Goal: Task Accomplishment & Management: Use online tool/utility

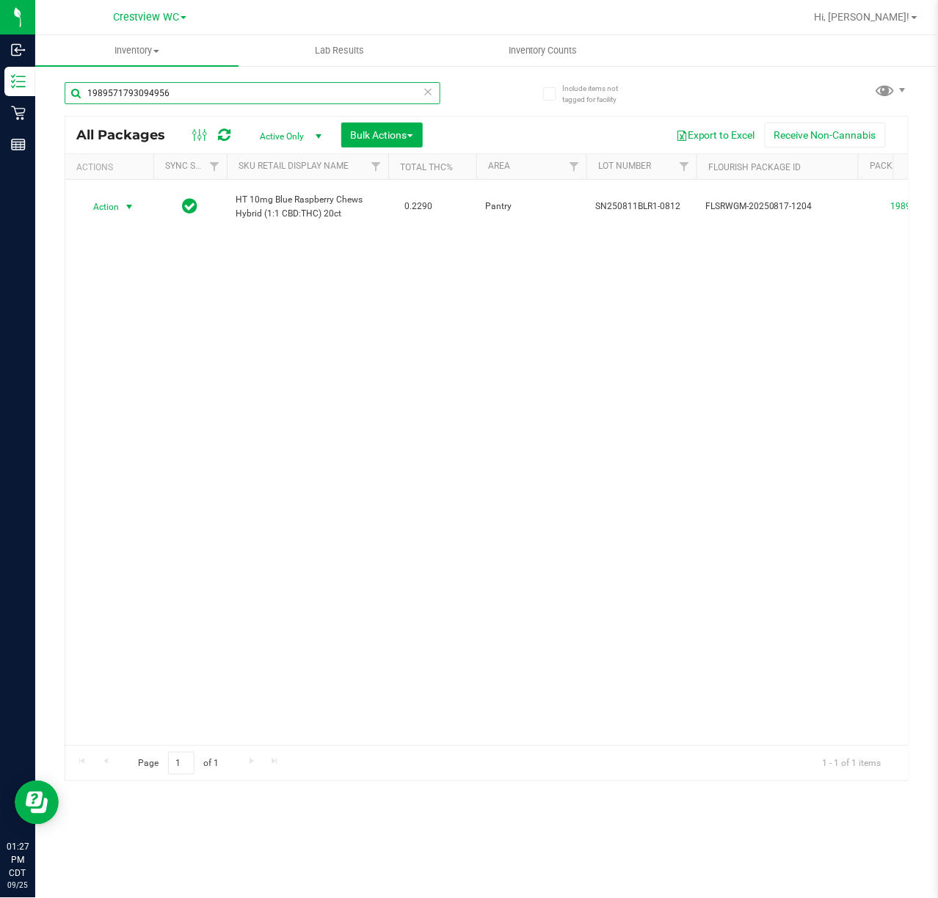
click at [186, 95] on input "1989571793094956" at bounding box center [253, 93] width 376 height 22
type input "1"
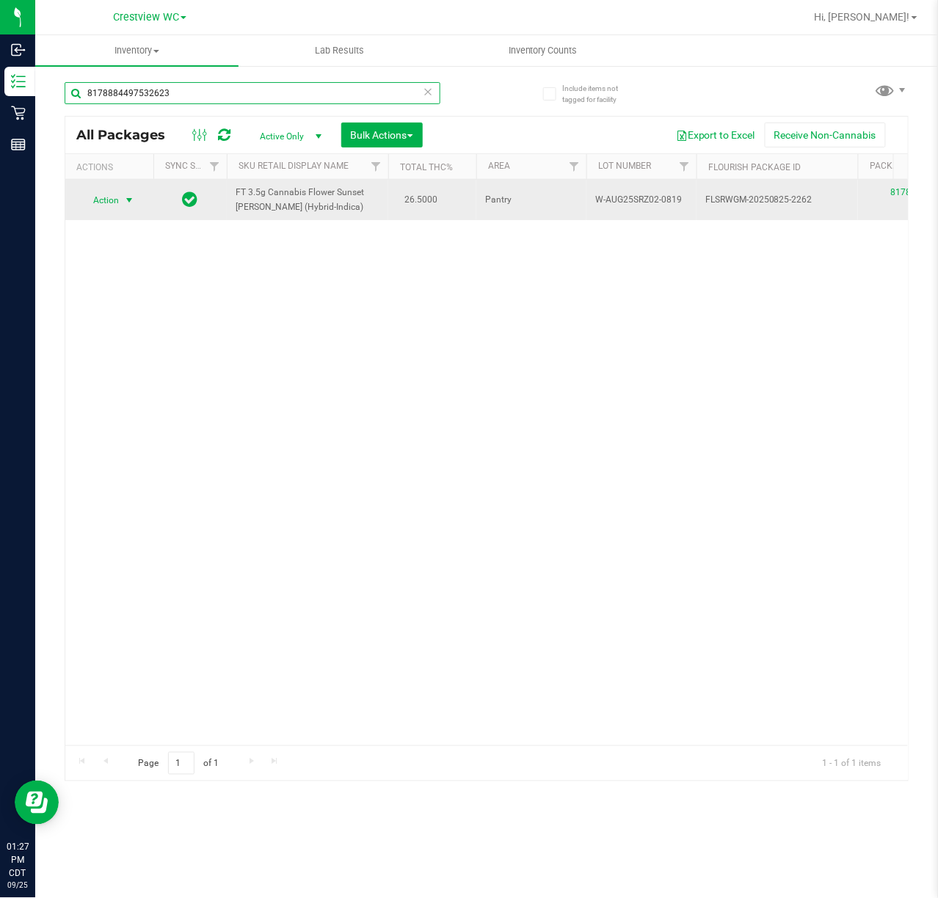
type input "8178884497532623"
click at [136, 195] on span "select" at bounding box center [129, 200] width 18 height 21
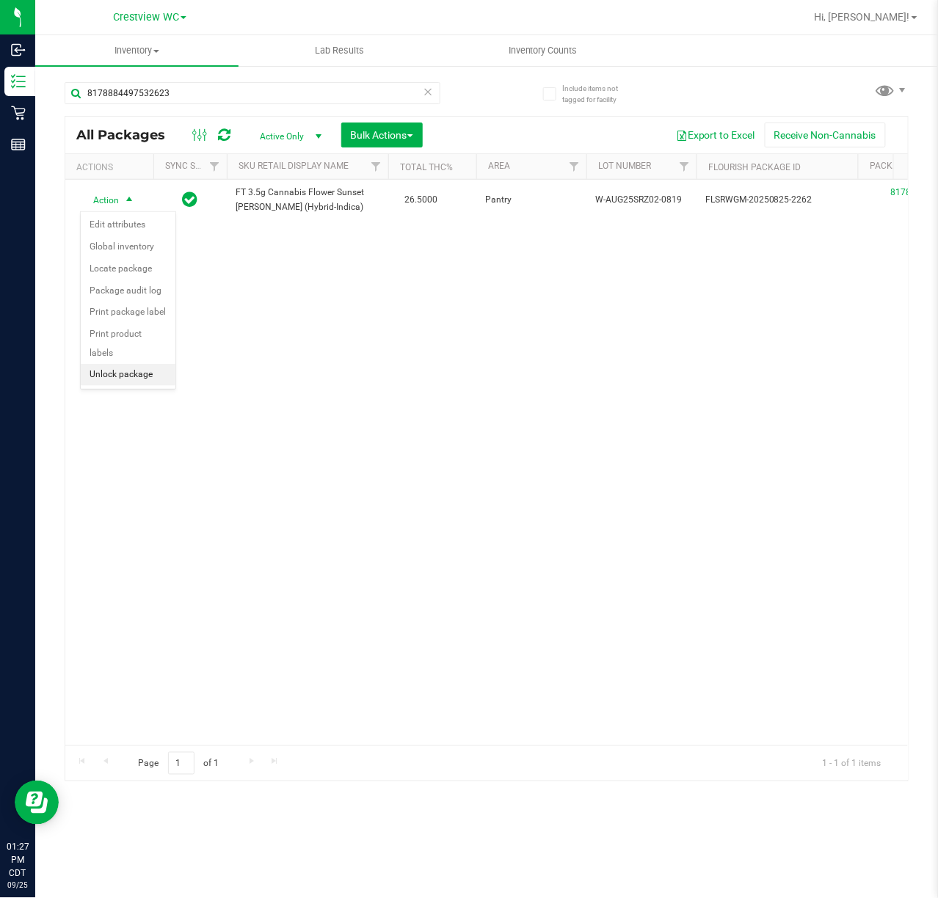
click at [133, 380] on li "Unlock package" at bounding box center [128, 375] width 95 height 22
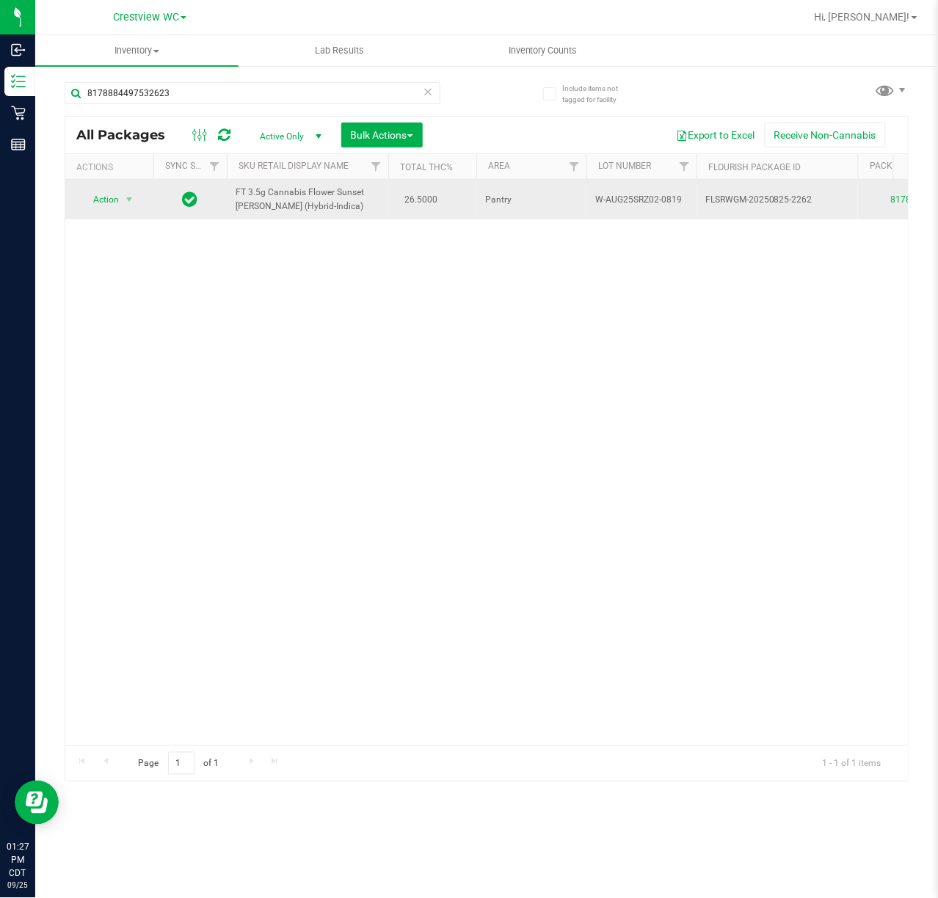
click at [142, 192] on div "Action Action Create package Edit attributes Global inventory Locate package Lo…" at bounding box center [109, 199] width 70 height 21
click at [129, 198] on span "select" at bounding box center [129, 200] width 12 height 12
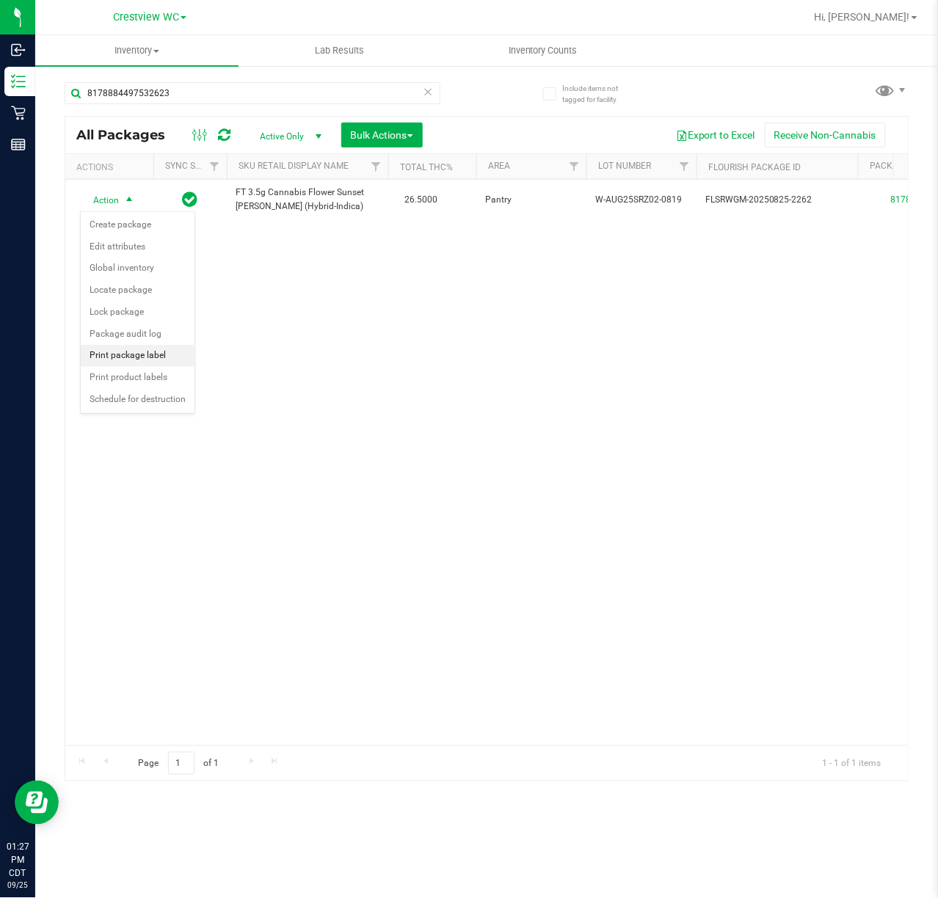
click at [154, 355] on li "Print package label" at bounding box center [138, 356] width 114 height 22
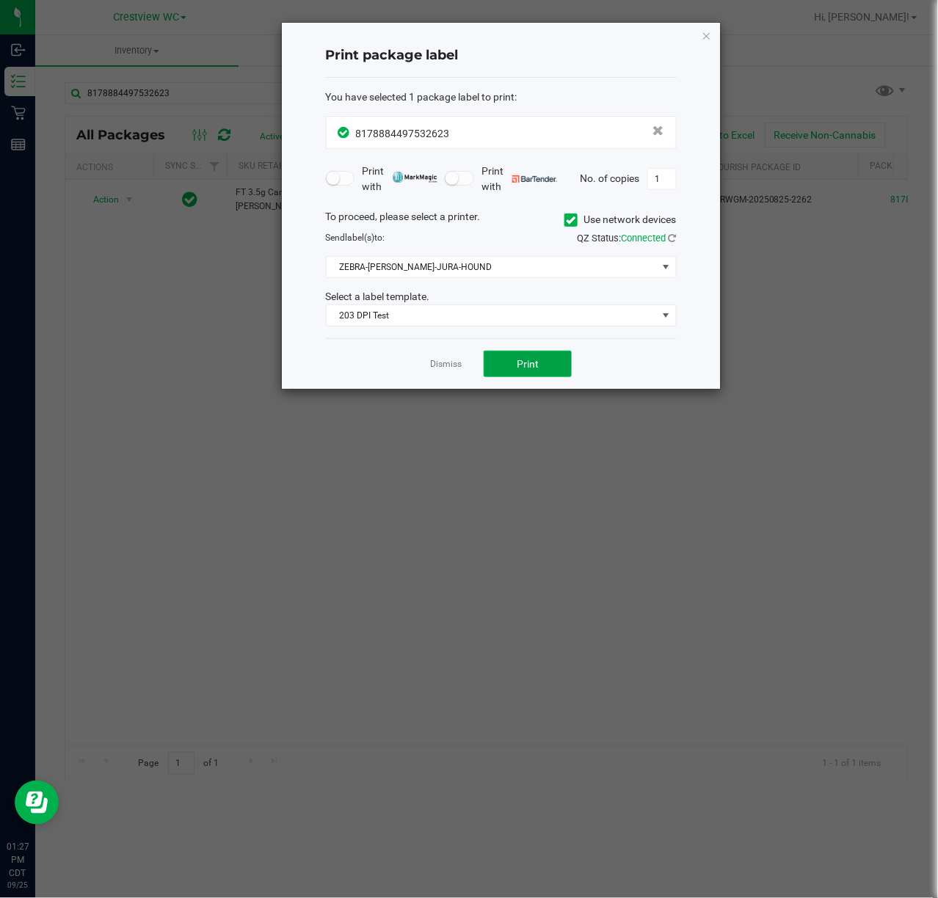
click at [524, 362] on span "Print" at bounding box center [528, 364] width 22 height 12
click at [702, 39] on icon "button" at bounding box center [706, 35] width 10 height 18
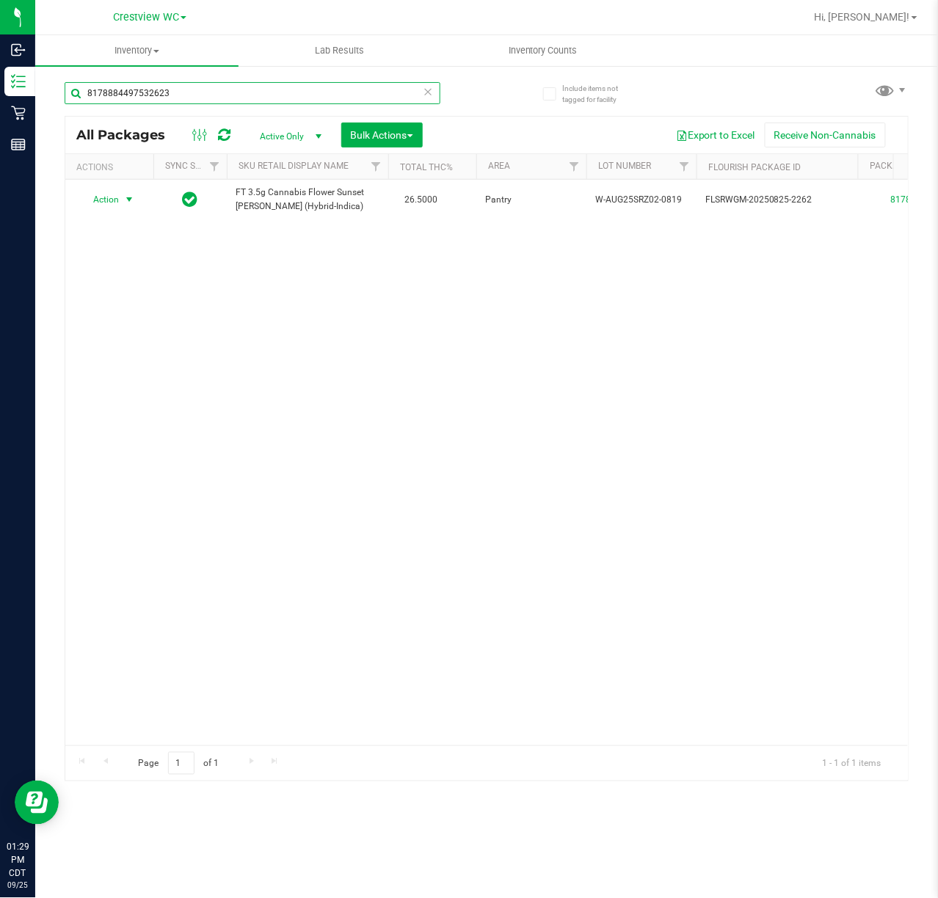
click at [225, 94] on input "8178884497532623" at bounding box center [253, 93] width 376 height 22
type input "8"
click at [588, 321] on div "Action Action Create package Edit attributes Global inventory Locate package Lo…" at bounding box center [486, 463] width 842 height 566
click at [585, 286] on div "Action Action Create package Edit attributes Global inventory Locate package Lo…" at bounding box center [486, 463] width 842 height 566
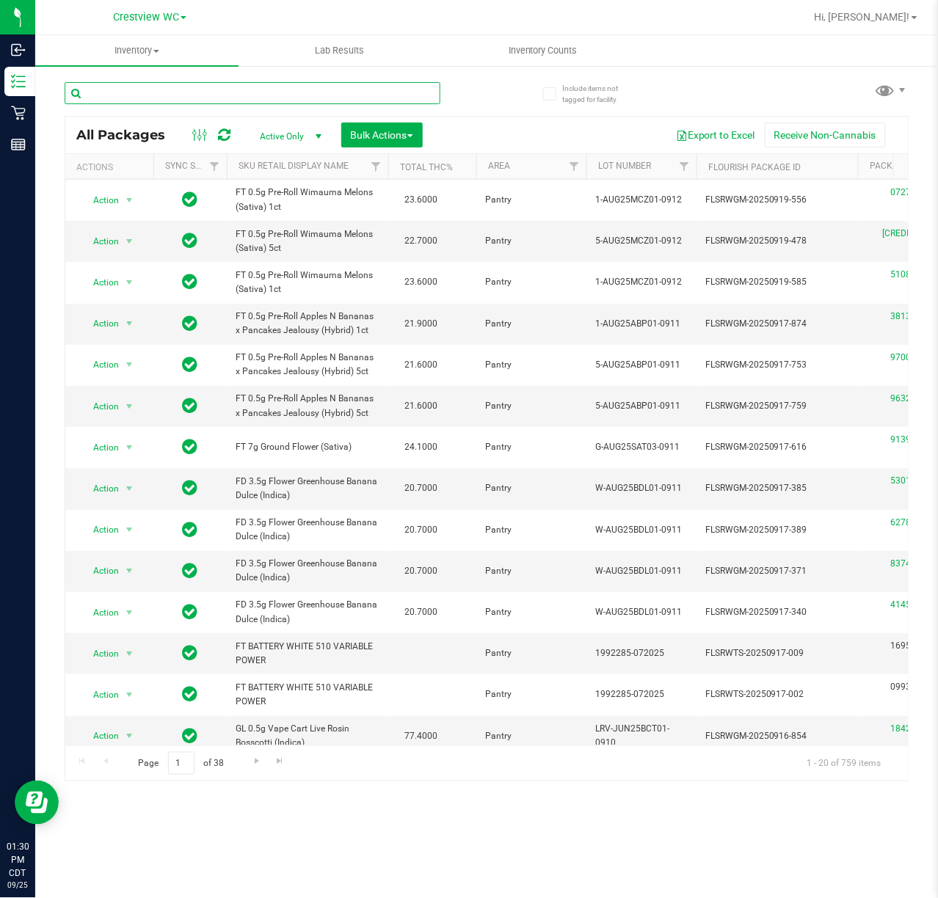
click at [159, 92] on input "text" at bounding box center [253, 93] width 376 height 22
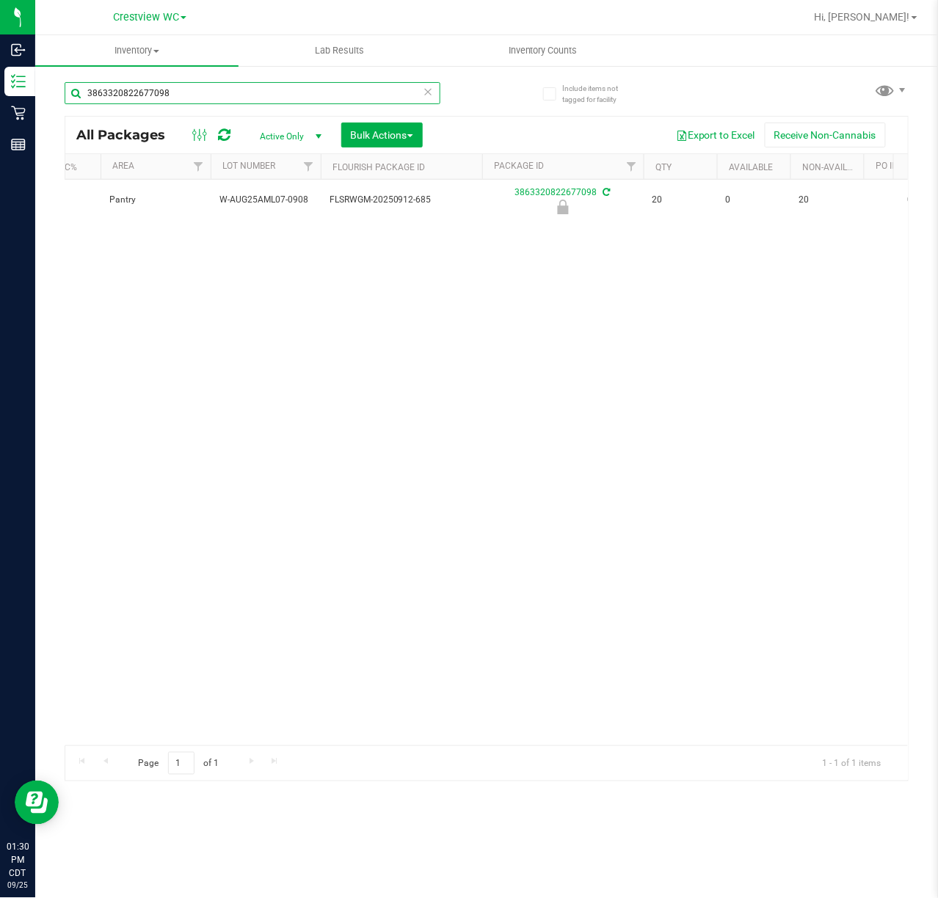
scroll to position [0, 373]
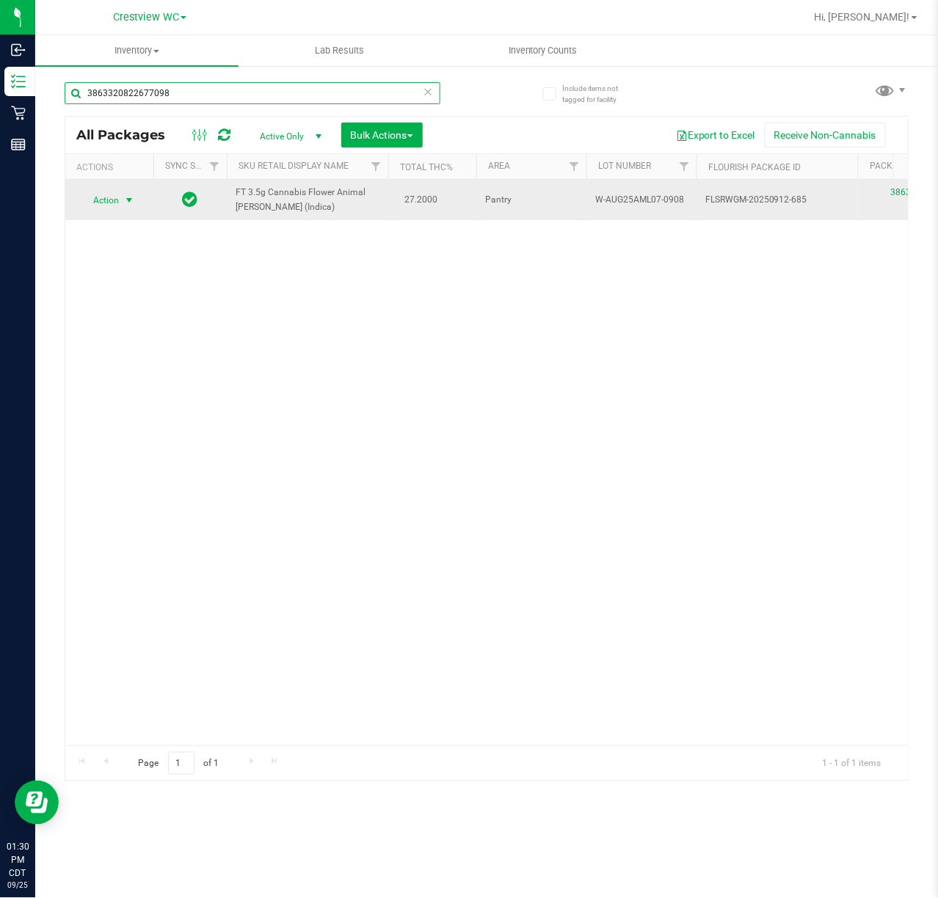
type input "3863320822677098"
click at [134, 203] on span "select" at bounding box center [129, 200] width 12 height 12
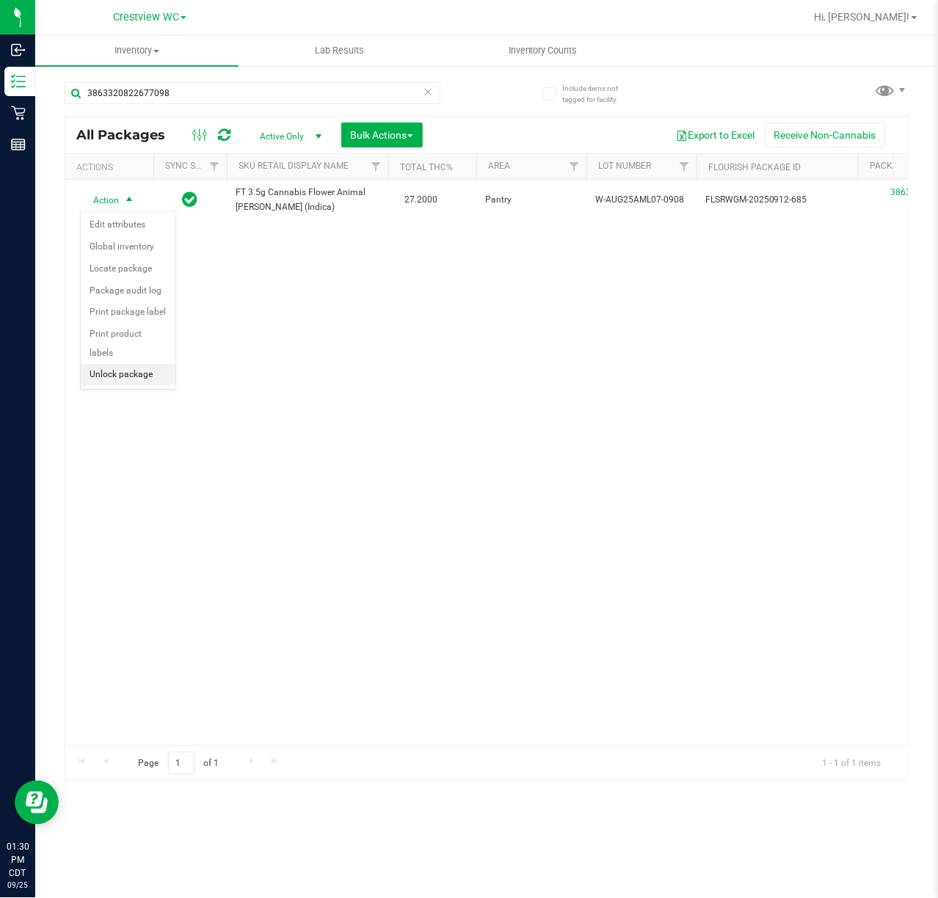
click at [139, 379] on li "Unlock package" at bounding box center [128, 375] width 95 height 22
click at [156, 361] on li "Print package label" at bounding box center [138, 356] width 114 height 22
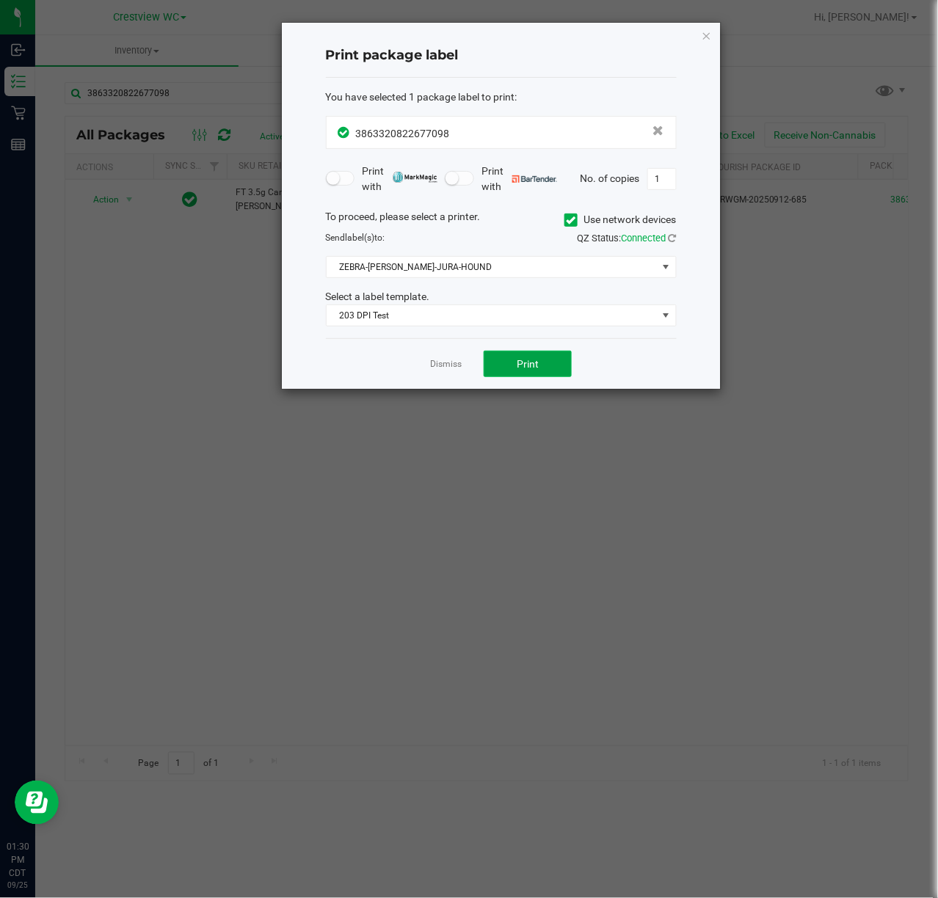
click at [550, 365] on button "Print" at bounding box center [527, 364] width 88 height 26
click at [704, 34] on icon "button" at bounding box center [706, 35] width 10 height 18
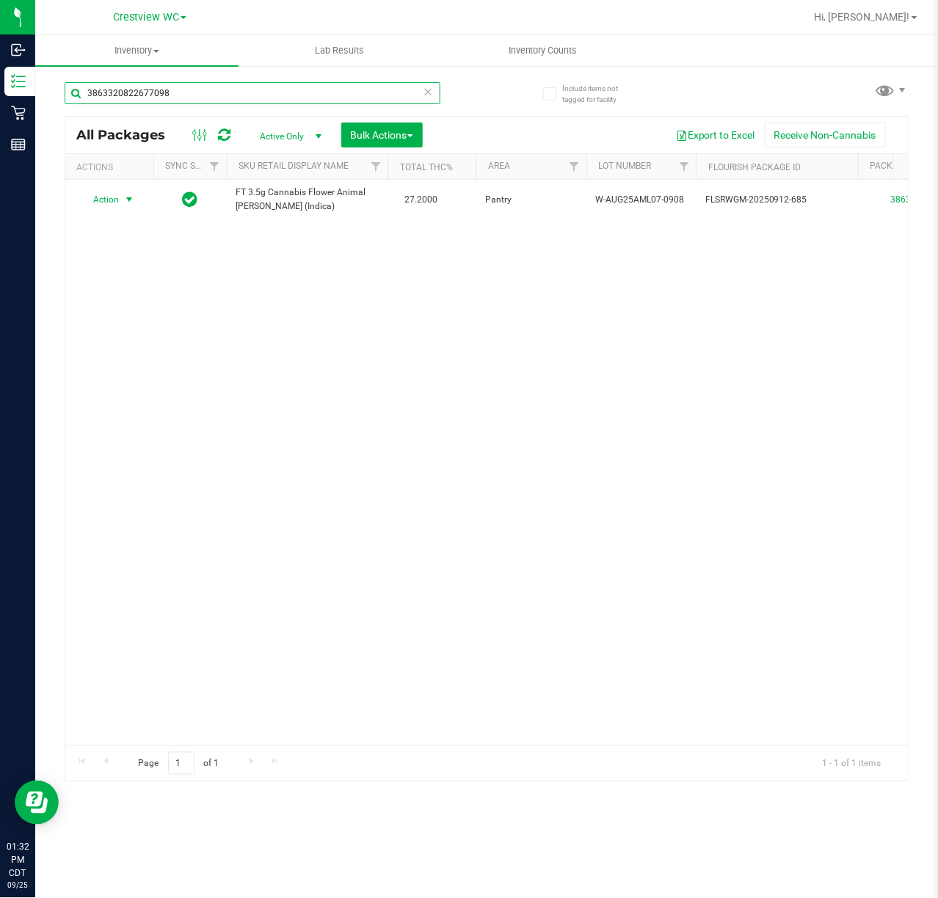
click at [221, 92] on input "3863320822677098" at bounding box center [253, 93] width 376 height 22
type input "3"
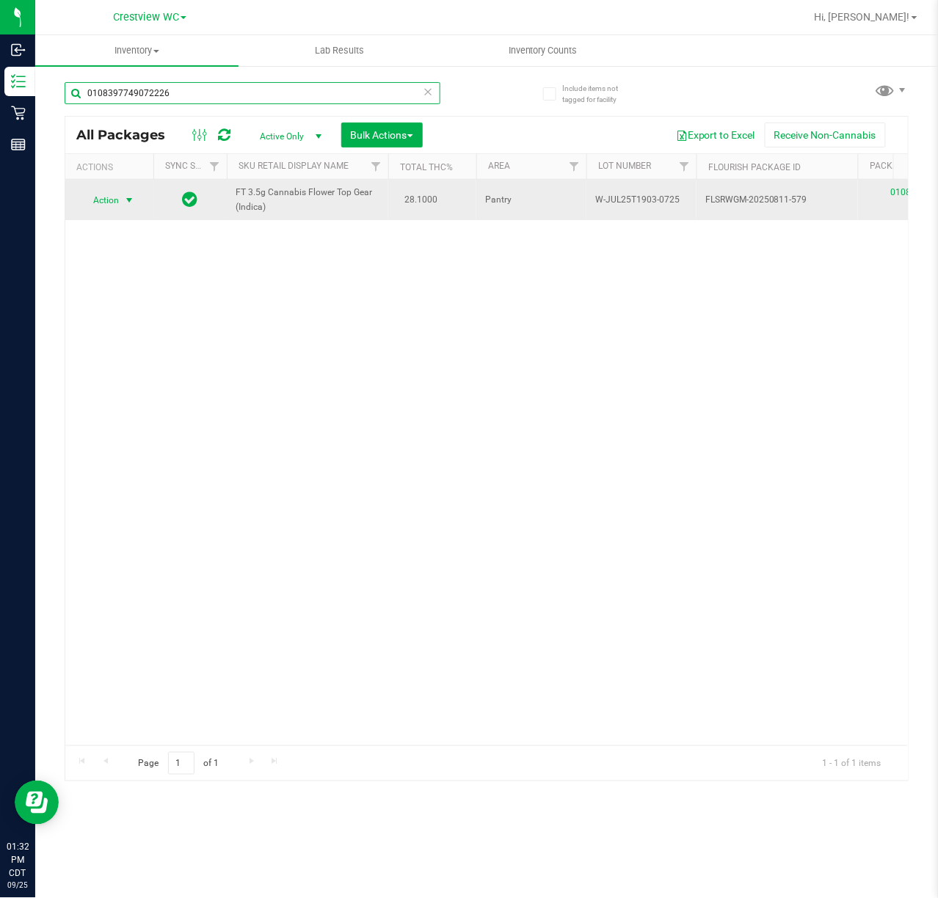
type input "0108397749072226"
click at [138, 197] on span "select" at bounding box center [129, 200] width 18 height 21
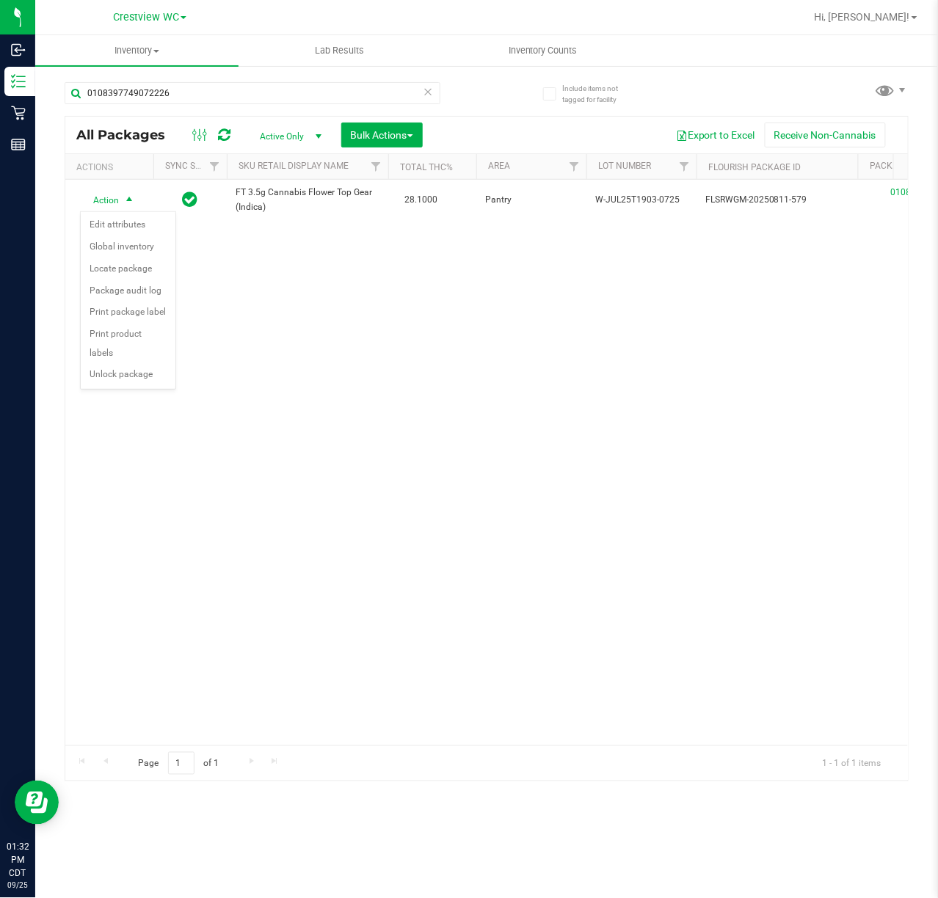
click at [116, 390] on div "Action Edit attributes Global inventory Locate package Package audit log Print …" at bounding box center [128, 300] width 96 height 178
click at [129, 382] on li "Unlock package" at bounding box center [128, 375] width 95 height 22
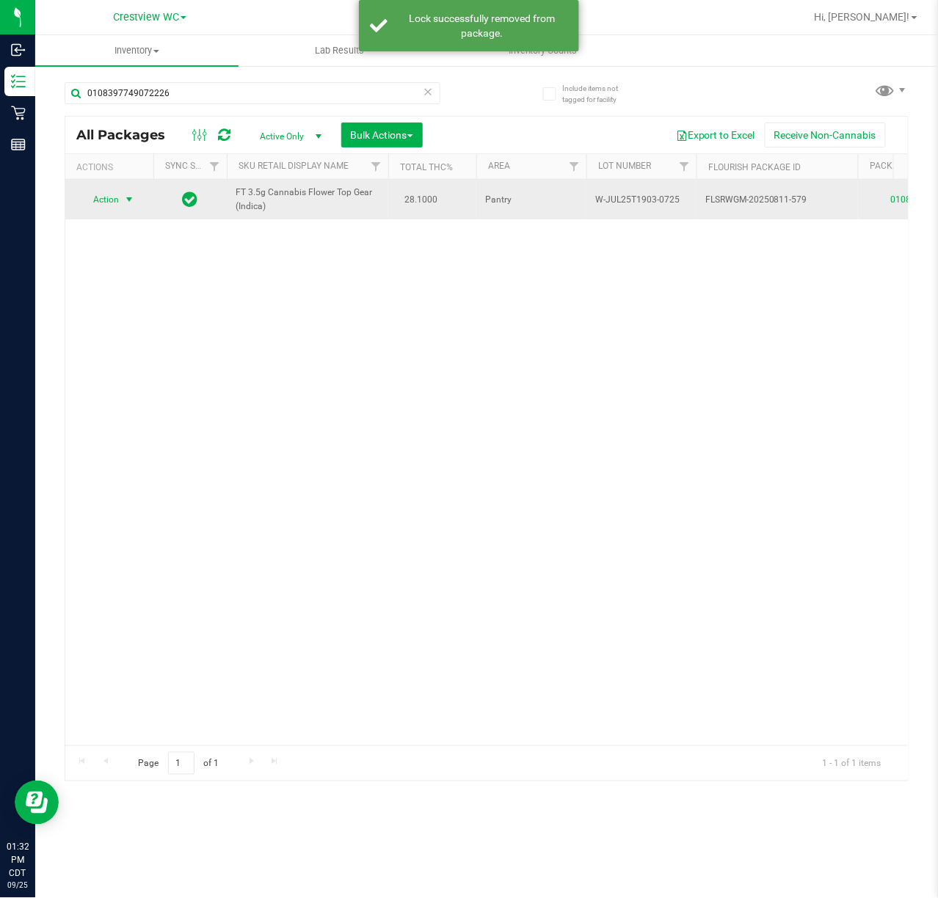
click at [129, 200] on span "select" at bounding box center [129, 200] width 12 height 12
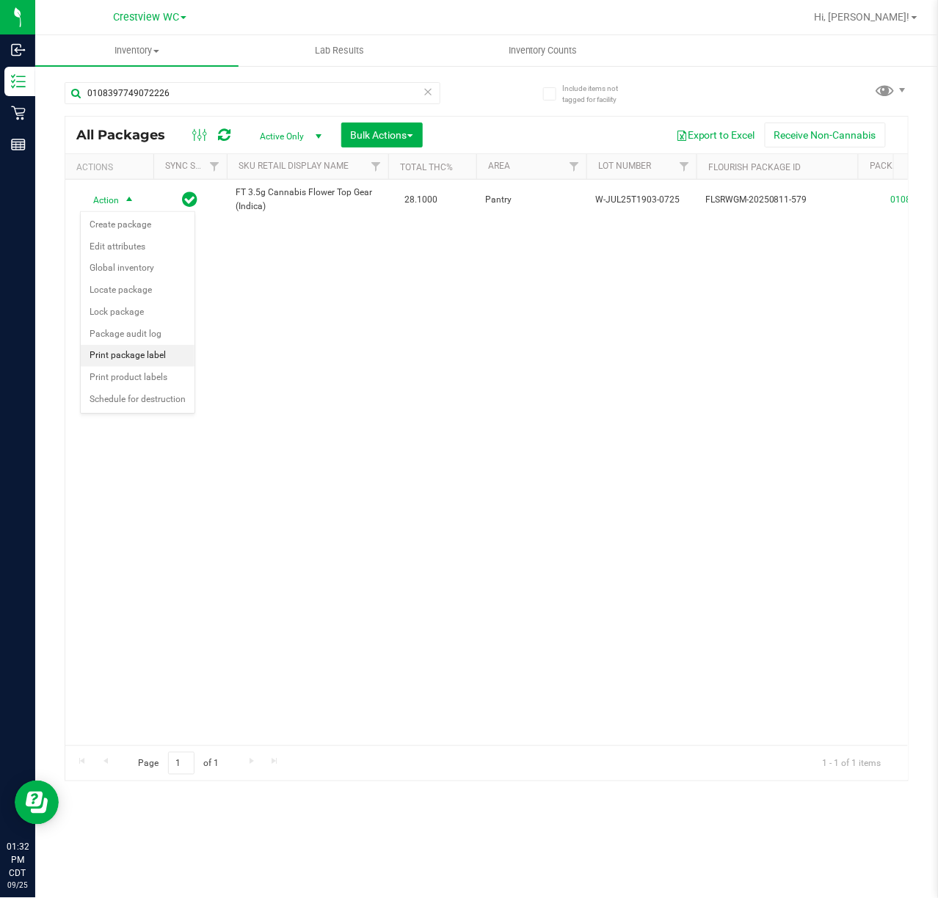
click at [203, 349] on div "Action Action Create package Edit attributes Global inventory Locate package Lo…" at bounding box center [486, 463] width 842 height 566
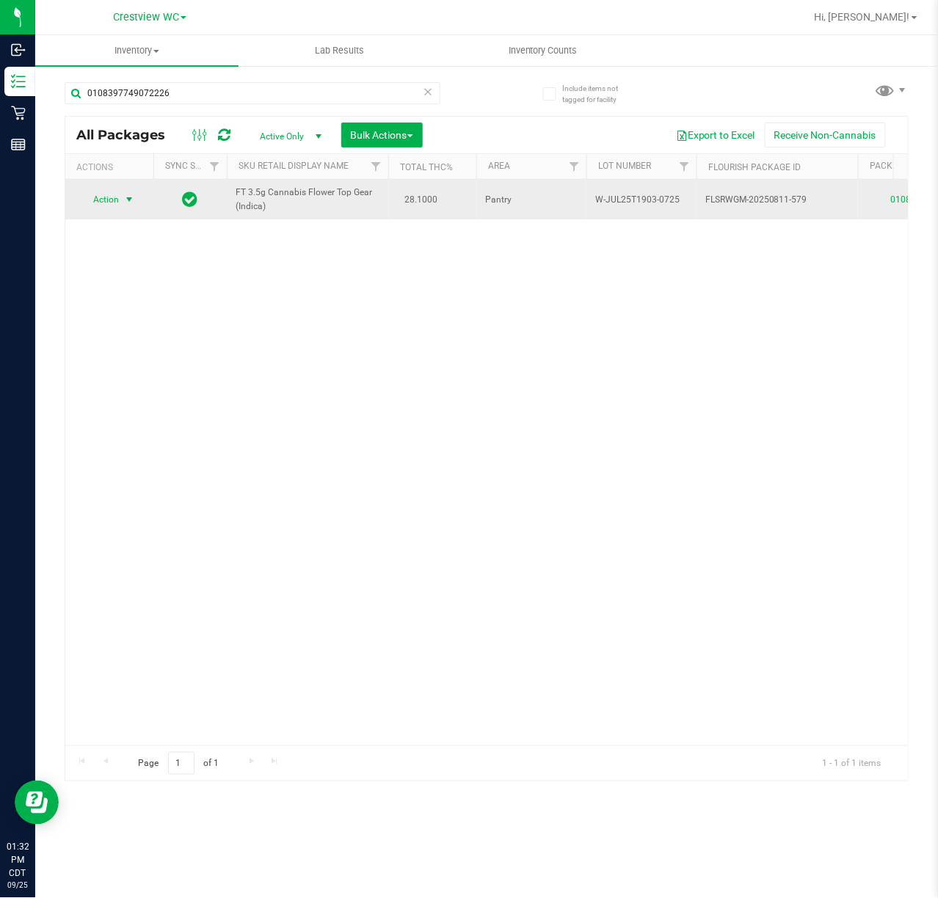
click at [136, 195] on span "select" at bounding box center [129, 199] width 18 height 21
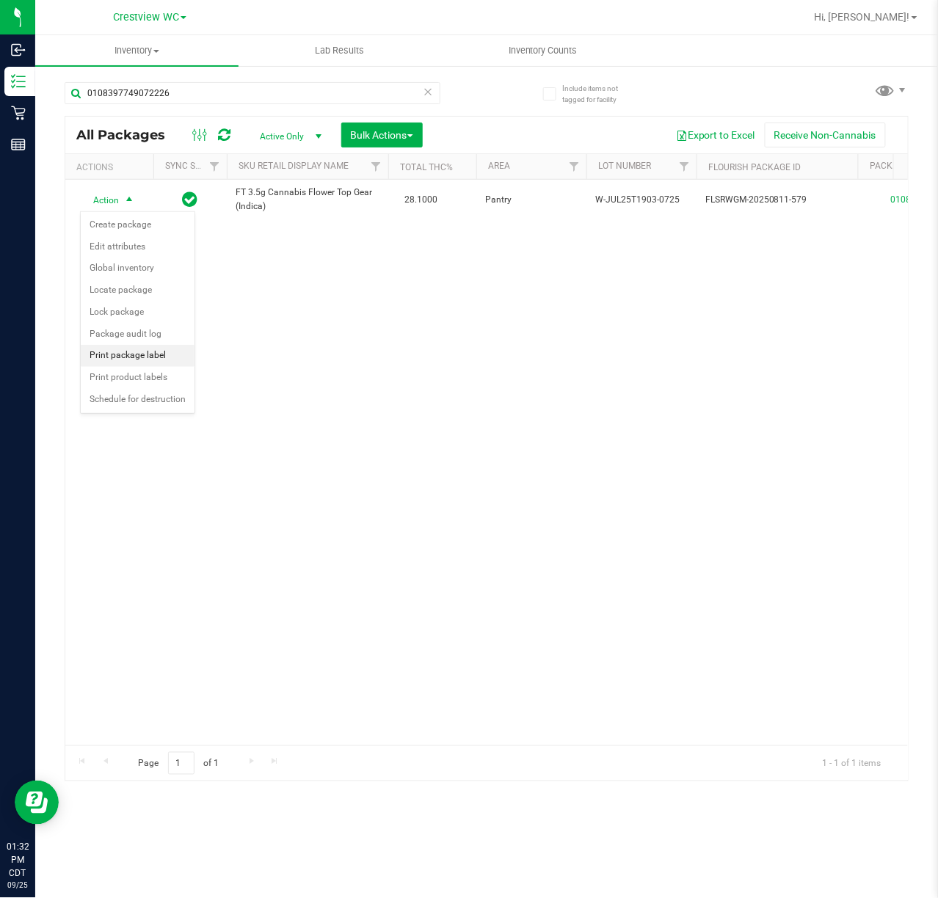
click at [145, 358] on li "Print package label" at bounding box center [138, 356] width 114 height 22
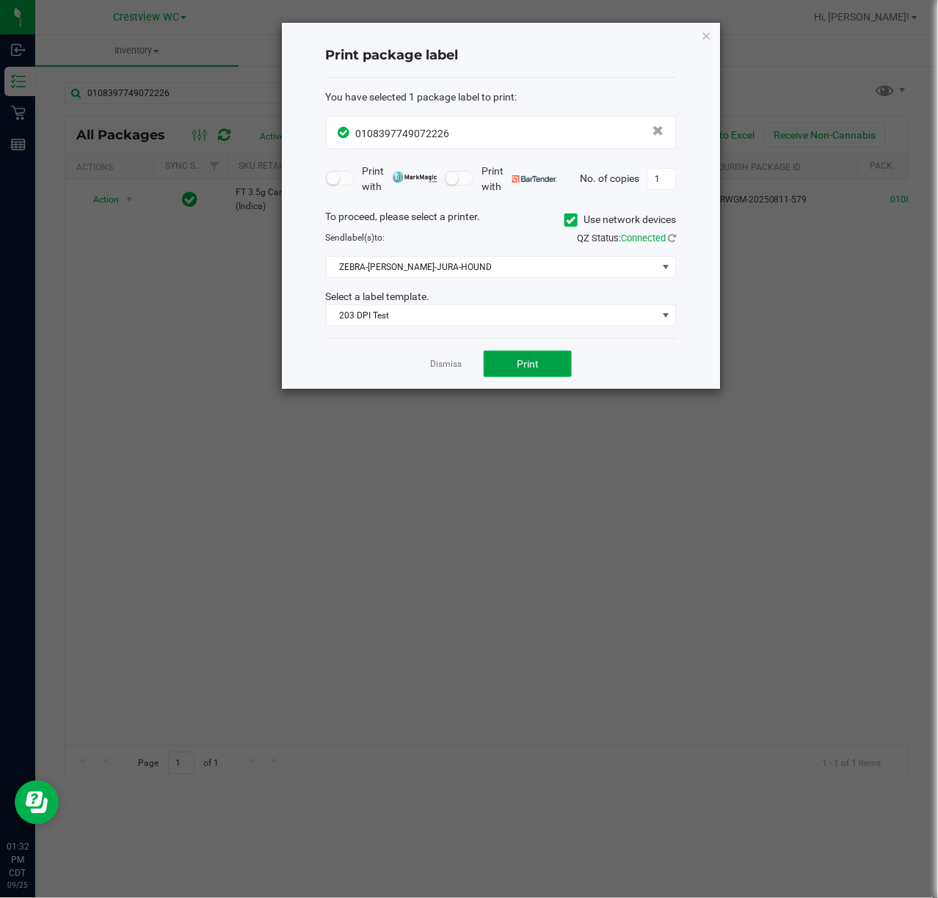
drag, startPoint x: 525, startPoint y: 365, endPoint x: 836, endPoint y: 349, distance: 311.5
click at [527, 365] on span "Print" at bounding box center [528, 364] width 22 height 12
click at [706, 32] on icon "button" at bounding box center [706, 35] width 10 height 18
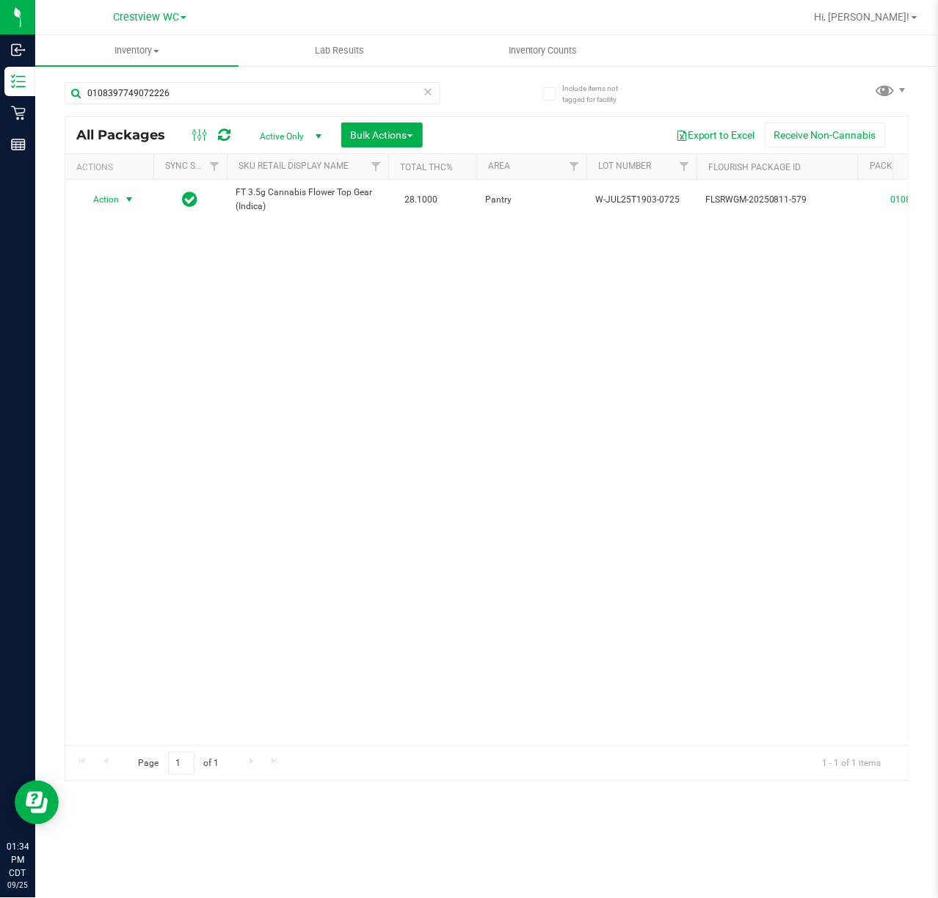
click at [591, 432] on div "Action Action Create package Edit attributes Global inventory Locate package Lo…" at bounding box center [486, 463] width 842 height 566
click at [218, 88] on input "0108397749072226" at bounding box center [253, 93] width 376 height 22
type input "0"
type input "9605340429684034"
click at [133, 195] on span "select" at bounding box center [129, 200] width 12 height 12
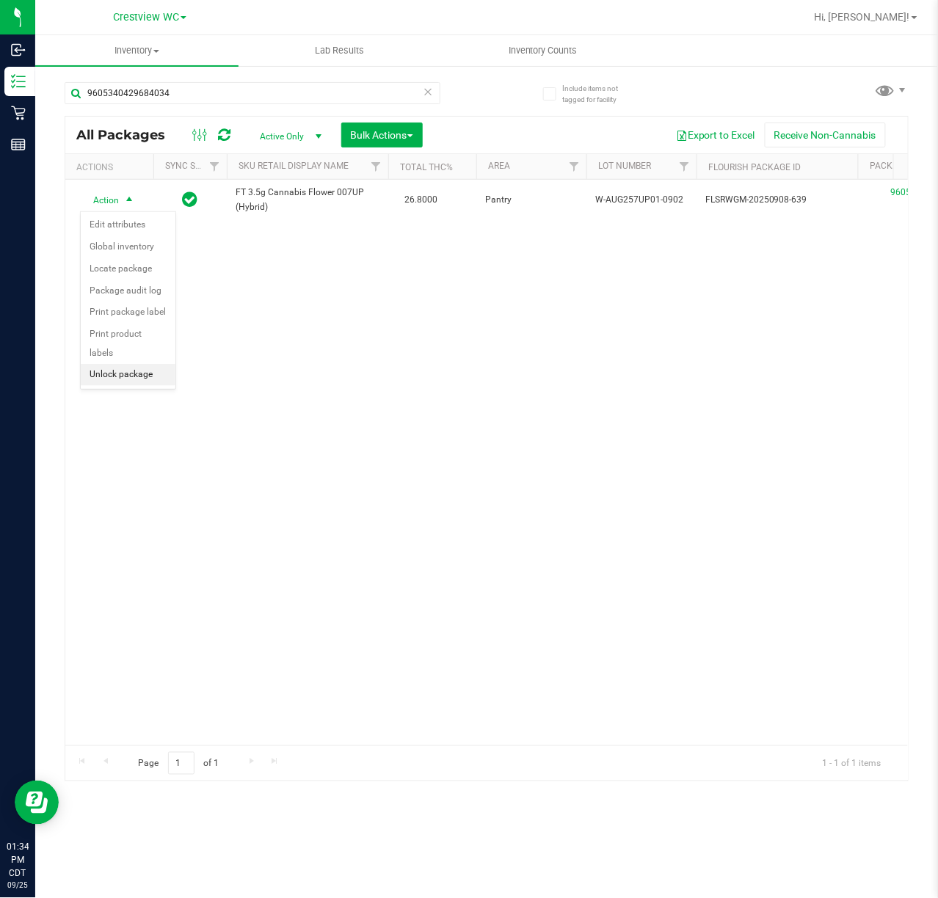
click at [131, 379] on li "Unlock package" at bounding box center [128, 375] width 95 height 22
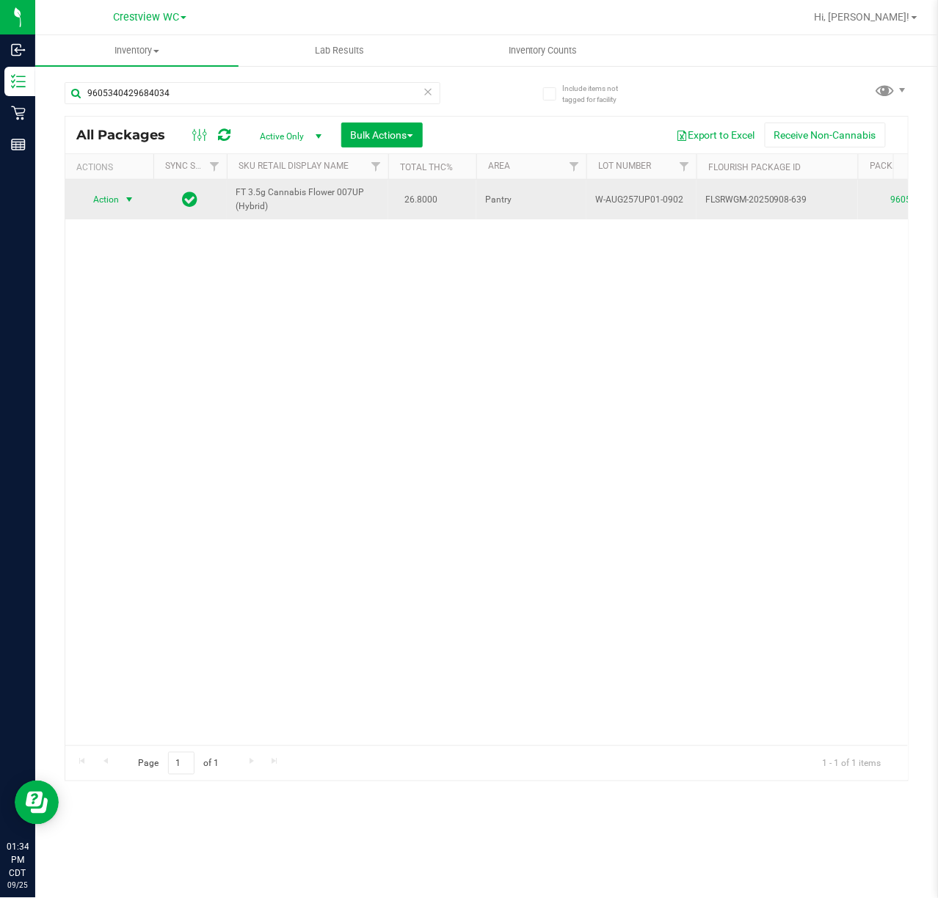
click at [134, 195] on span "select" at bounding box center [129, 200] width 12 height 12
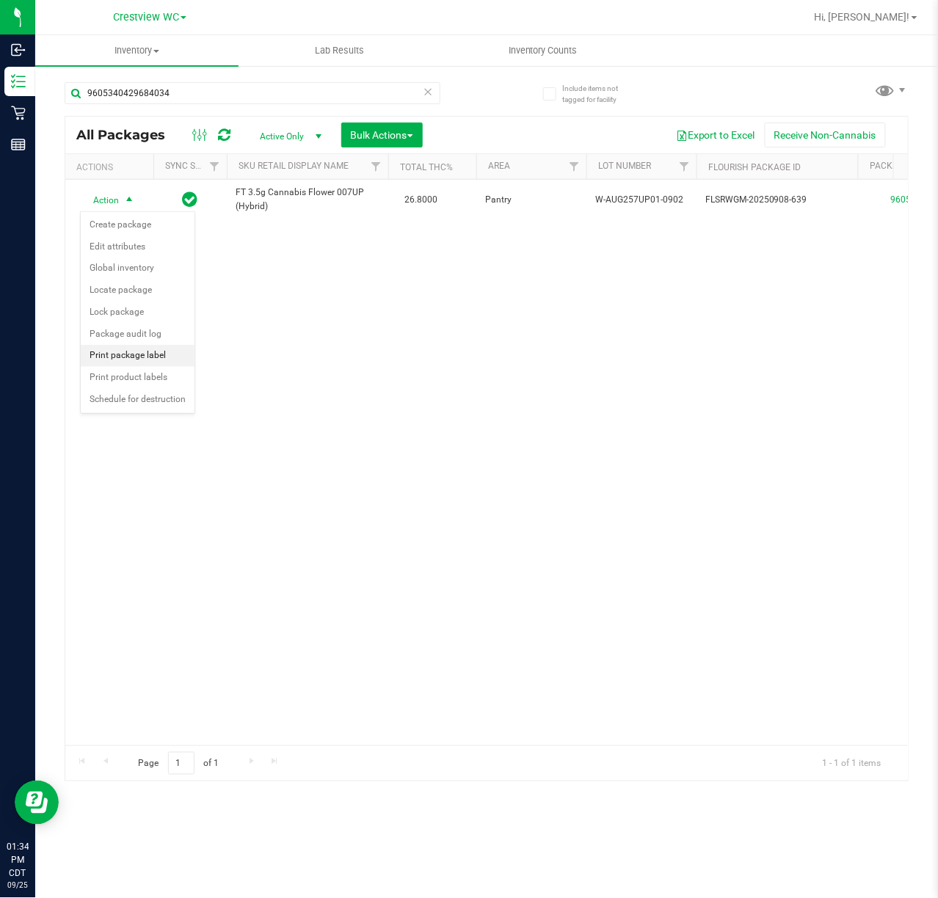
click at [139, 357] on li "Print package label" at bounding box center [138, 356] width 114 height 22
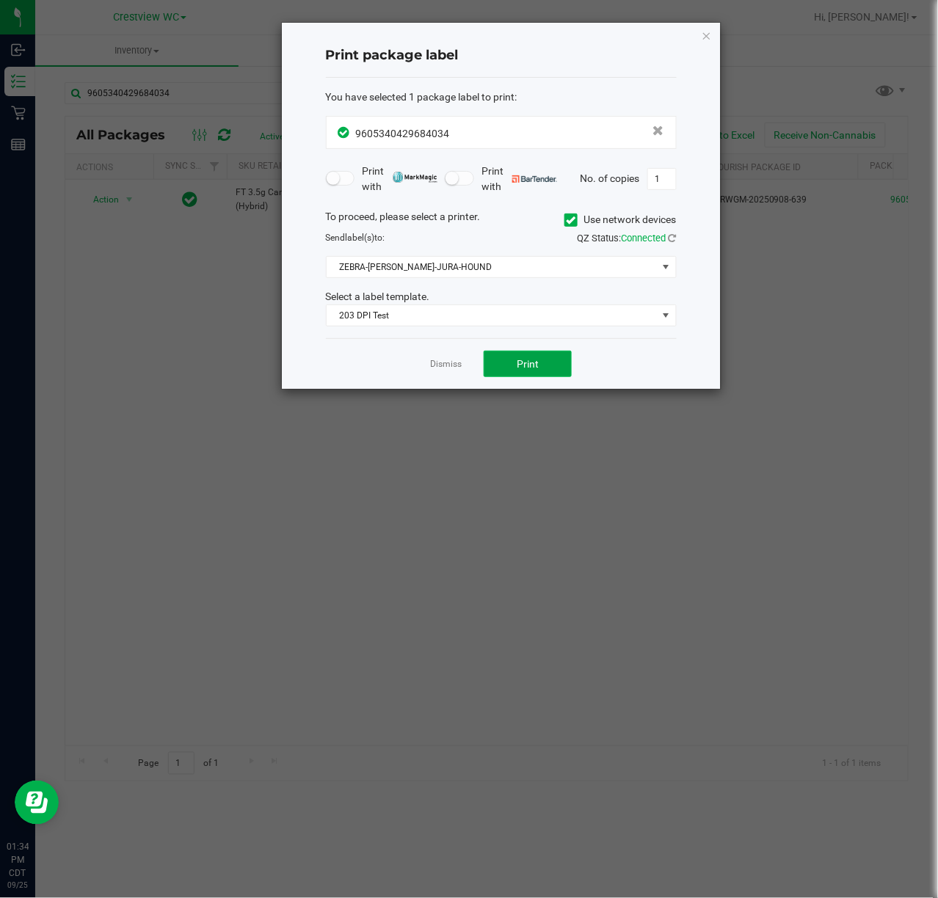
click at [541, 353] on button "Print" at bounding box center [527, 364] width 88 height 26
click at [706, 36] on icon "button" at bounding box center [706, 35] width 10 height 18
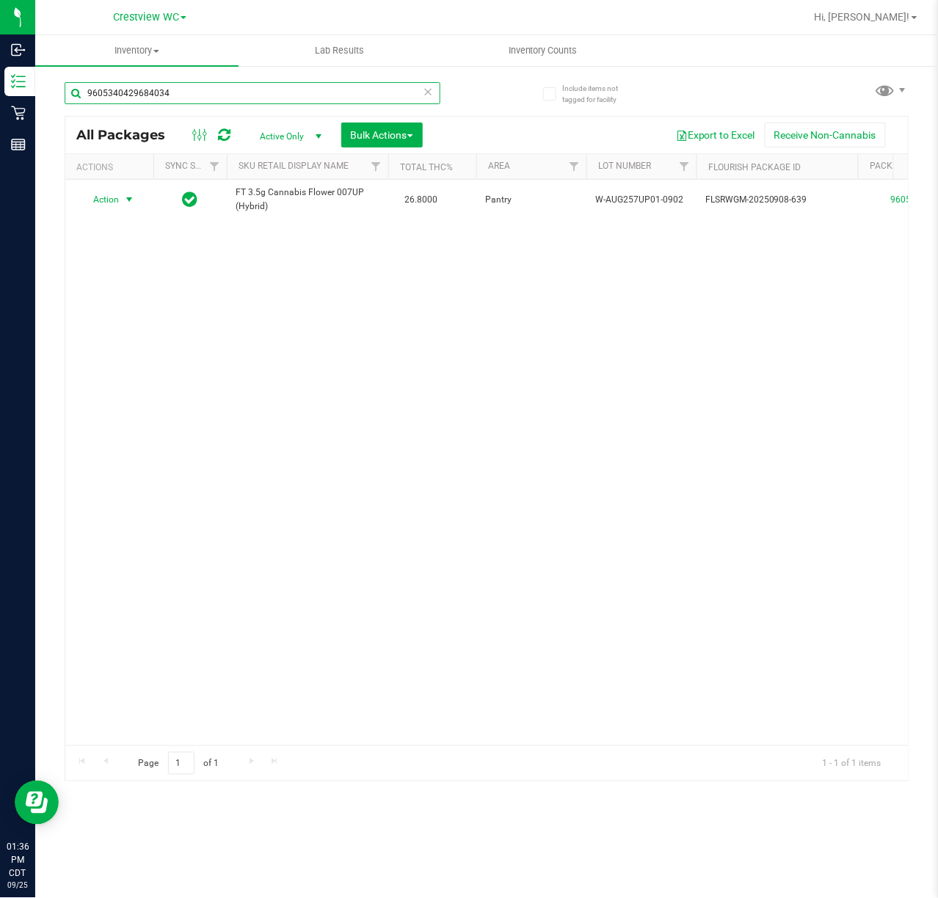
click at [201, 90] on input "9605340429684034" at bounding box center [253, 93] width 376 height 22
type input "9"
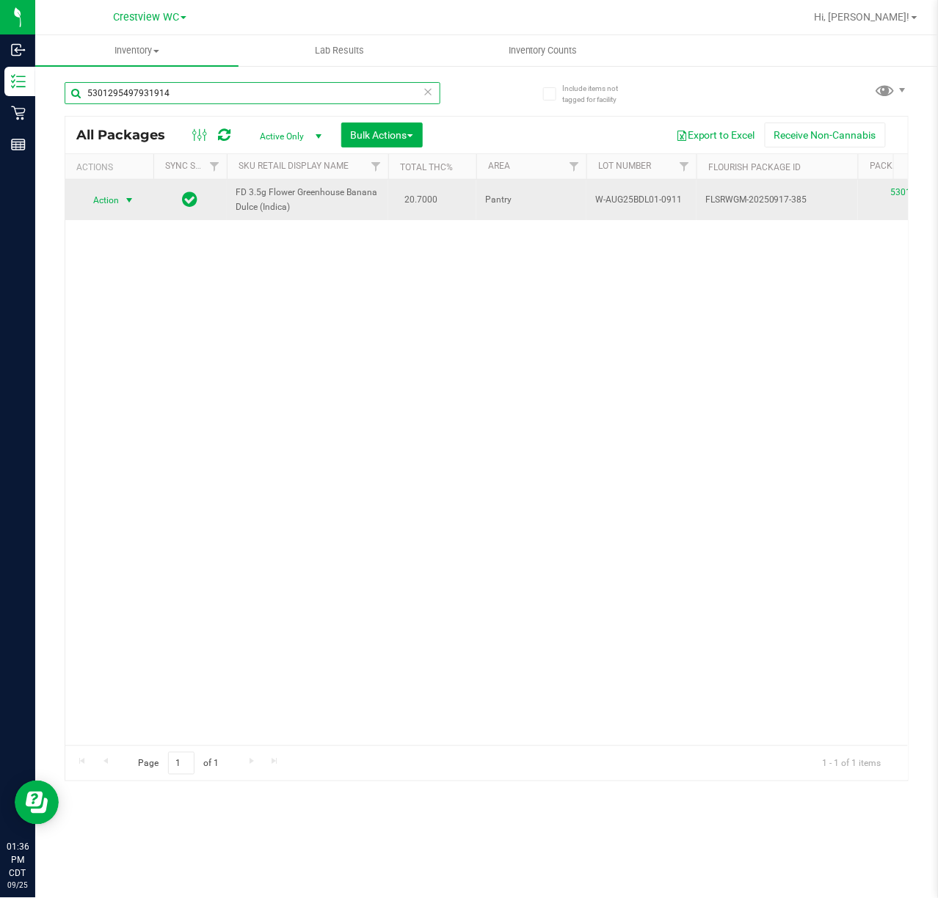
type input "5301295497931914"
click at [132, 200] on span "select" at bounding box center [129, 200] width 12 height 12
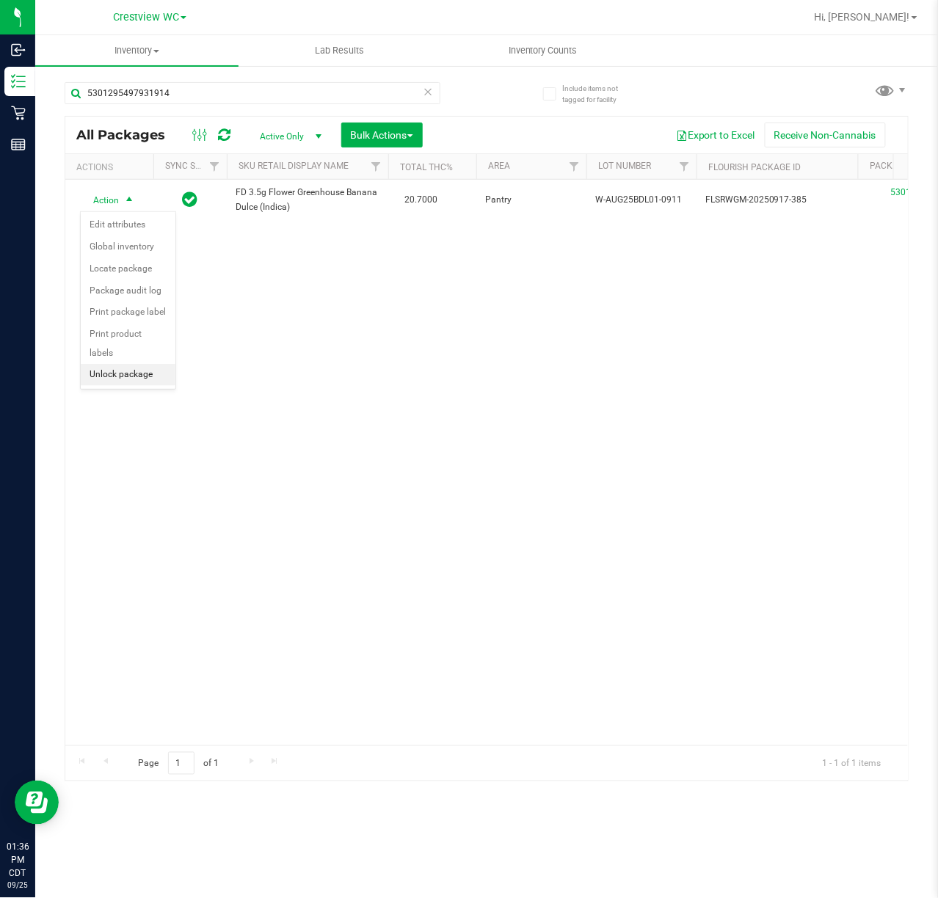
click at [135, 385] on li "Unlock package" at bounding box center [128, 375] width 95 height 22
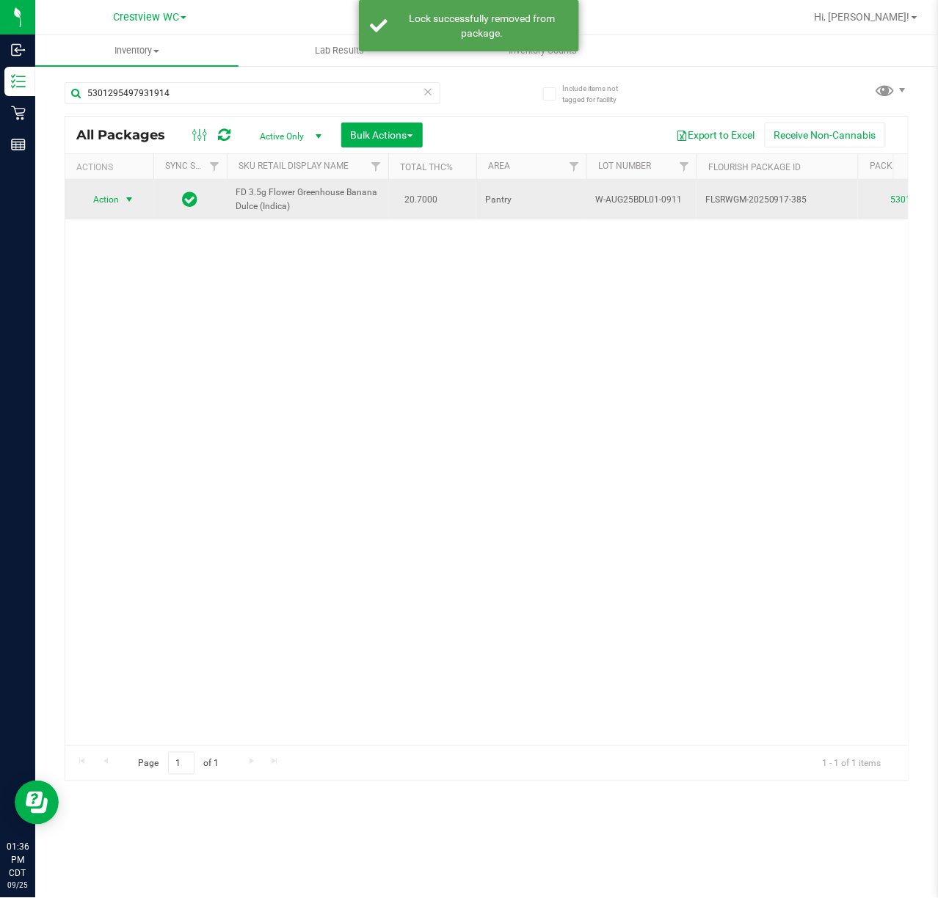
click at [130, 200] on span "select" at bounding box center [129, 200] width 12 height 12
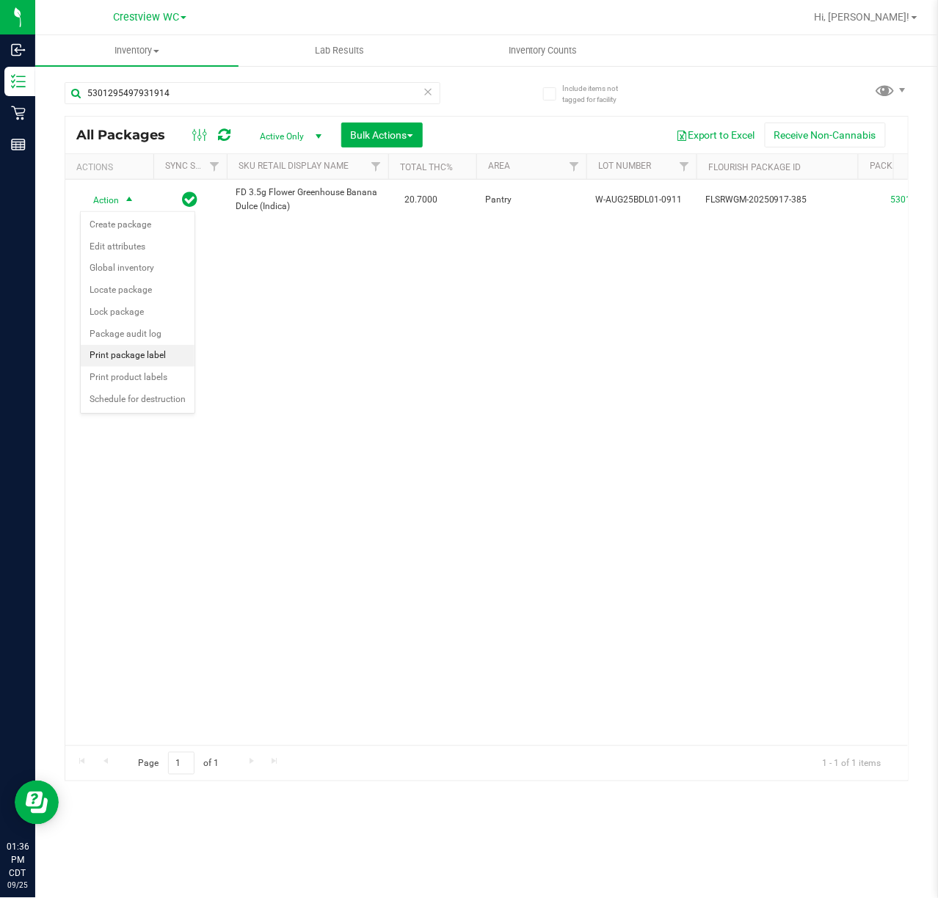
drag, startPoint x: 148, startPoint y: 364, endPoint x: 158, endPoint y: 362, distance: 10.5
click at [153, 364] on li "Print package label" at bounding box center [138, 356] width 114 height 22
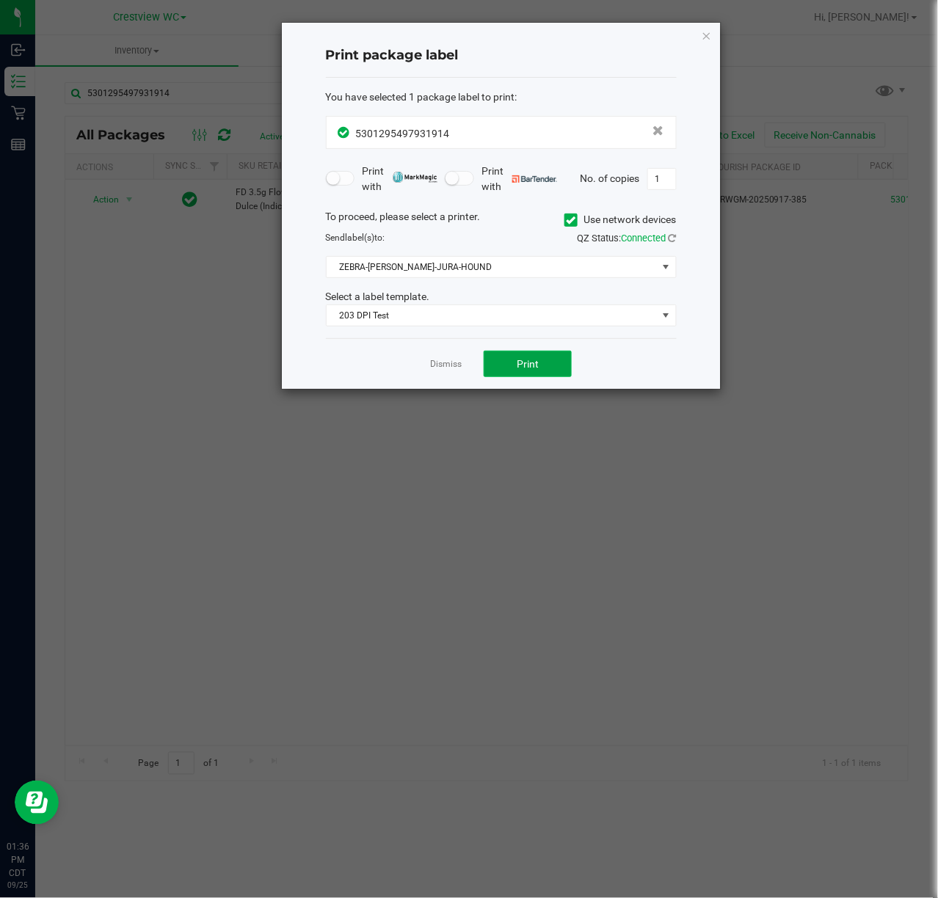
drag, startPoint x: 521, startPoint y: 365, endPoint x: 535, endPoint y: 361, distance: 14.4
click at [535, 361] on span "Print" at bounding box center [528, 364] width 22 height 12
click at [702, 34] on icon "button" at bounding box center [706, 35] width 10 height 18
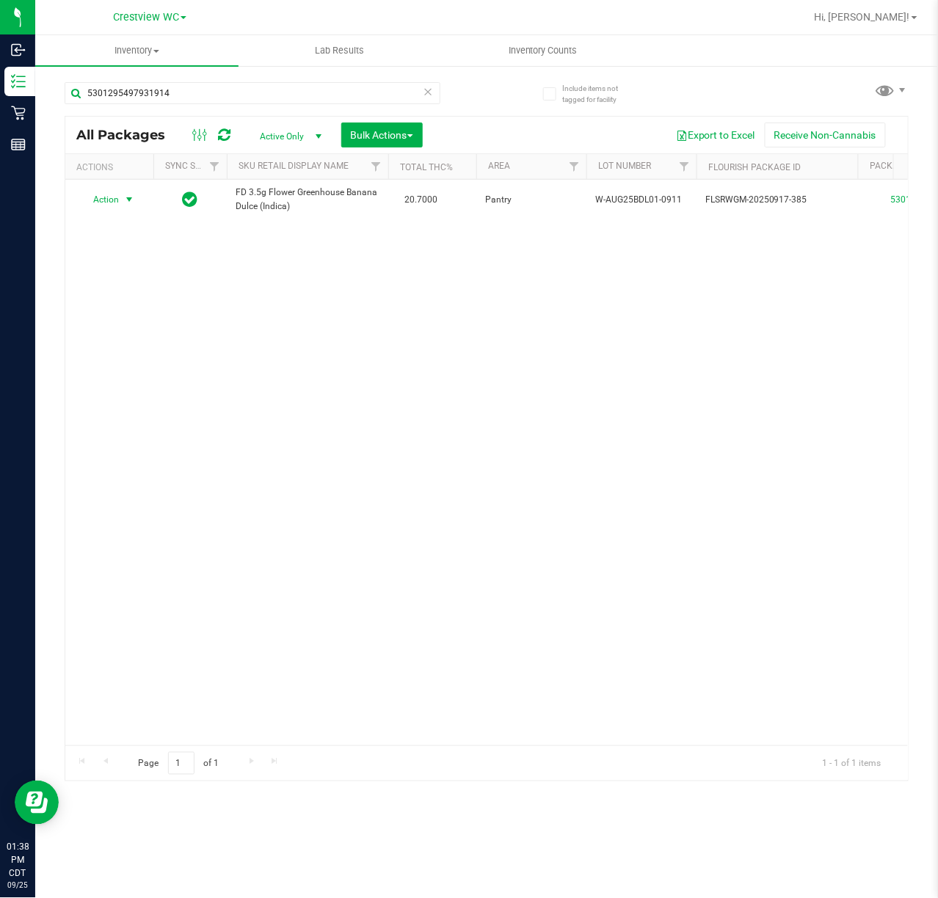
click at [728, 461] on div "Action Action Create package Edit attributes Global inventory Locate package Lo…" at bounding box center [486, 463] width 842 height 566
click at [203, 92] on input "5301295497931914" at bounding box center [253, 93] width 376 height 22
type input "5"
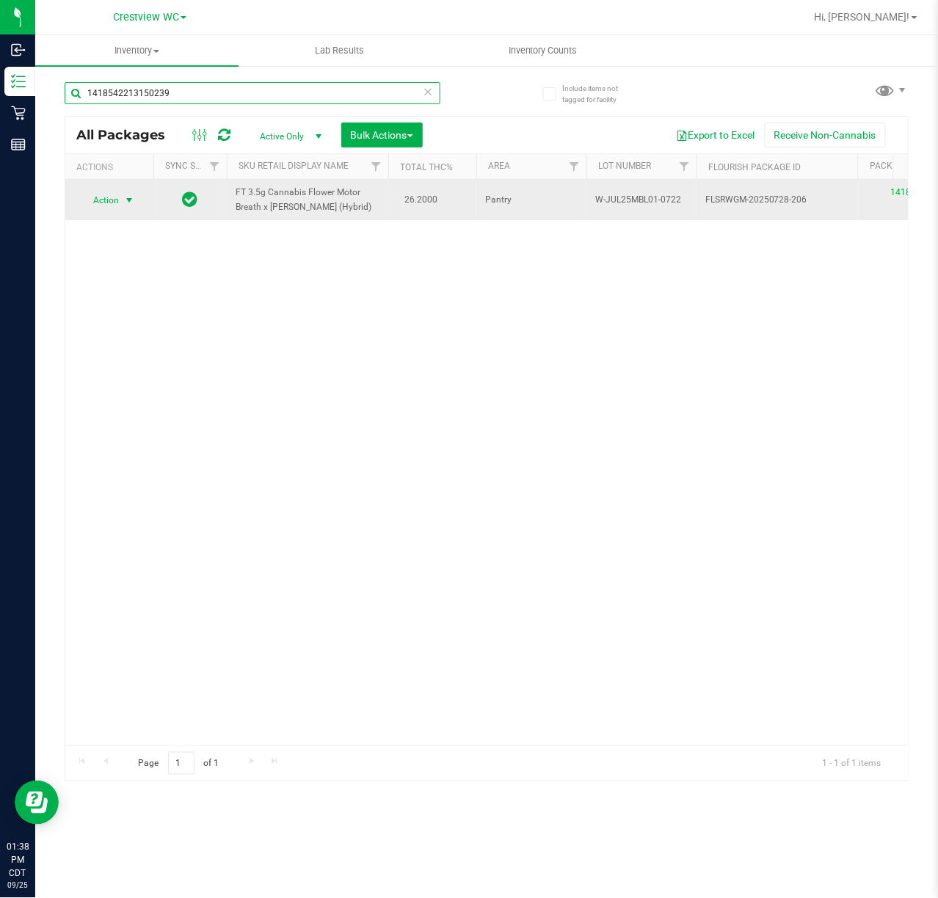
type input "1418542213150239"
click at [125, 200] on span "select" at bounding box center [129, 200] width 12 height 12
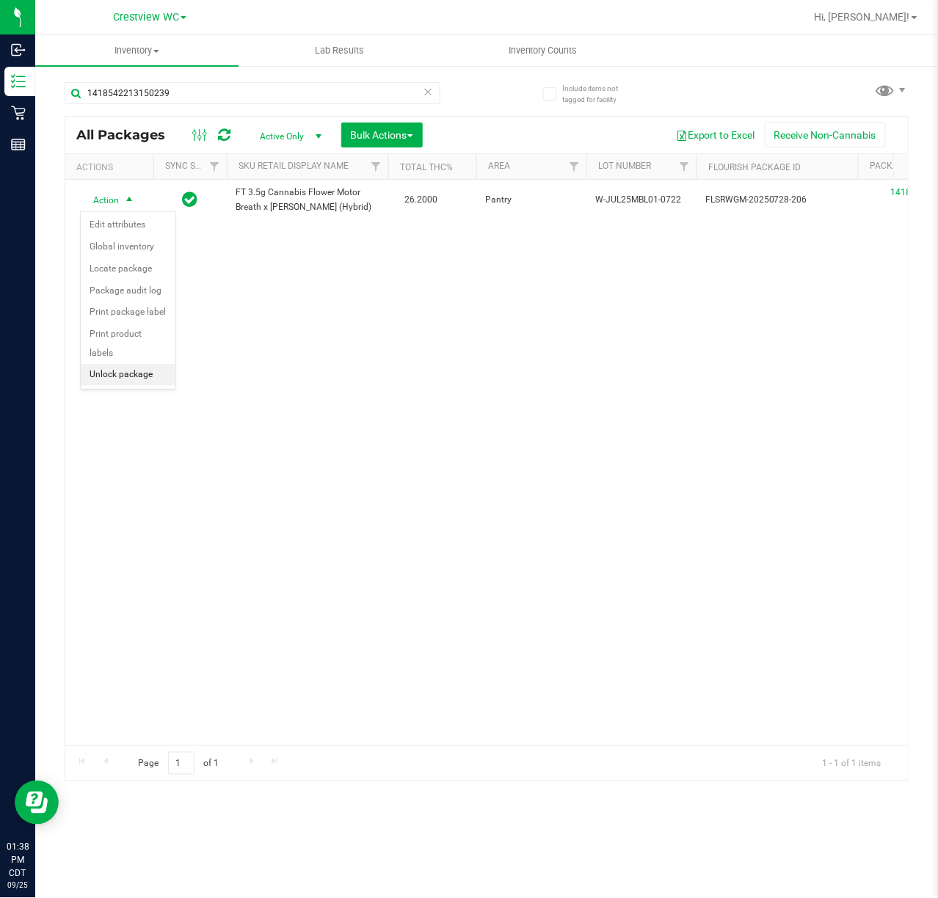
click at [144, 383] on li "Unlock package" at bounding box center [128, 375] width 95 height 22
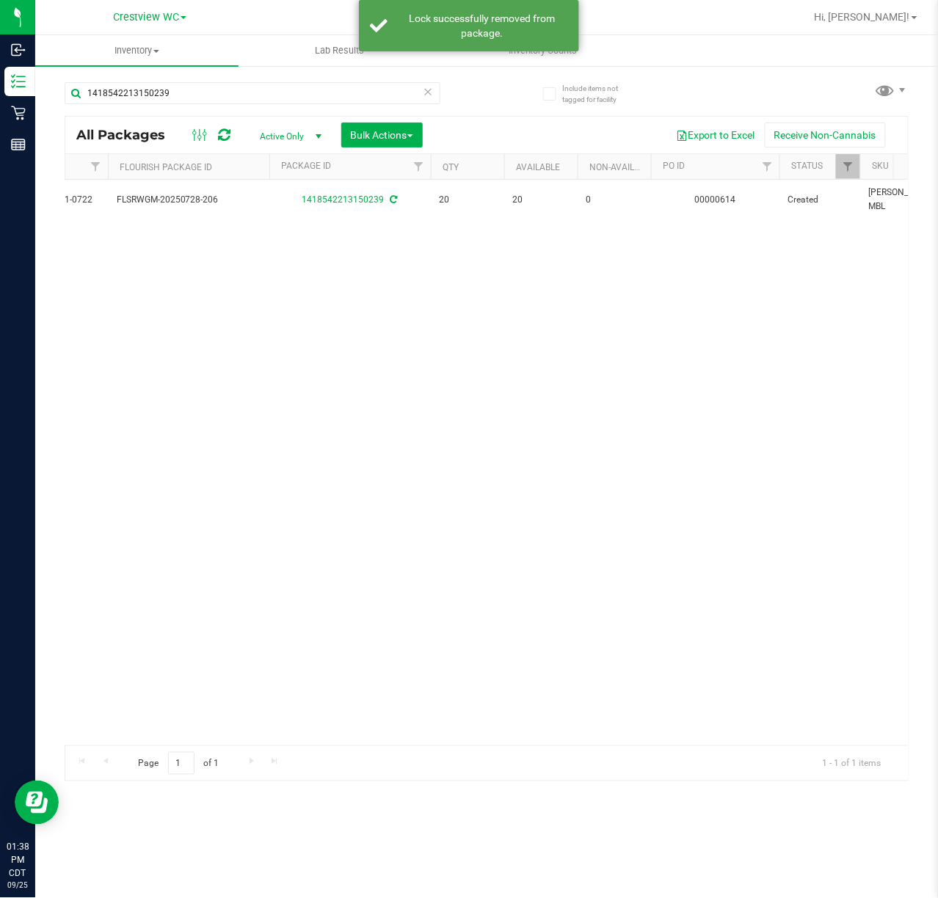
scroll to position [0, 499]
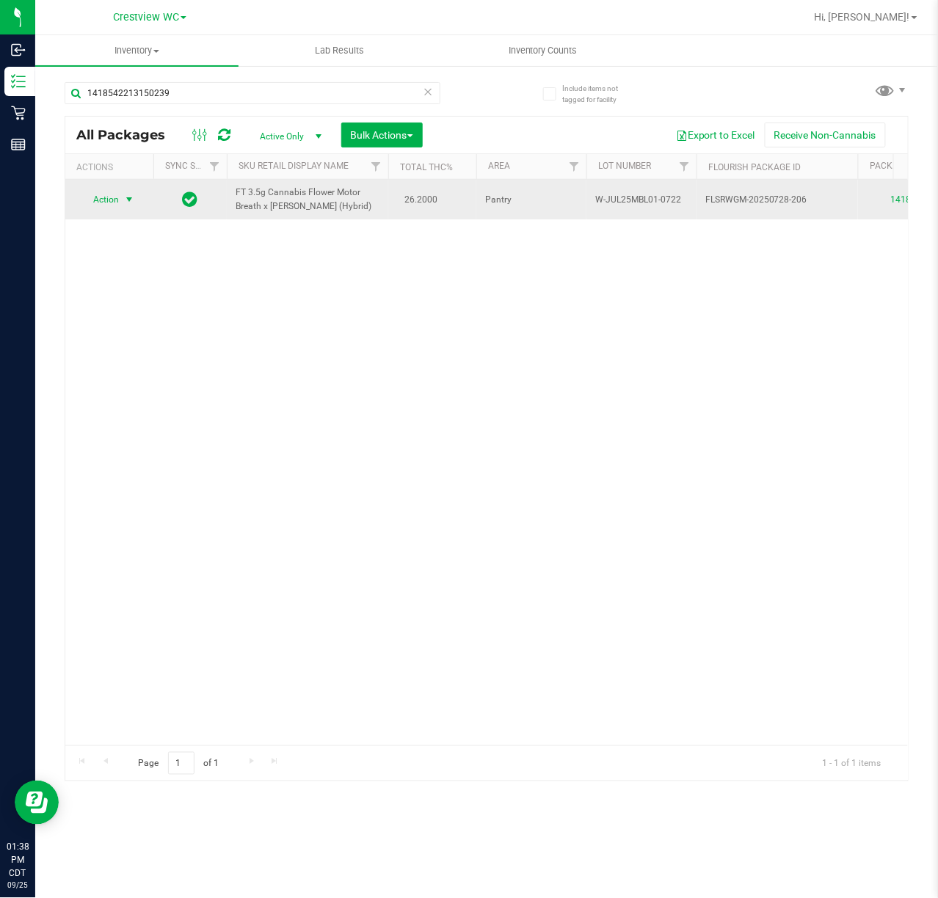
click at [131, 192] on span "select" at bounding box center [129, 199] width 18 height 21
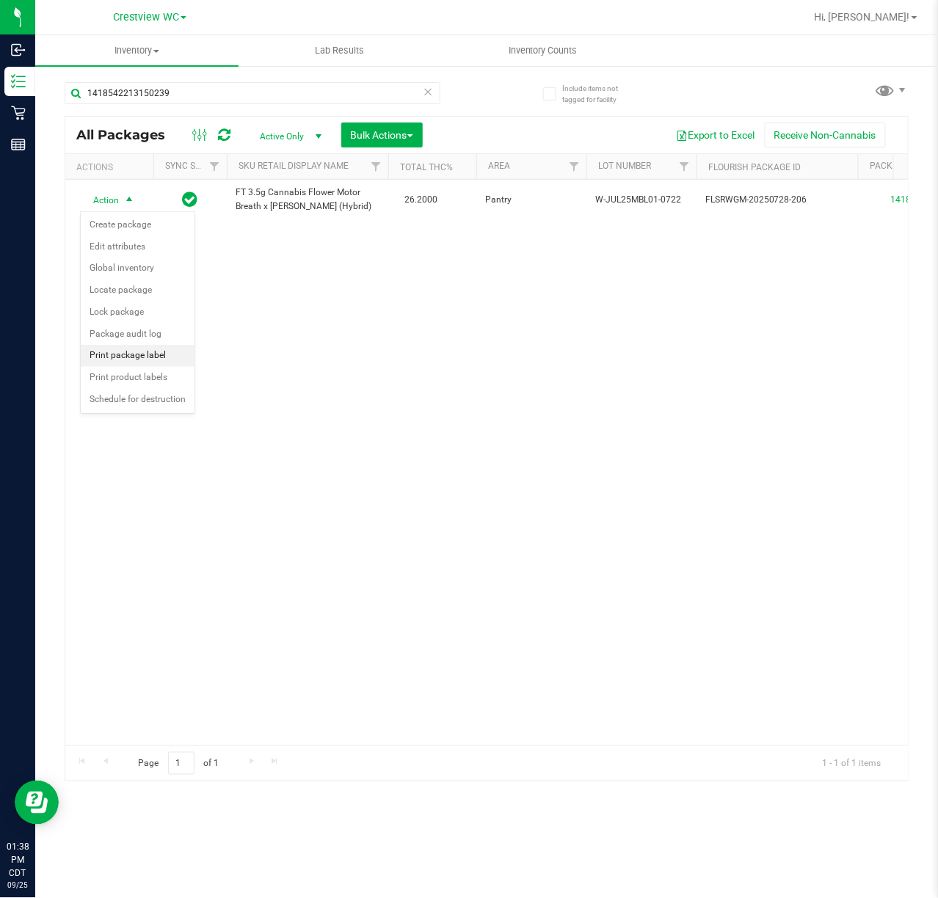
click at [166, 364] on li "Print package label" at bounding box center [138, 356] width 114 height 22
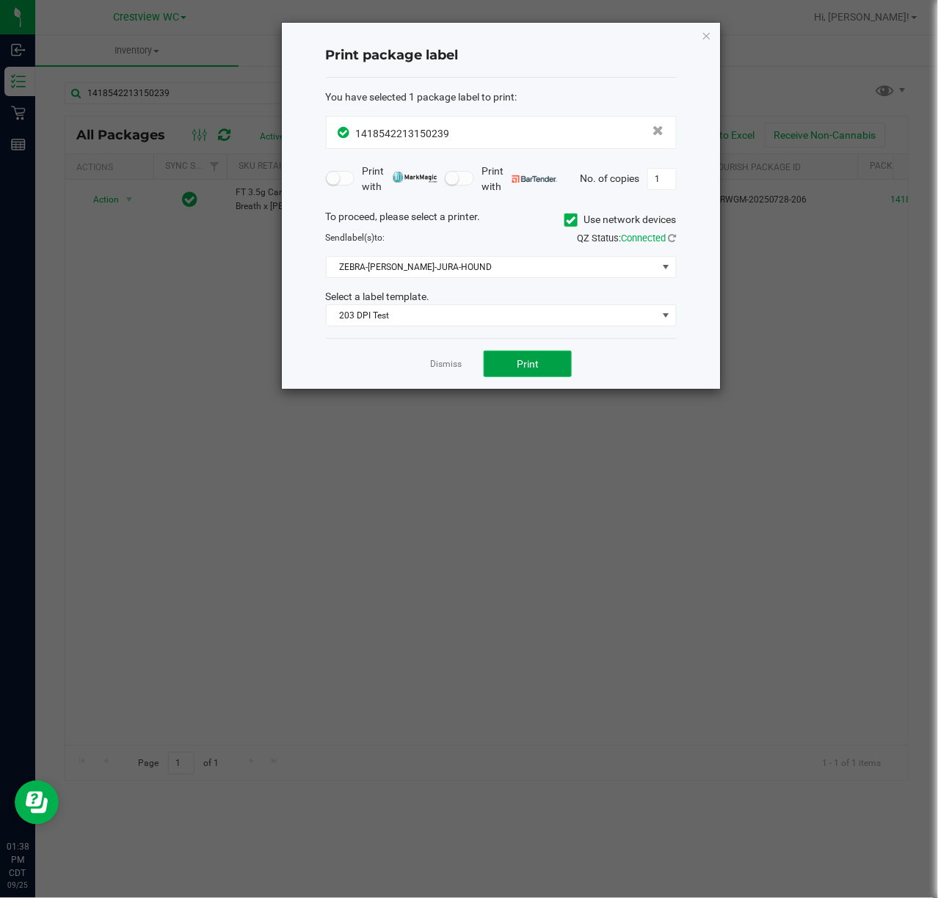
click at [552, 362] on button "Print" at bounding box center [527, 364] width 88 height 26
click at [836, 479] on ngb-modal-window "Print package label You have selected 1 package label to print : 14185422131502…" at bounding box center [474, 449] width 949 height 898
click at [706, 29] on icon "button" at bounding box center [706, 35] width 10 height 18
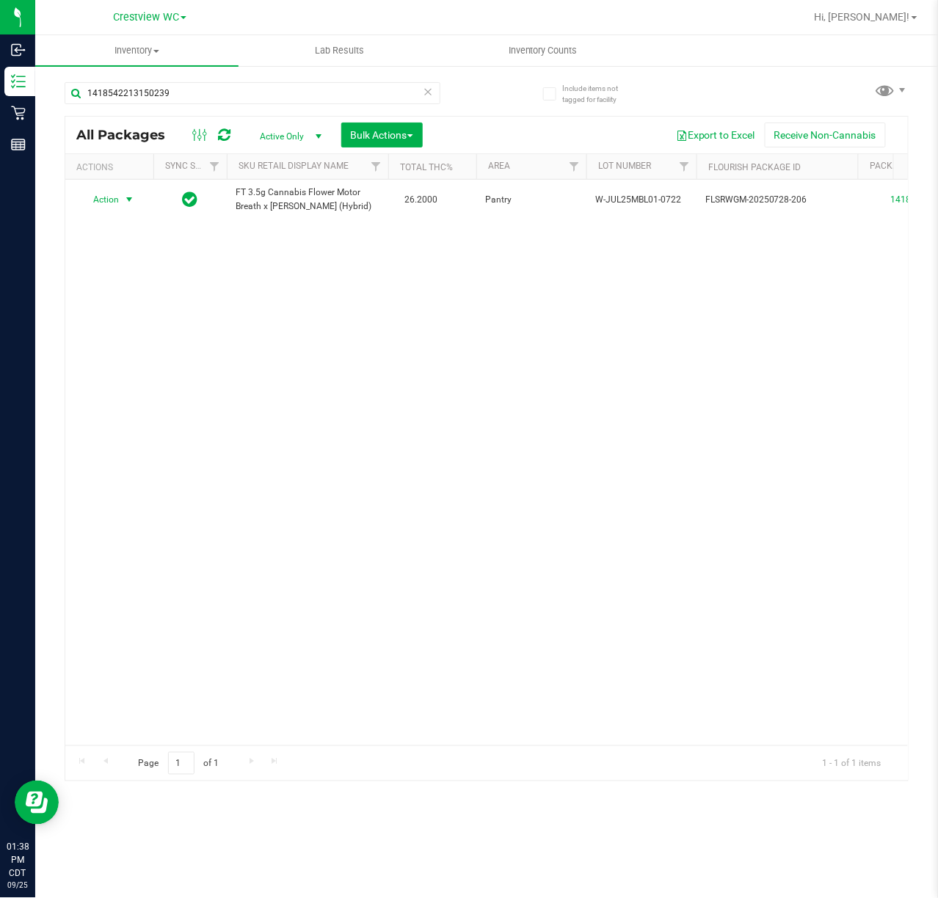
click at [722, 480] on div "Action Action Create package Edit attributes Global inventory Locate package Lo…" at bounding box center [486, 463] width 842 height 566
type input "1"
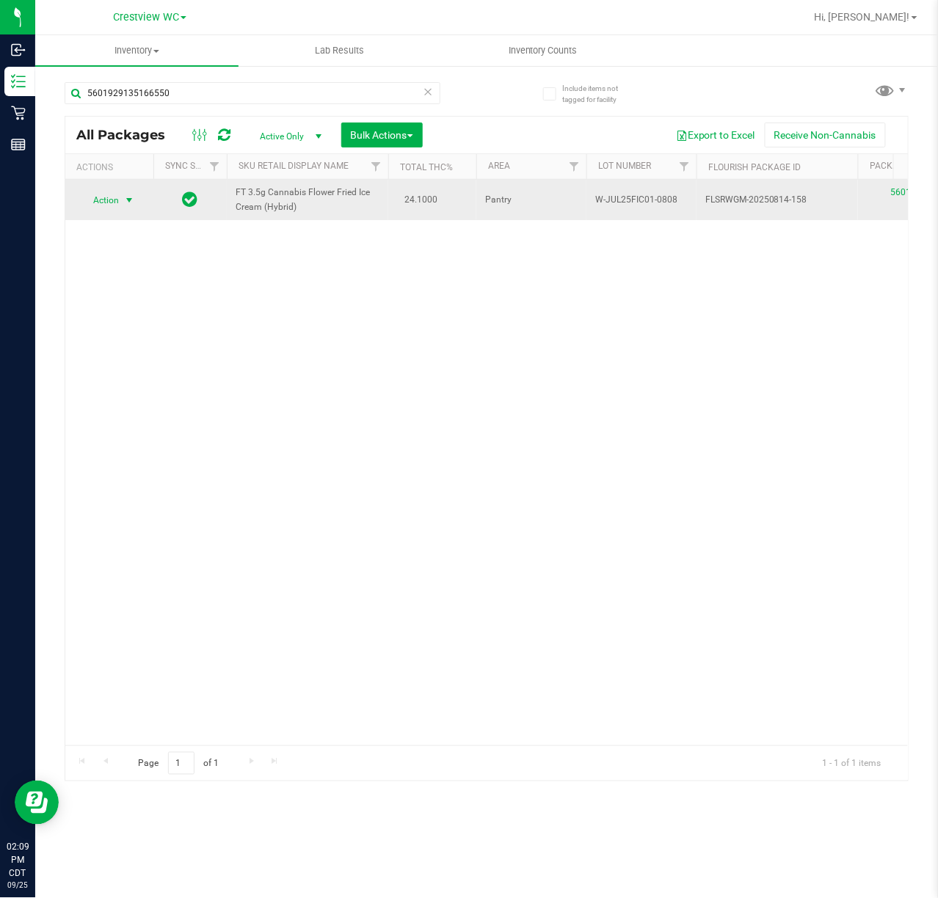
type input "5601929135166550"
click at [128, 204] on span "select" at bounding box center [129, 200] width 12 height 12
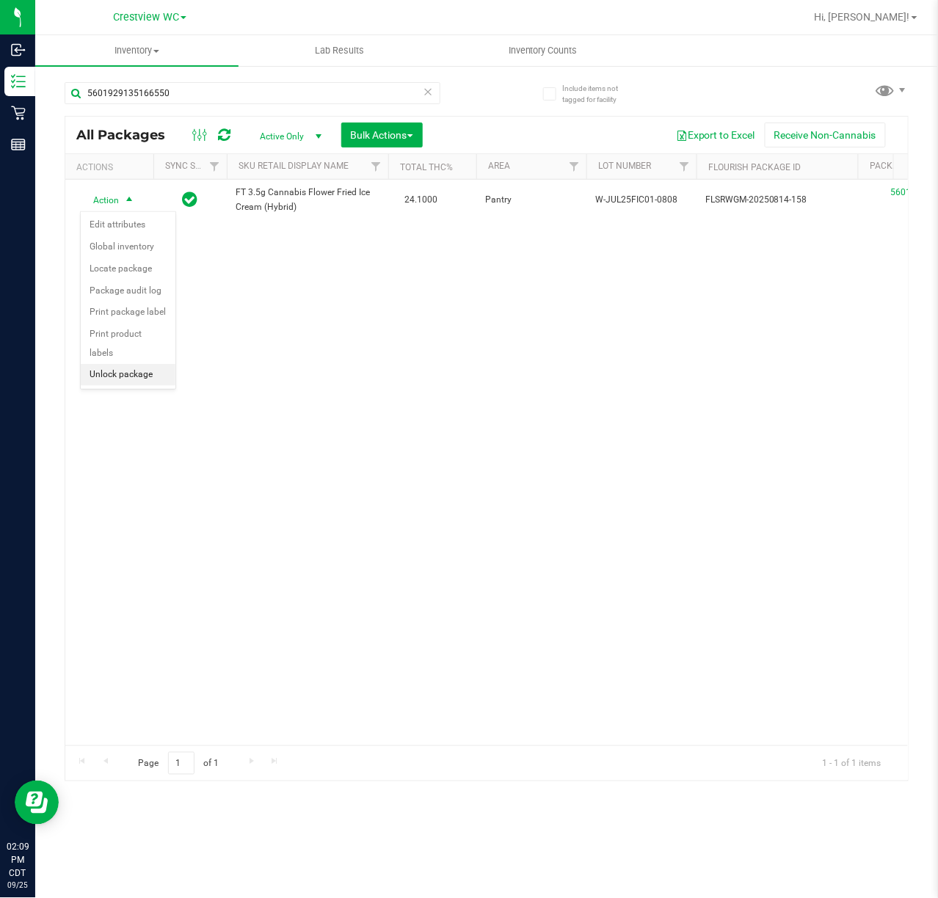
click at [148, 379] on li "Unlock package" at bounding box center [128, 375] width 95 height 22
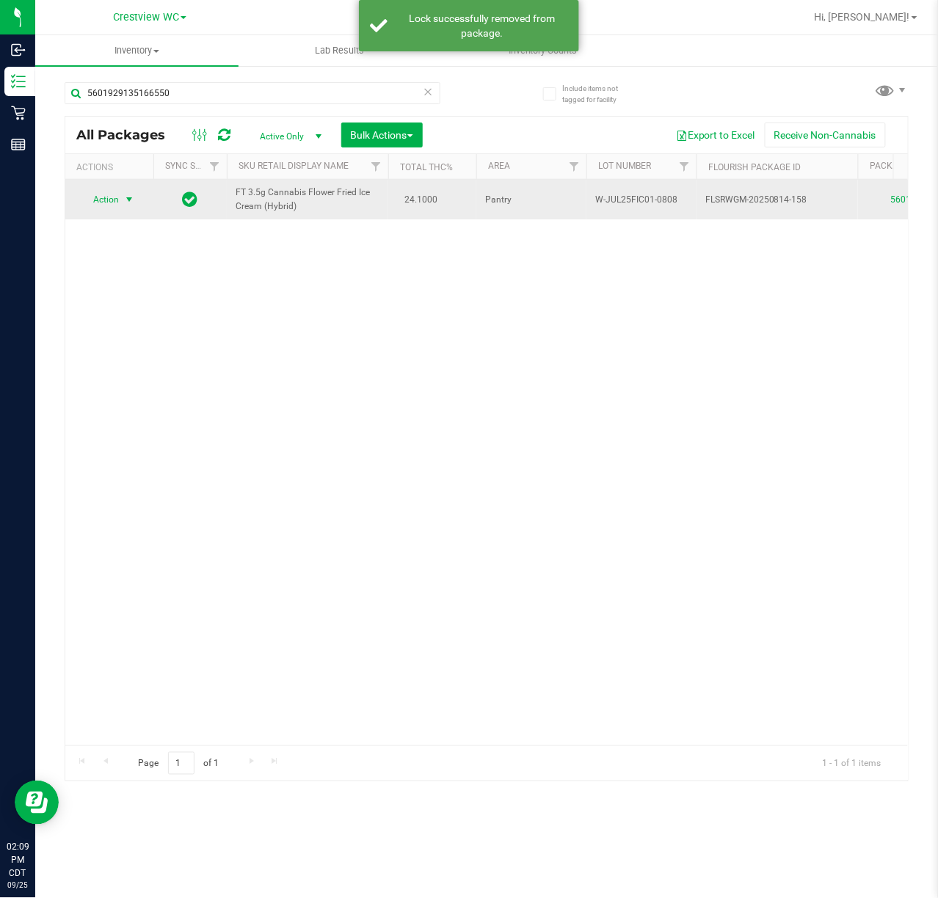
click at [136, 203] on span "select" at bounding box center [129, 199] width 18 height 21
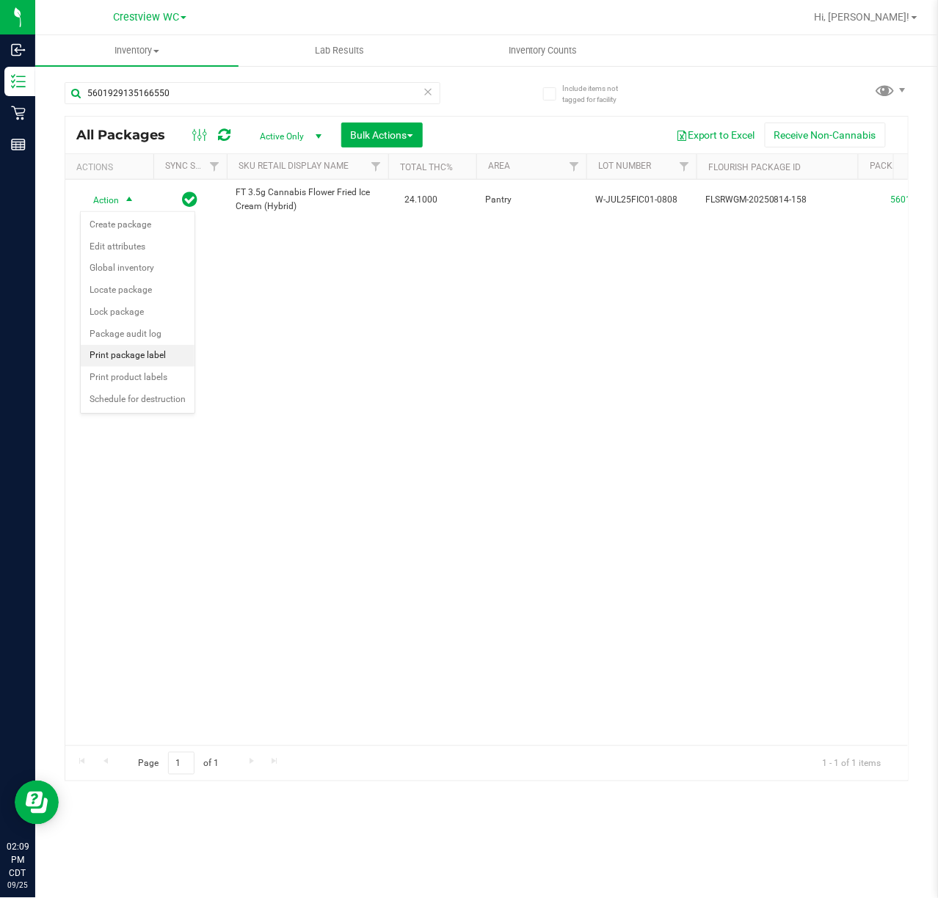
click at [167, 361] on li "Print package label" at bounding box center [138, 356] width 114 height 22
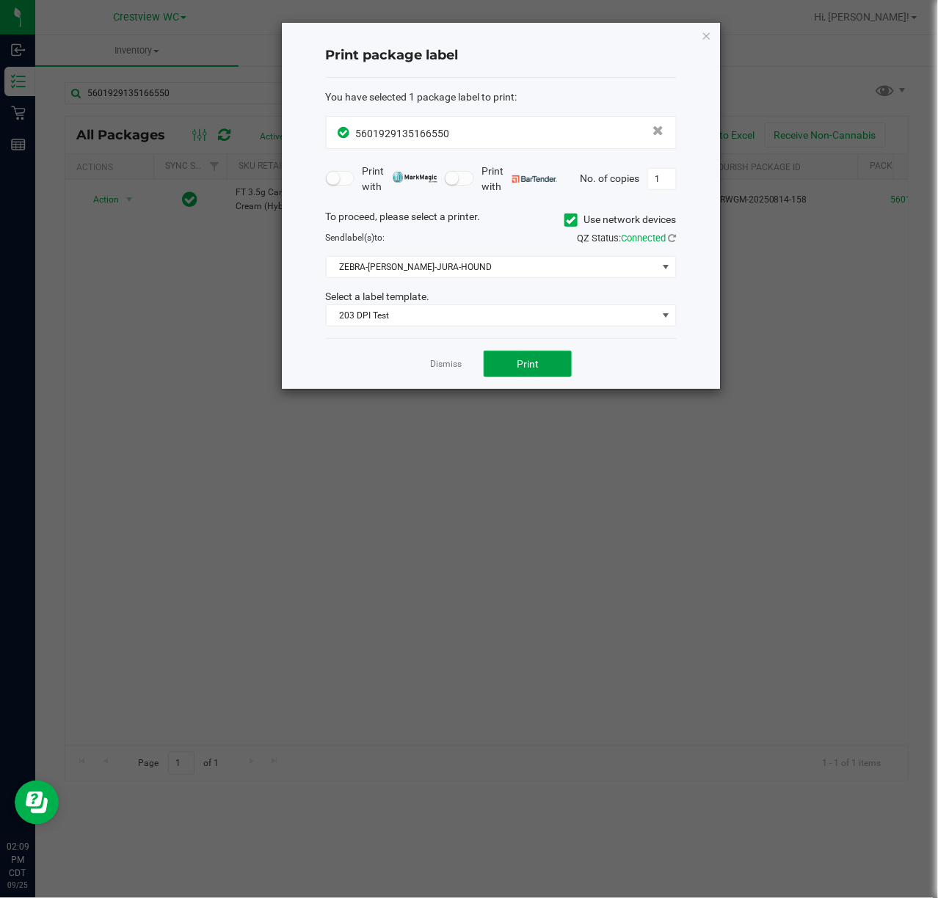
click at [550, 357] on button "Print" at bounding box center [527, 364] width 88 height 26
click at [704, 38] on icon "button" at bounding box center [706, 35] width 10 height 18
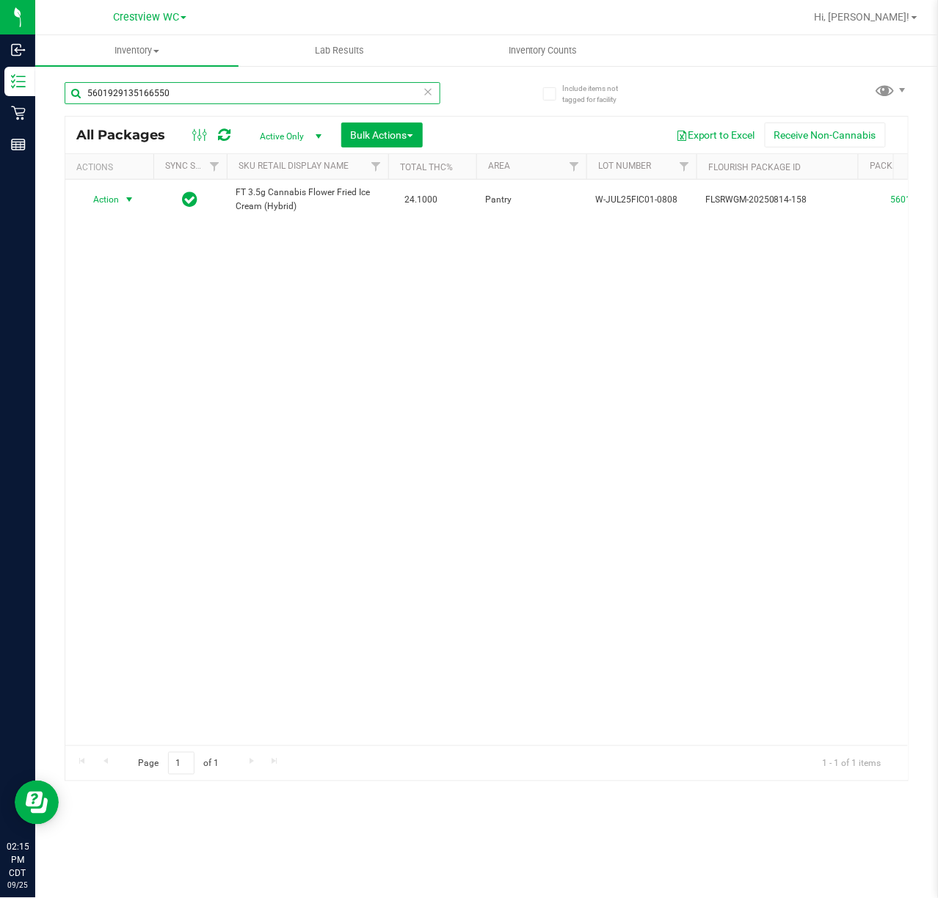
click at [214, 92] on input "5601929135166550" at bounding box center [253, 93] width 376 height 22
type input "5"
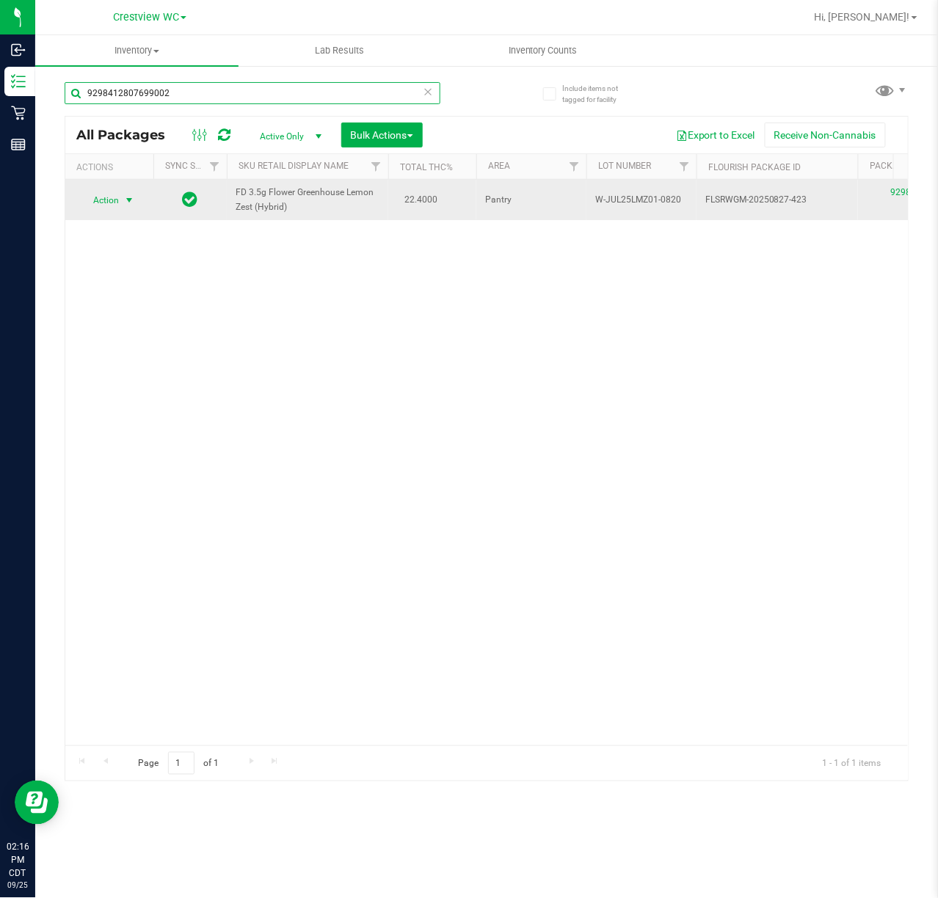
type input "9298412807699002"
click at [124, 200] on span "select" at bounding box center [129, 200] width 12 height 12
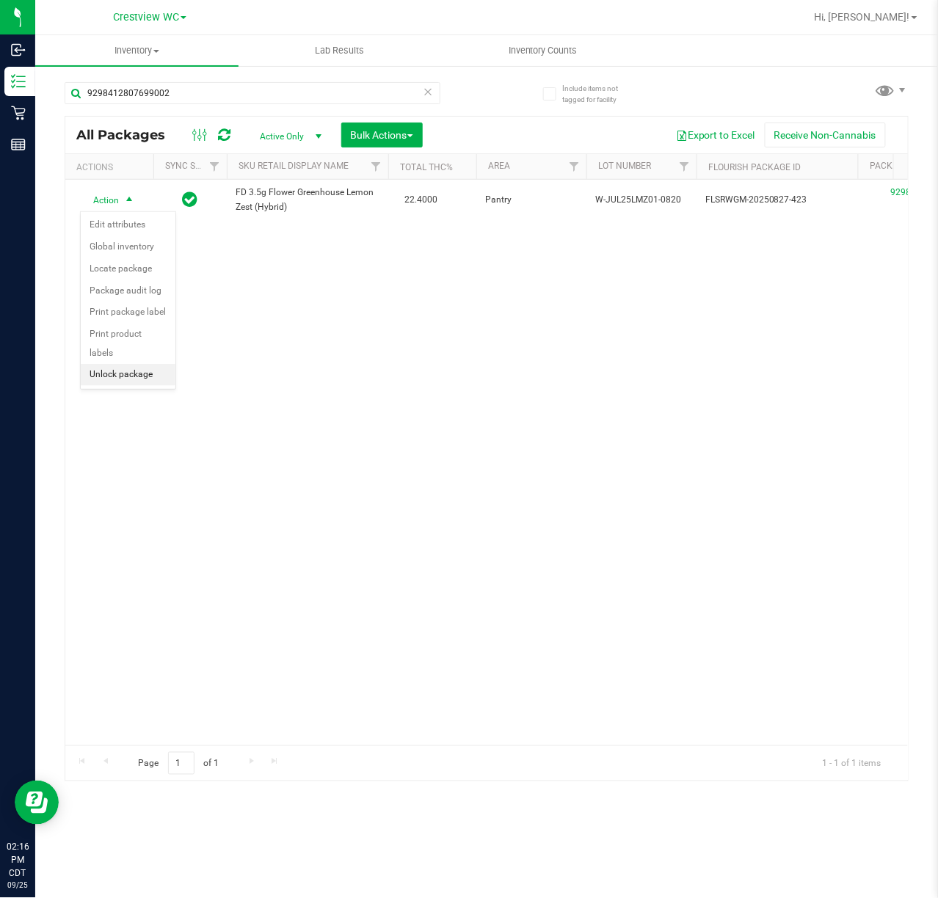
click at [153, 379] on li "Unlock package" at bounding box center [128, 375] width 95 height 22
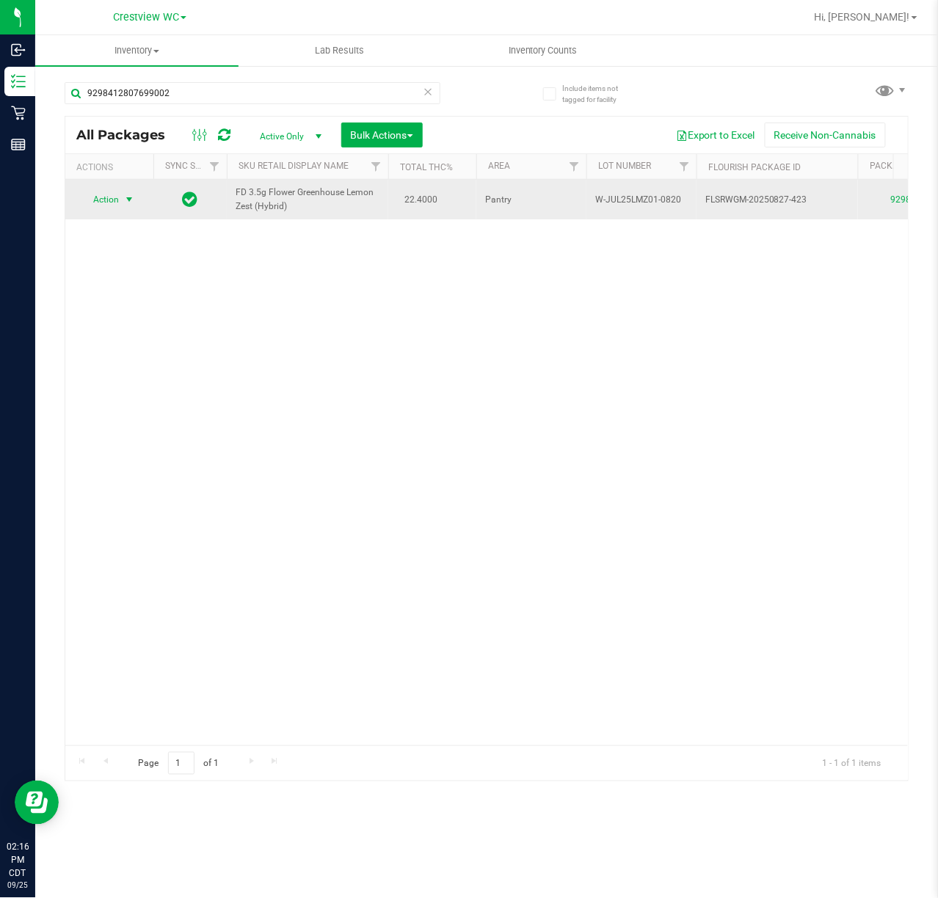
click at [124, 200] on span "select" at bounding box center [129, 200] width 12 height 12
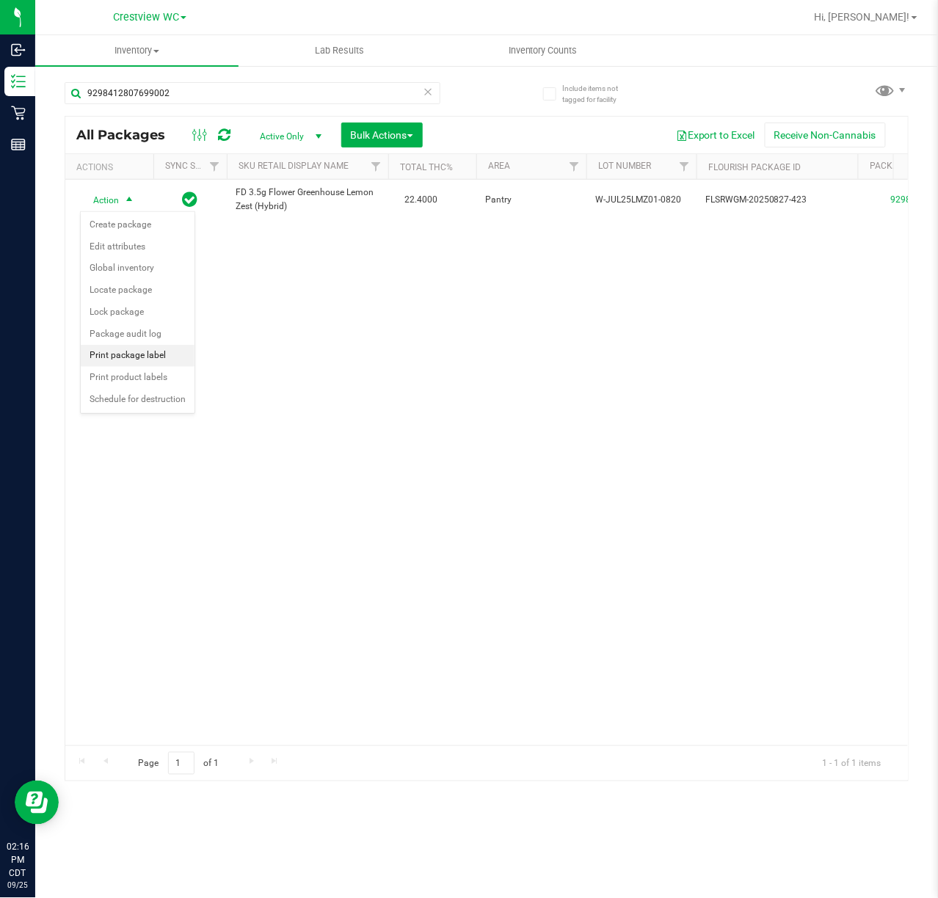
click at [136, 358] on li "Print package label" at bounding box center [138, 356] width 114 height 22
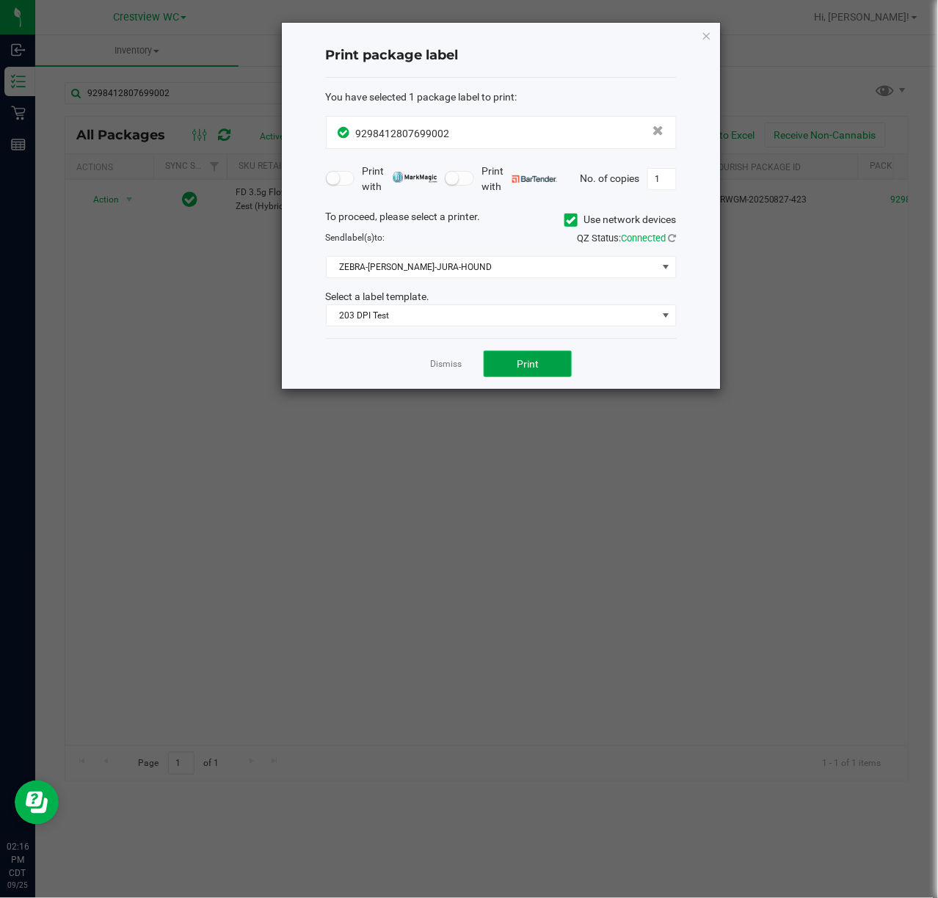
click at [547, 364] on button "Print" at bounding box center [527, 364] width 88 height 26
click at [711, 34] on icon "button" at bounding box center [706, 35] width 10 height 18
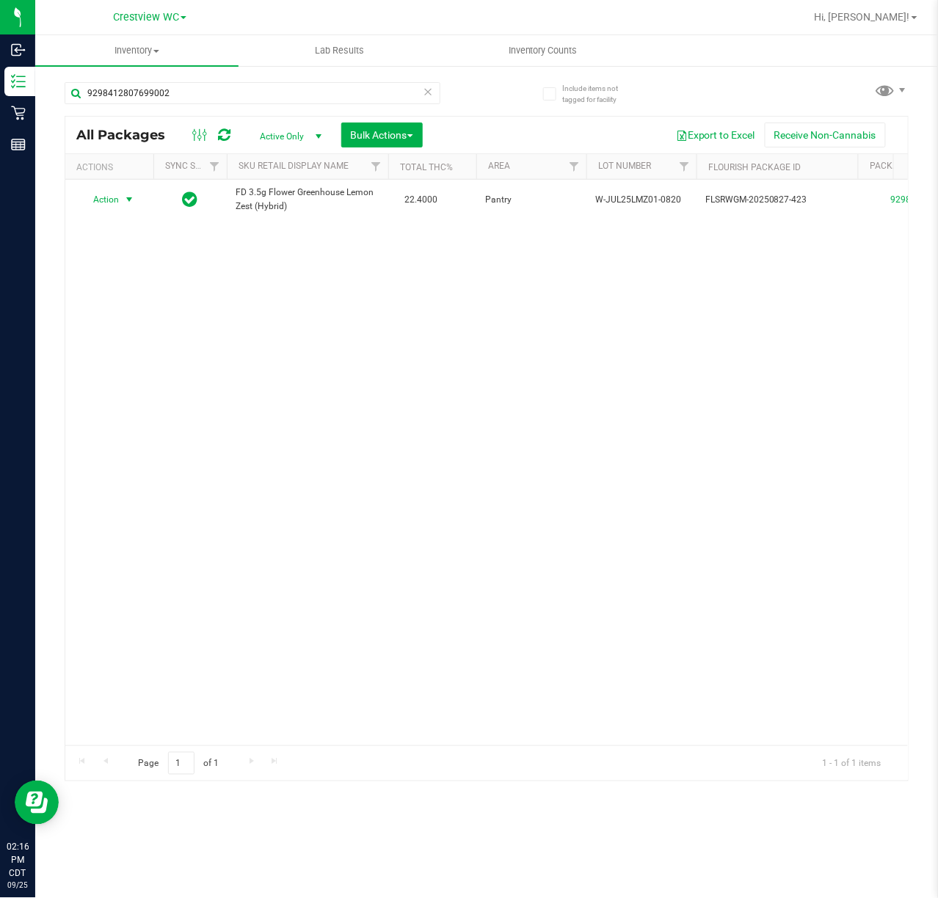
click at [752, 442] on div "Action Action Create package Edit attributes Global inventory Locate package Lo…" at bounding box center [486, 463] width 842 height 566
click at [213, 92] on input "9298412807699002" at bounding box center [253, 93] width 376 height 22
type input "9"
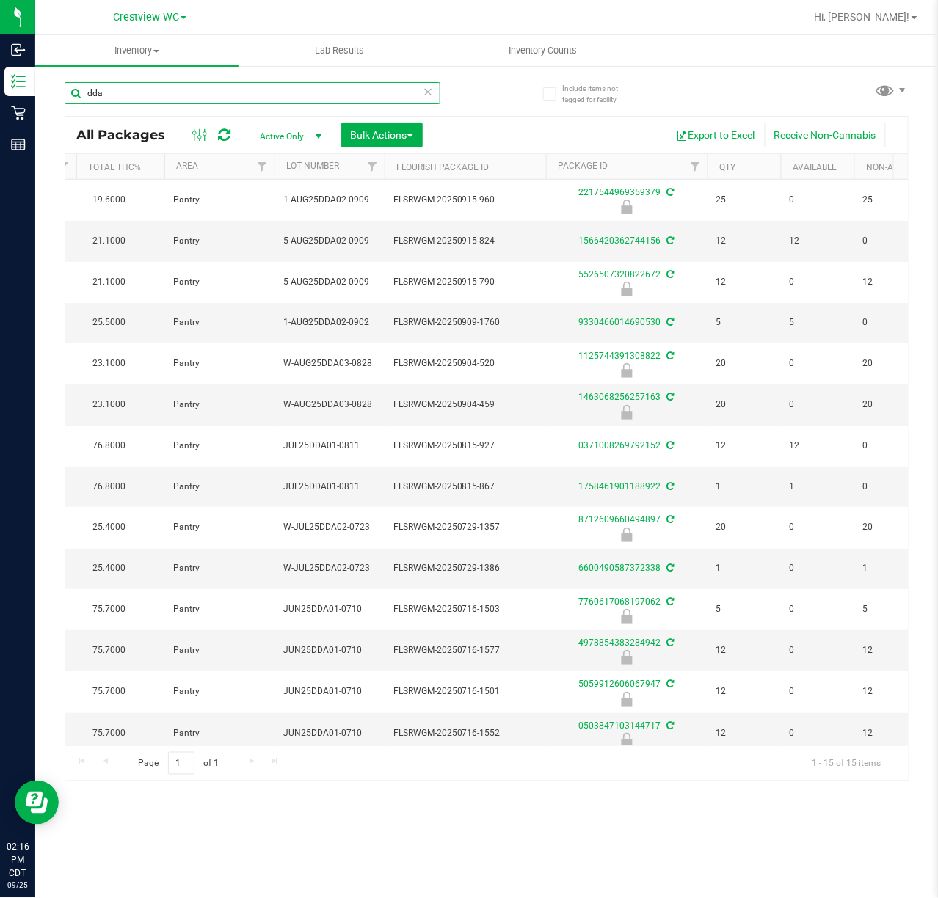
scroll to position [0, 308]
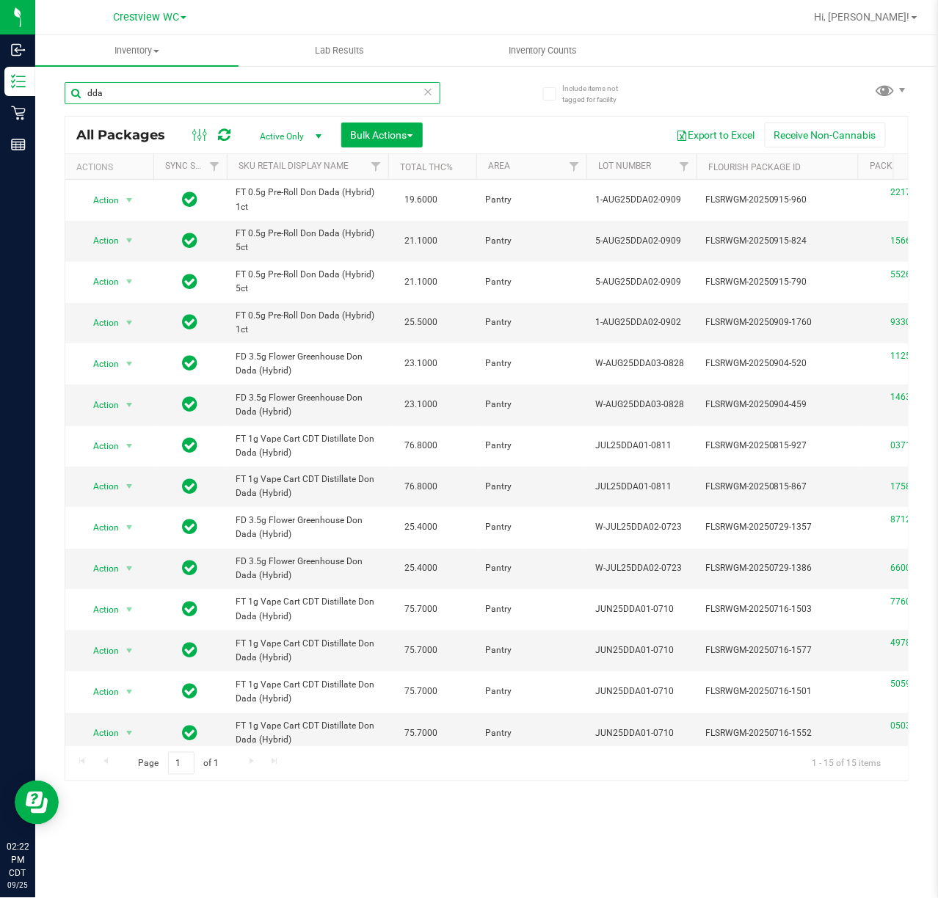
click at [150, 91] on input "dda" at bounding box center [253, 93] width 376 height 22
type input "d"
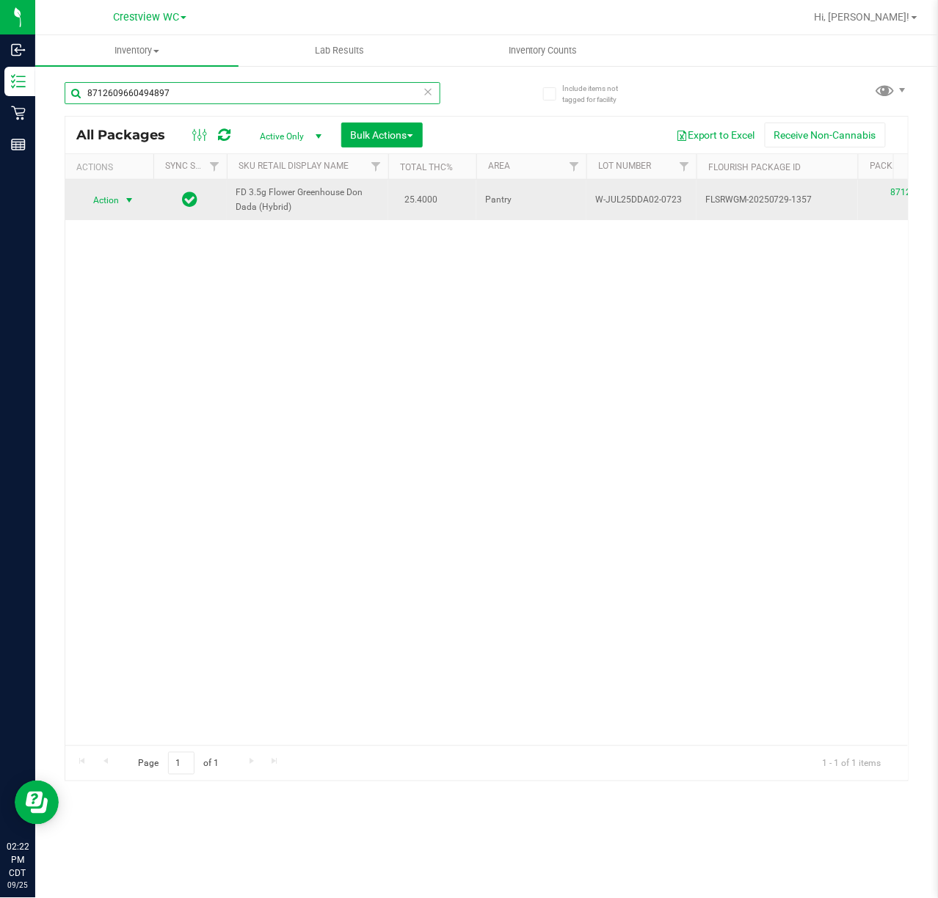
type input "8712609660494897"
click at [128, 197] on span "select" at bounding box center [129, 200] width 12 height 12
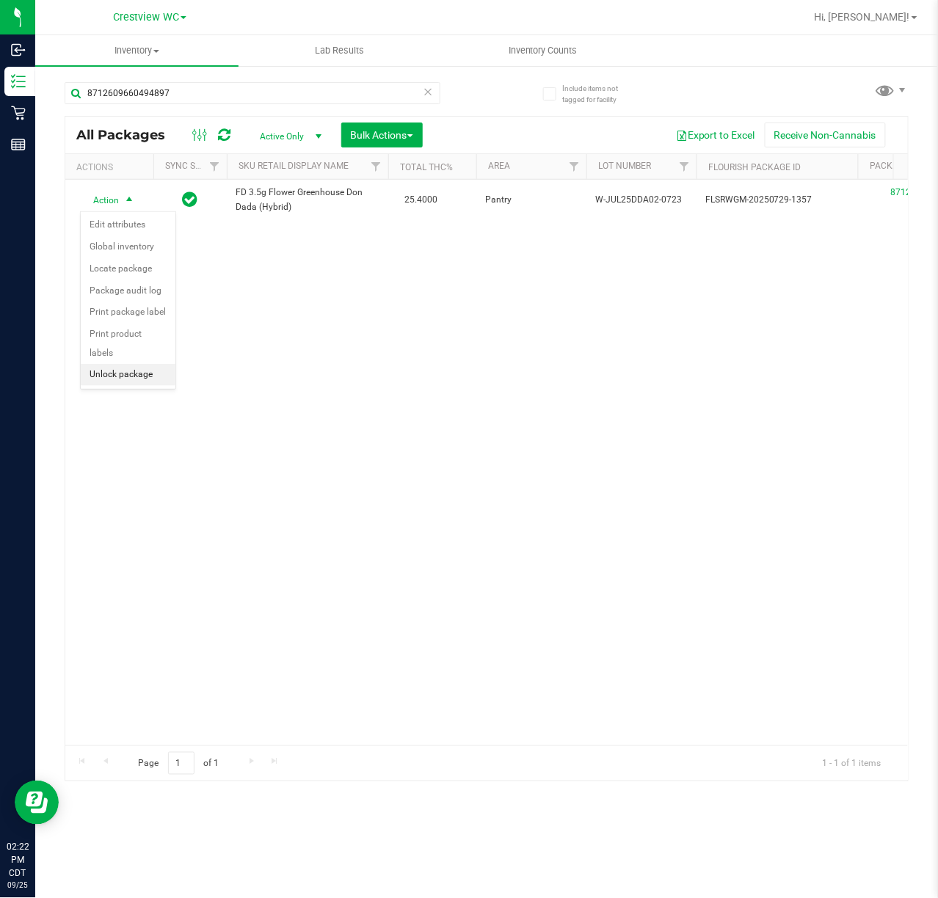
click at [142, 382] on li "Unlock package" at bounding box center [128, 375] width 95 height 22
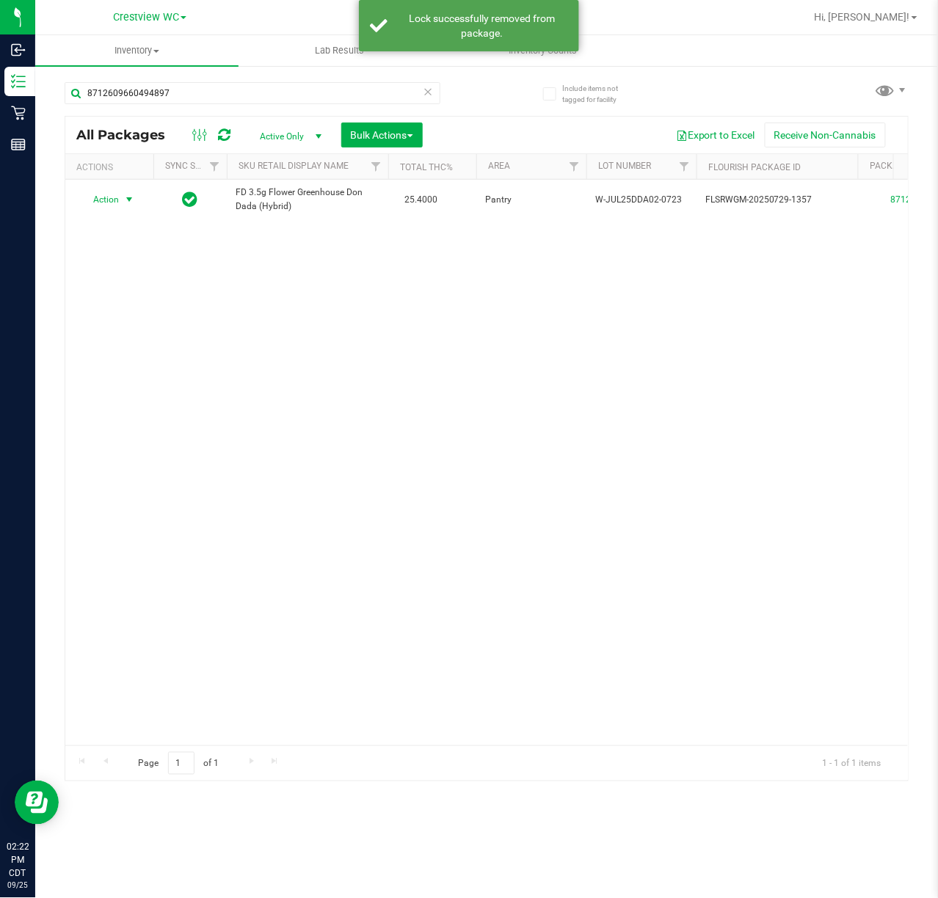
click at [130, 200] on span "select" at bounding box center [129, 200] width 12 height 12
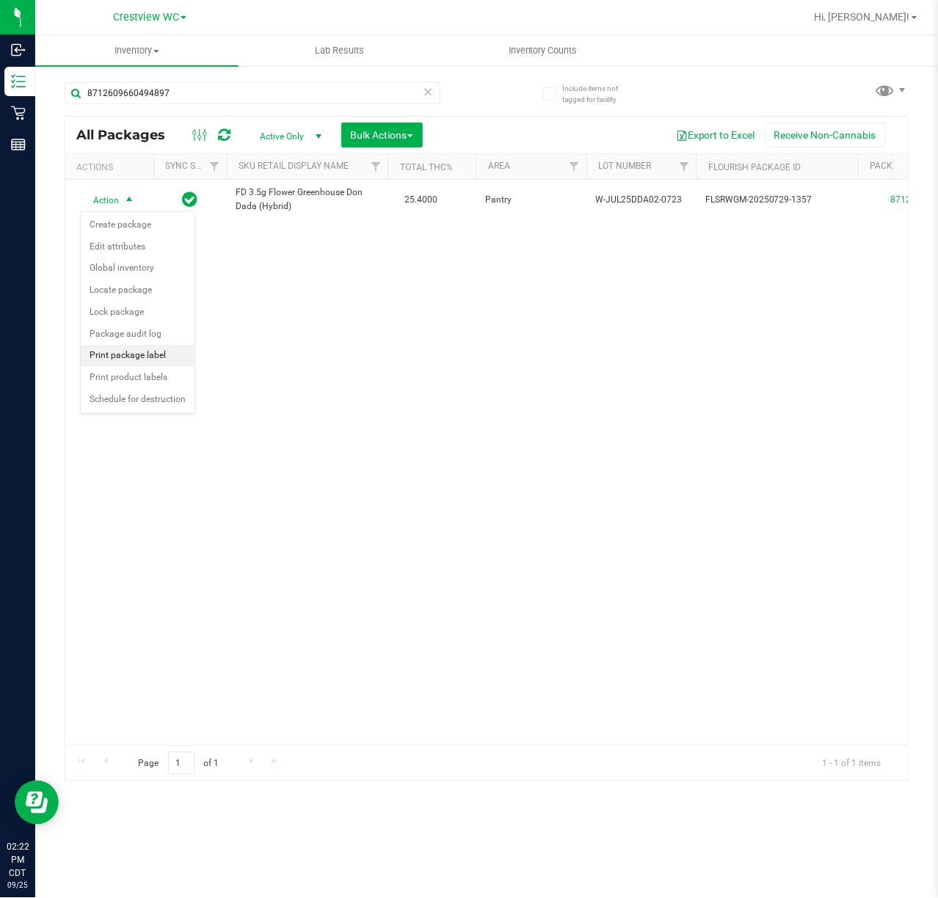
click at [161, 361] on li "Print package label" at bounding box center [138, 356] width 114 height 22
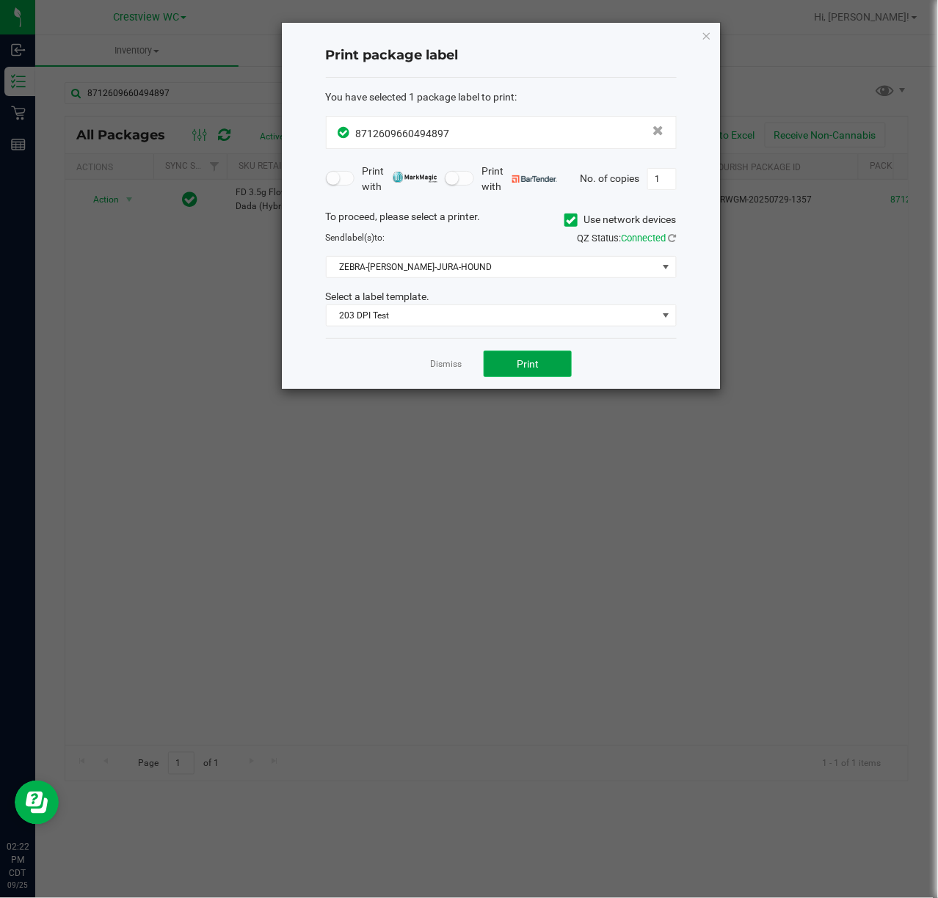
click at [553, 362] on button "Print" at bounding box center [527, 364] width 88 height 26
click at [811, 415] on ngb-modal-window "Print package label You have selected 1 package label to print : 87126096604948…" at bounding box center [474, 449] width 949 height 898
click at [709, 41] on icon "button" at bounding box center [706, 35] width 10 height 18
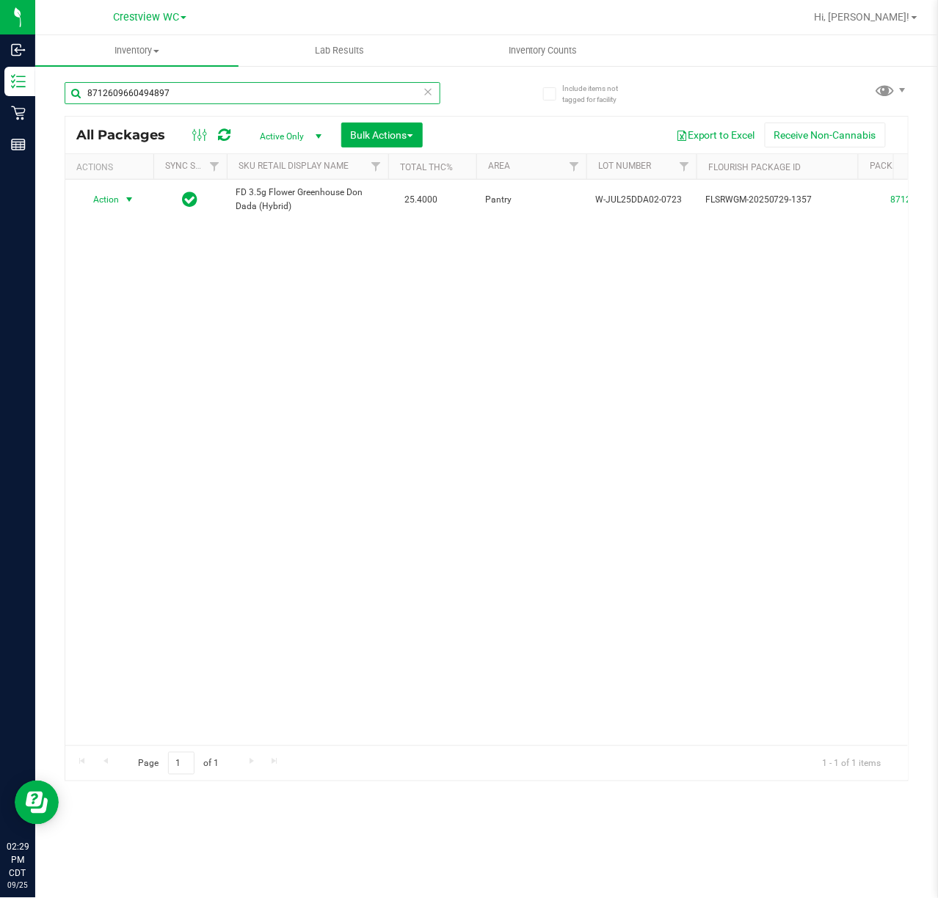
click at [214, 92] on input "8712609660494897" at bounding box center [253, 93] width 376 height 22
type input "8"
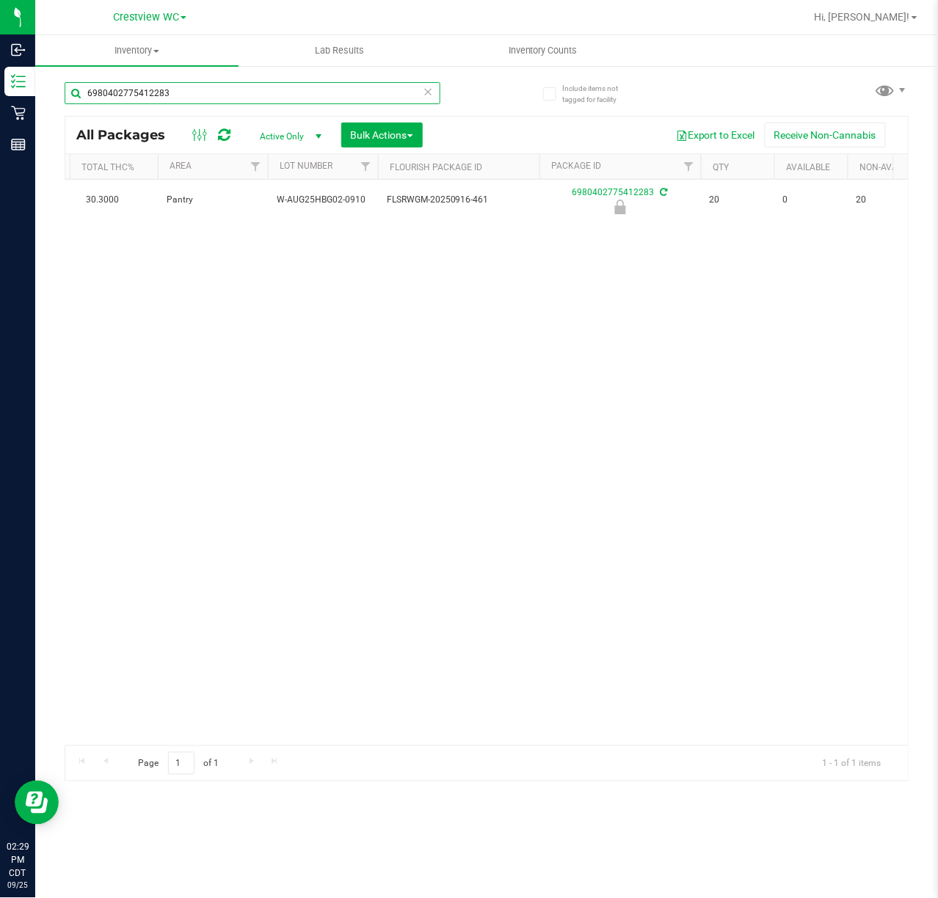
scroll to position [0, 82]
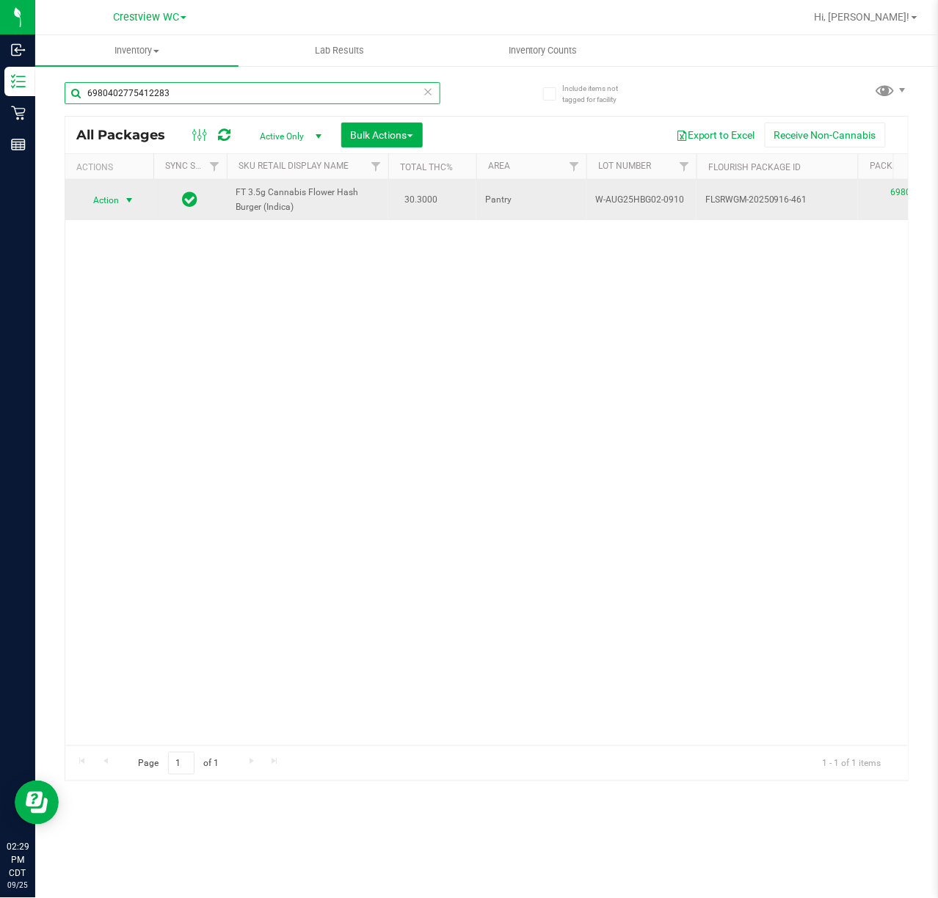
type input "6980402775412283"
click at [131, 197] on span "select" at bounding box center [129, 200] width 12 height 12
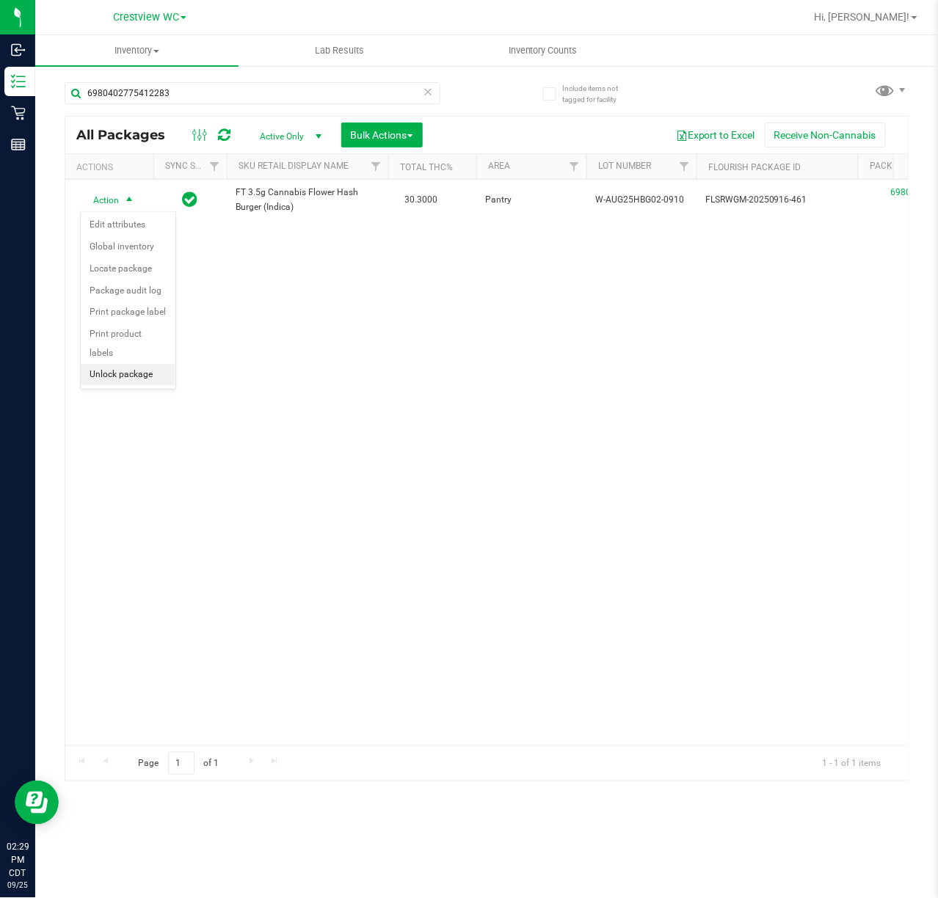
click at [142, 376] on li "Unlock package" at bounding box center [128, 375] width 95 height 22
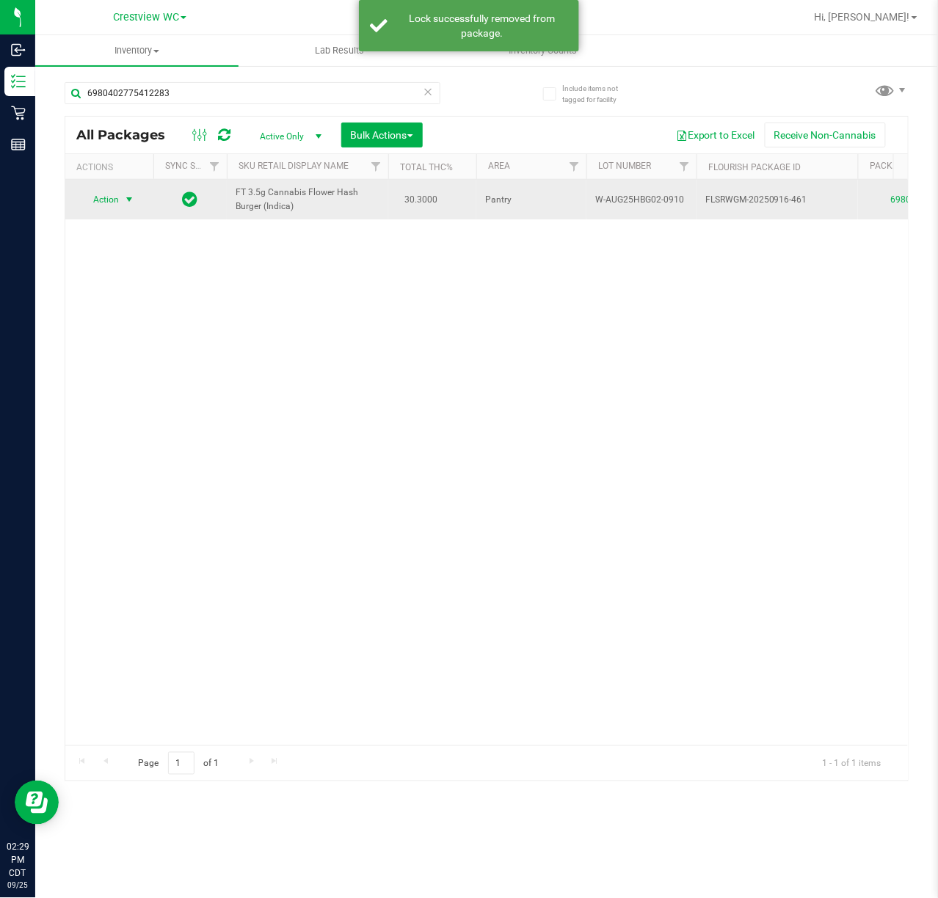
click at [128, 201] on span "select" at bounding box center [129, 200] width 12 height 12
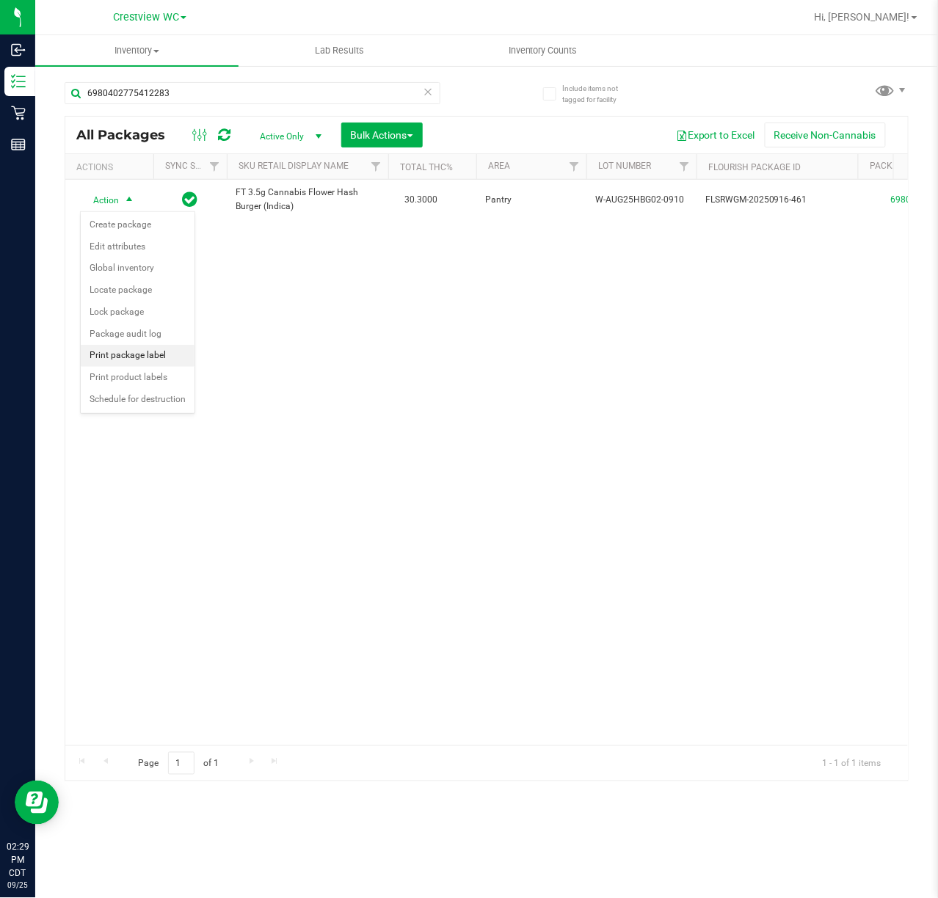
click at [165, 364] on li "Print package label" at bounding box center [138, 356] width 114 height 22
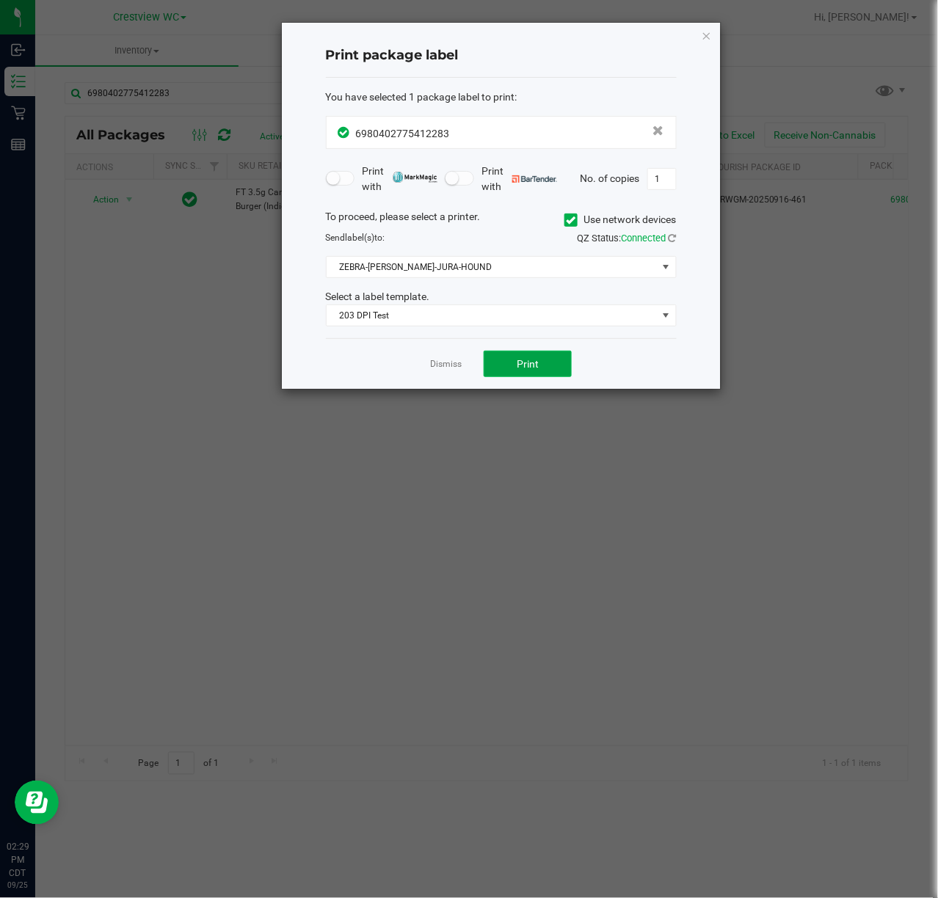
click at [555, 370] on button "Print" at bounding box center [527, 364] width 88 height 26
click at [701, 33] on icon "button" at bounding box center [706, 35] width 10 height 18
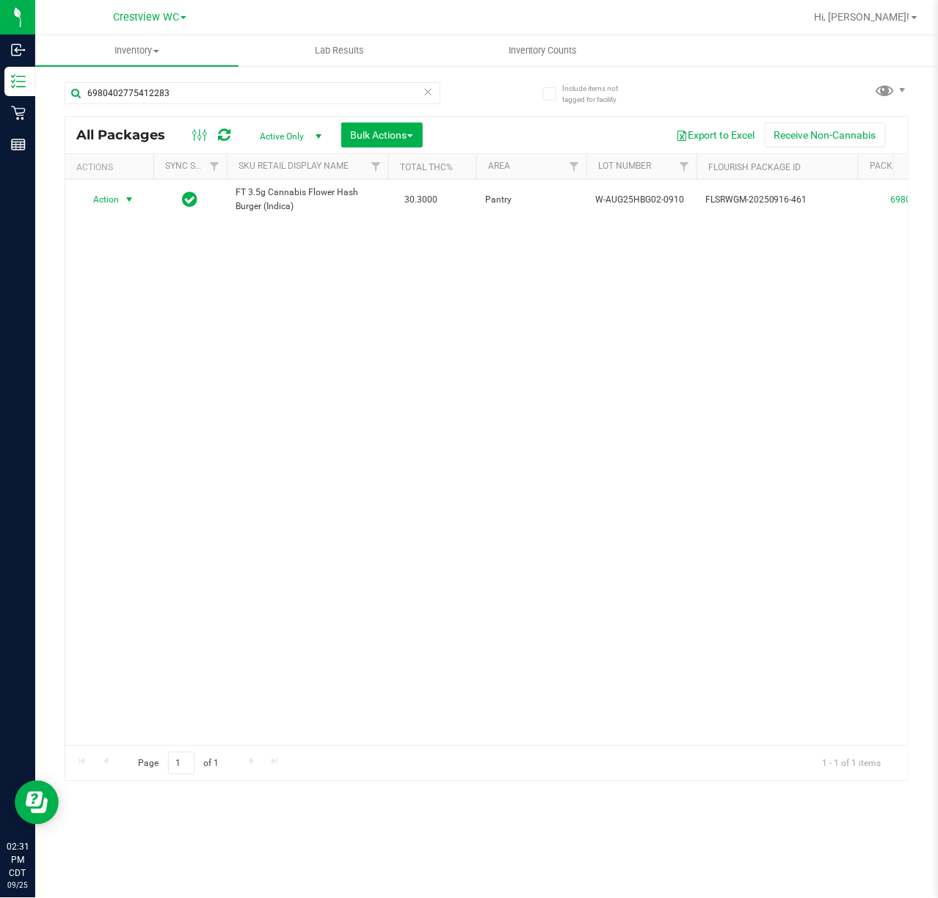
click at [738, 352] on div "Action Action Create package Edit attributes Global inventory Locate package Lo…" at bounding box center [486, 463] width 842 height 566
click at [226, 91] on input "6980402775412283" at bounding box center [253, 93] width 376 height 22
type input "6"
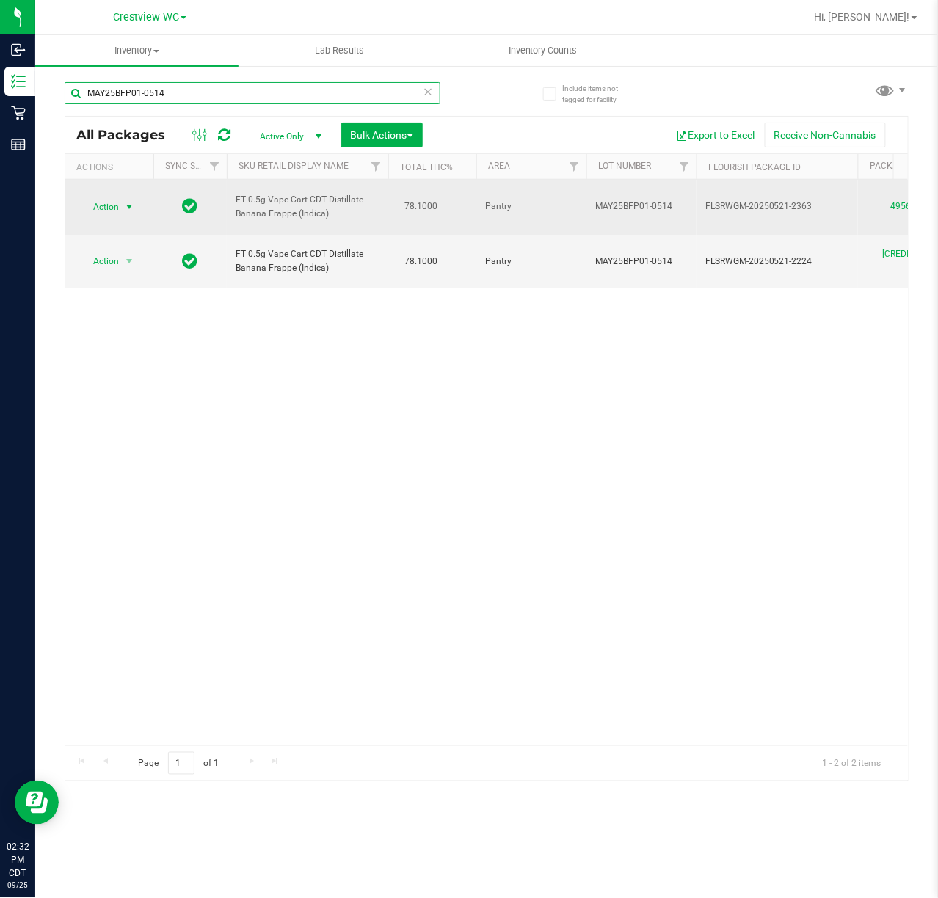
type input "MAY25BFP01-0514"
click at [122, 204] on span "select" at bounding box center [129, 207] width 18 height 21
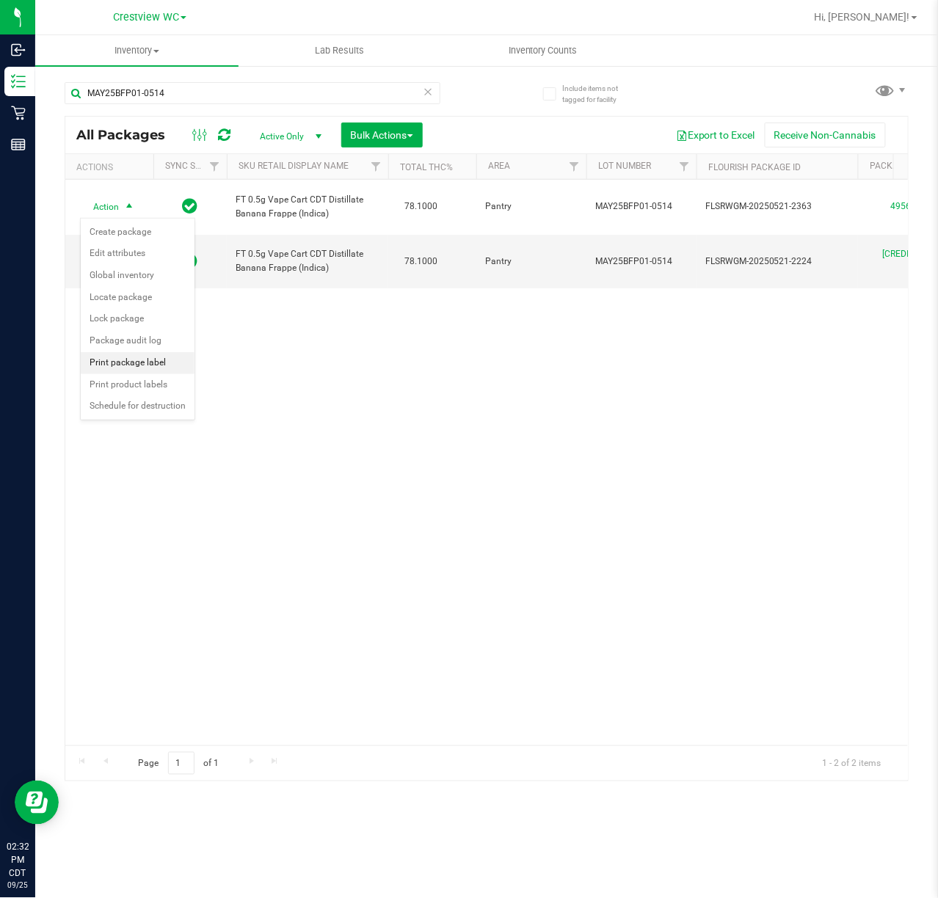
click at [144, 370] on li "Print package label" at bounding box center [138, 363] width 114 height 22
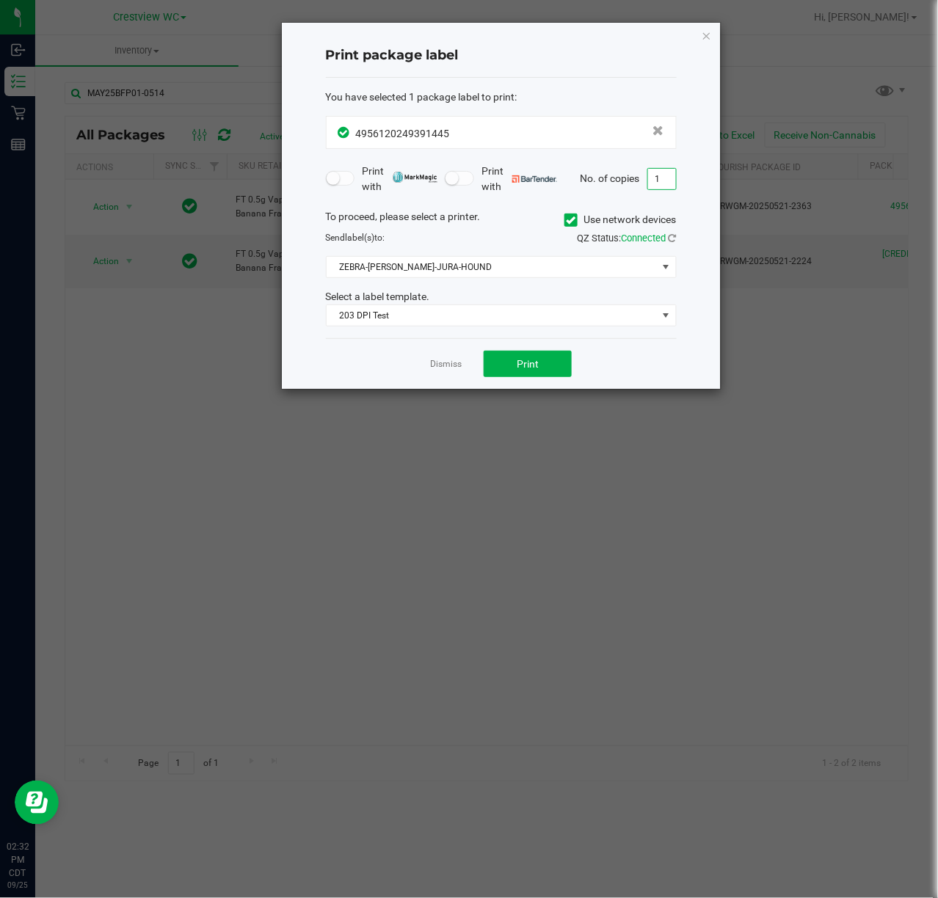
click at [655, 178] on input "1" at bounding box center [662, 179] width 28 height 21
type input "2"
click at [532, 368] on span "Print" at bounding box center [528, 364] width 22 height 12
click at [706, 30] on icon "button" at bounding box center [706, 35] width 10 height 18
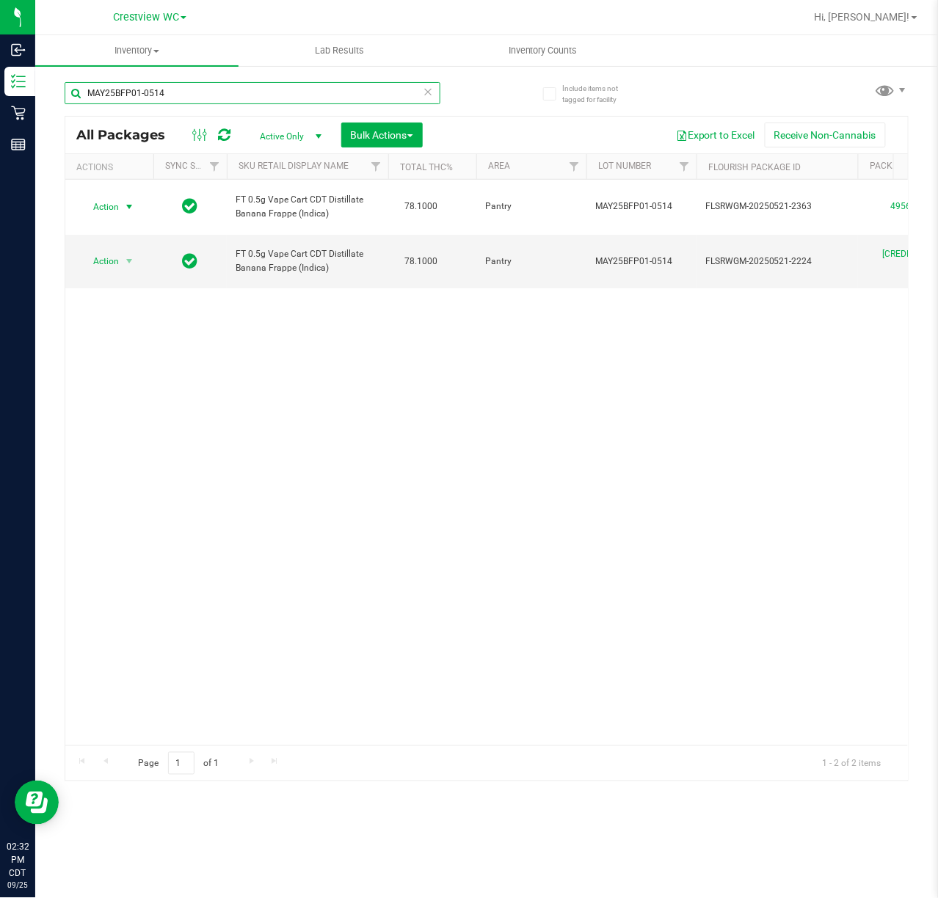
click at [211, 92] on input "MAY25BFP01-0514" at bounding box center [253, 93] width 376 height 22
type input "M"
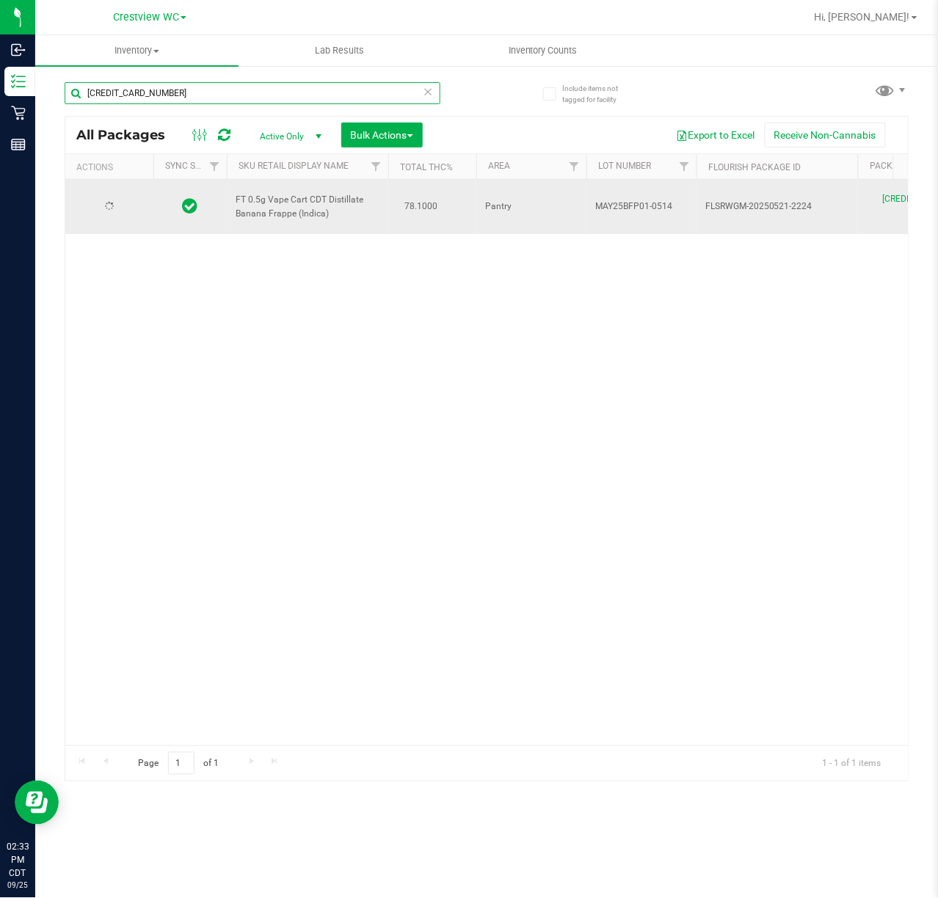
type input "8133732927916768"
click at [126, 197] on span "select" at bounding box center [129, 207] width 18 height 21
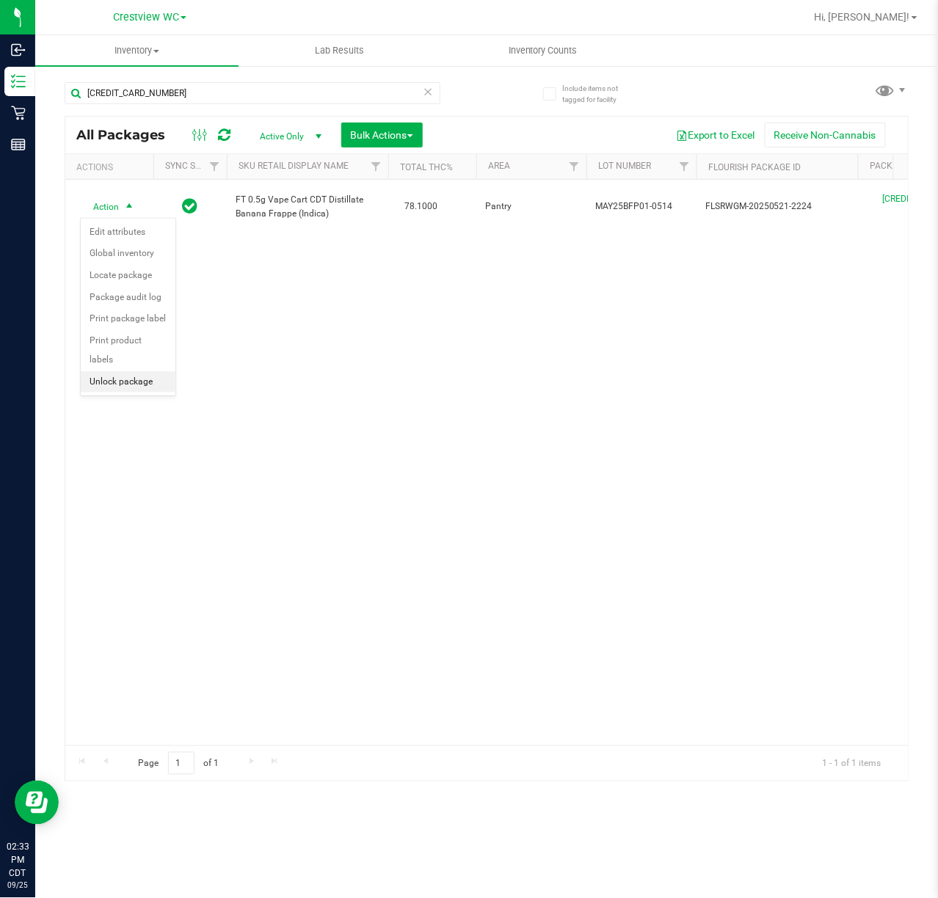
click at [144, 386] on li "Unlock package" at bounding box center [128, 382] width 95 height 22
click at [698, 421] on div "Action Action Create package Edit attributes Global inventory Locate package Lo…" at bounding box center [486, 463] width 842 height 566
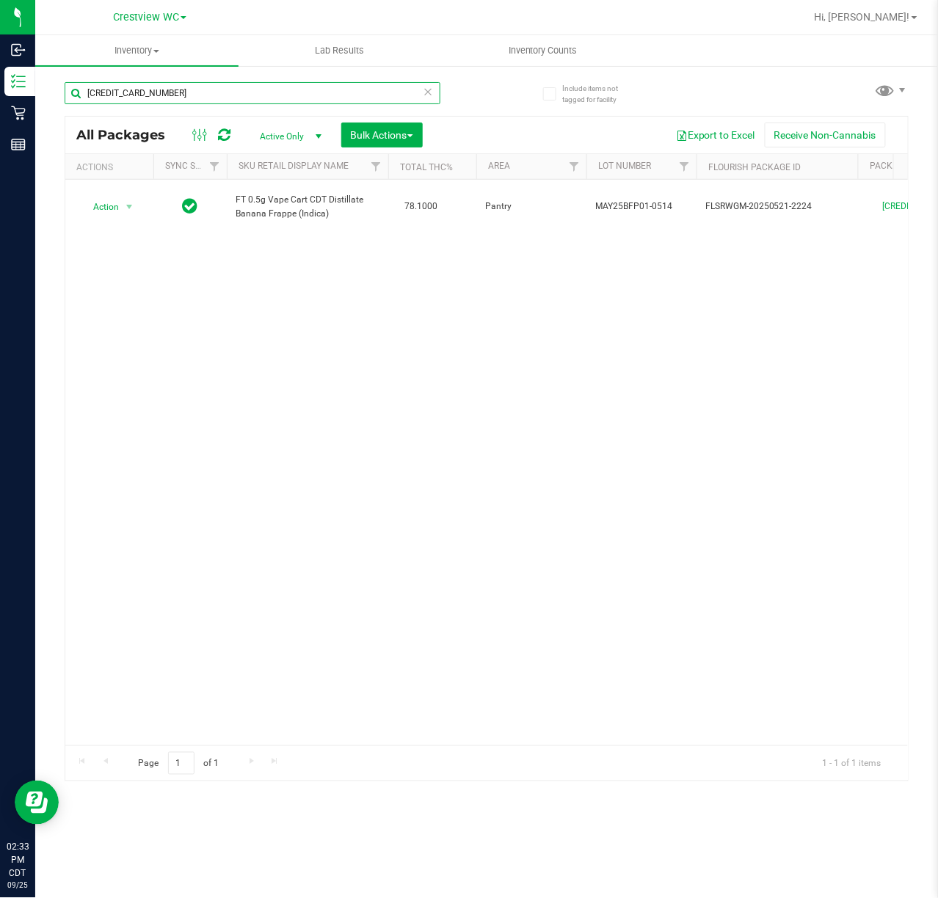
click at [204, 89] on input "8133732927916768" at bounding box center [253, 93] width 376 height 22
type input "8"
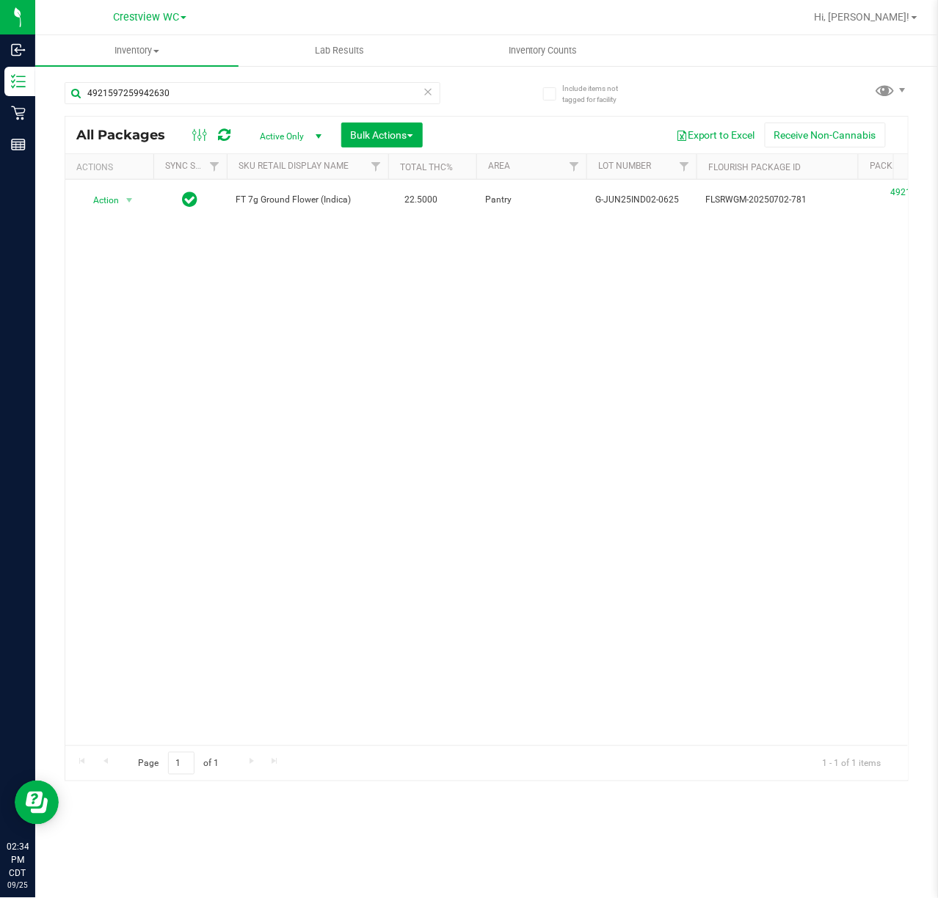
click at [590, 443] on div "Action Action Edit attributes Global inventory Locate package Package audit log…" at bounding box center [486, 463] width 842 height 566
click at [220, 92] on input "4921597259942630" at bounding box center [253, 93] width 376 height 22
type input "4"
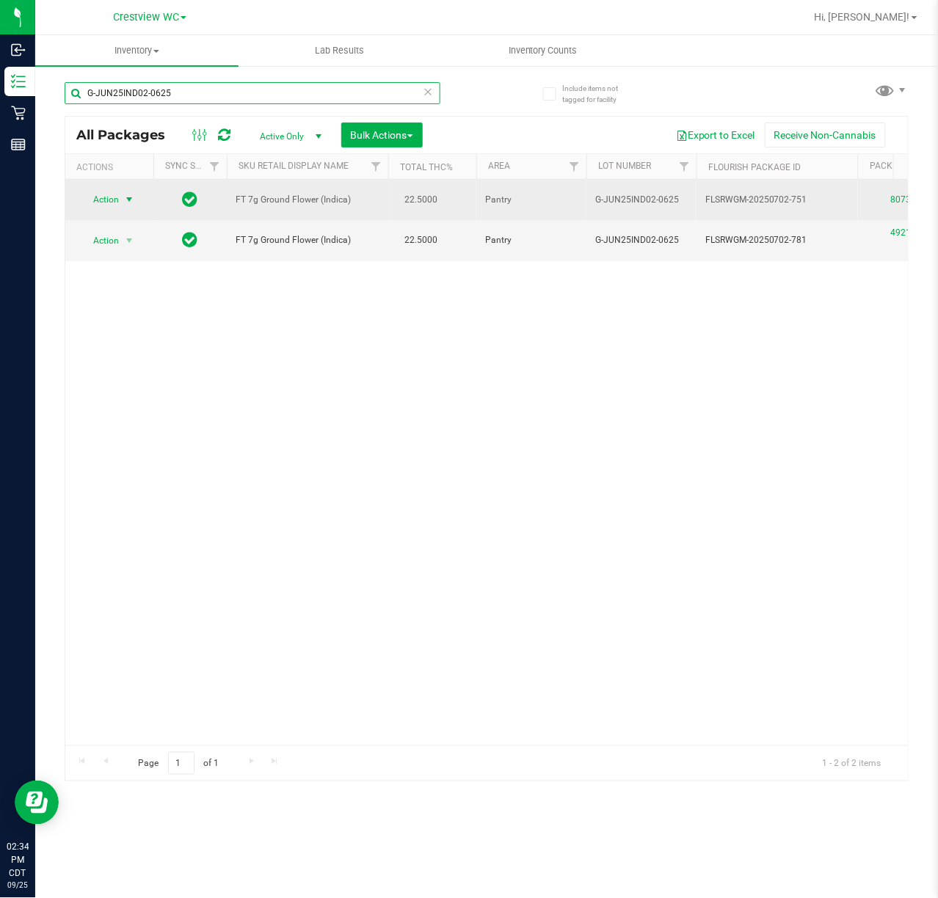
type input "G-JUN25IND02-0625"
drag, startPoint x: 124, startPoint y: 198, endPoint x: 126, endPoint y: 182, distance: 16.3
click at [124, 195] on span "select" at bounding box center [129, 200] width 12 height 12
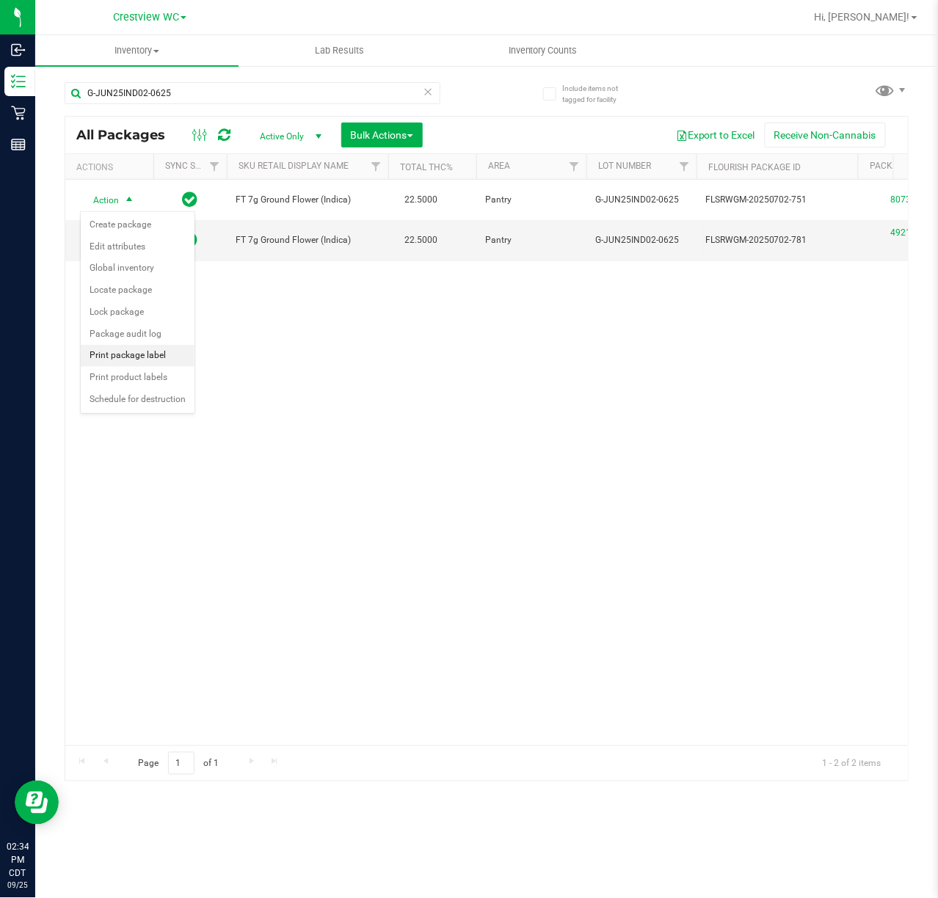
click at [166, 357] on li "Print package label" at bounding box center [138, 356] width 114 height 22
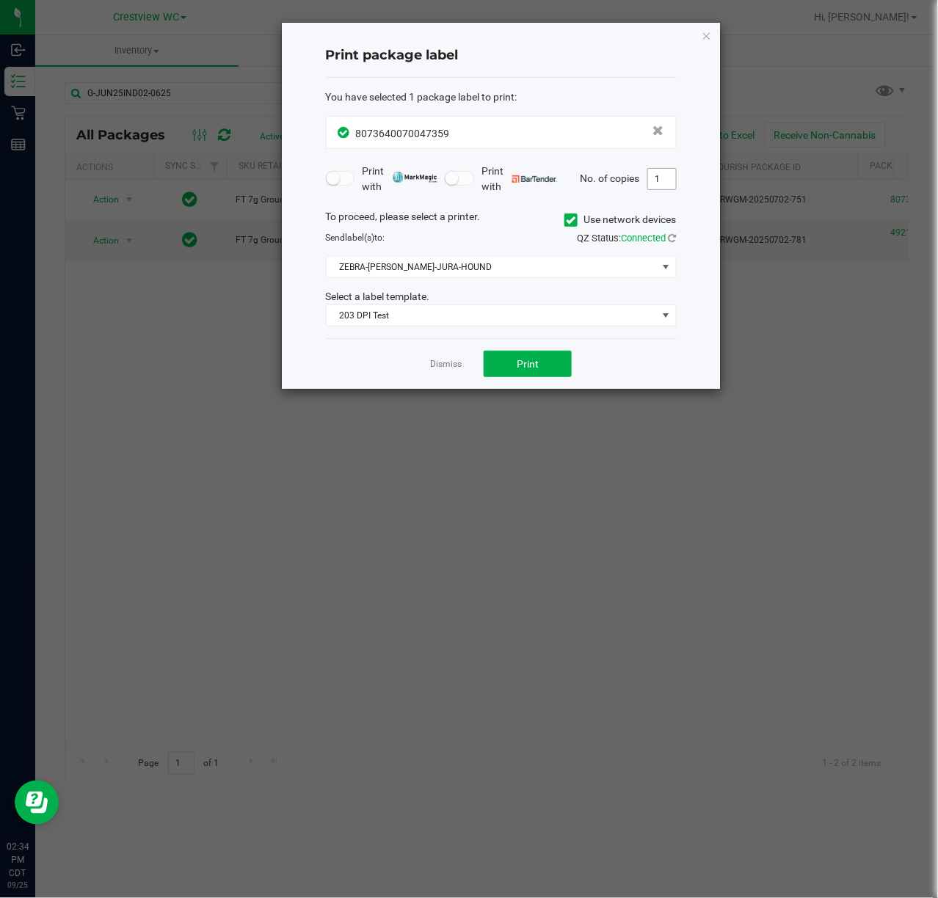
click at [652, 173] on input "1" at bounding box center [662, 179] width 28 height 21
type input "3"
click at [544, 368] on button "Print" at bounding box center [527, 364] width 88 height 26
click at [701, 40] on icon "button" at bounding box center [706, 35] width 10 height 18
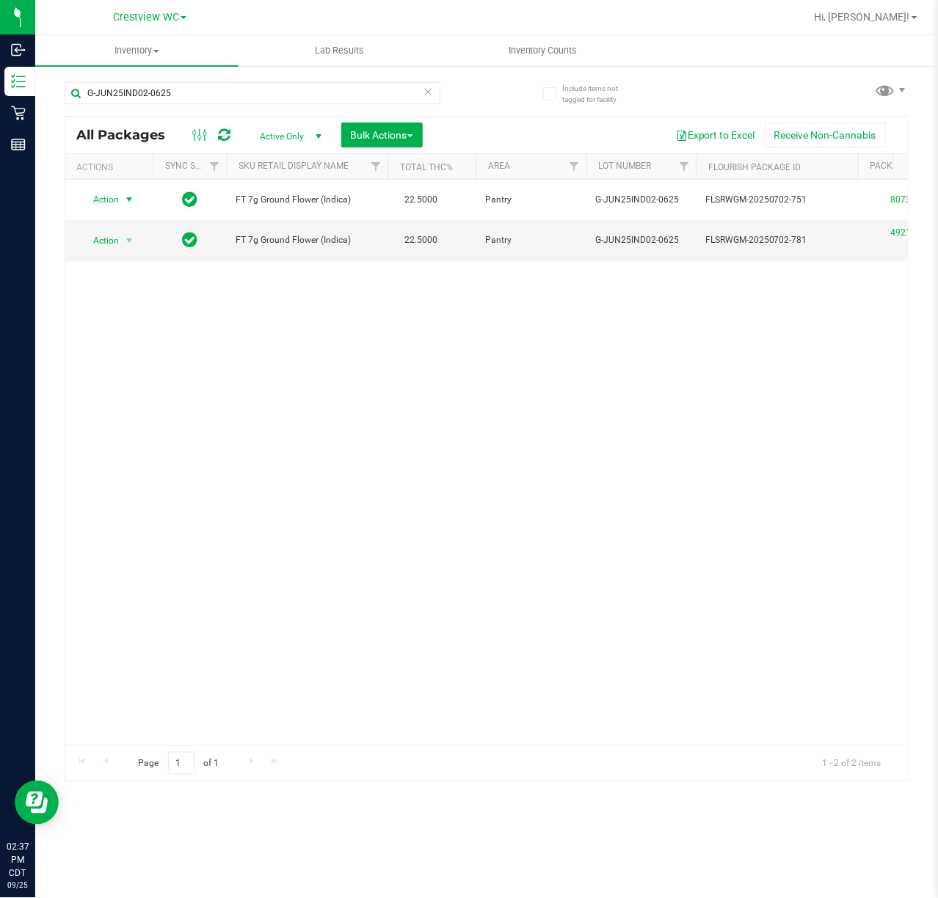
click at [438, 464] on div "Action Action Create package Edit attributes Global inventory Locate package Lo…" at bounding box center [486, 463] width 842 height 566
click at [211, 95] on input "G-JUN25IND02-0625" at bounding box center [253, 93] width 376 height 22
type input "G"
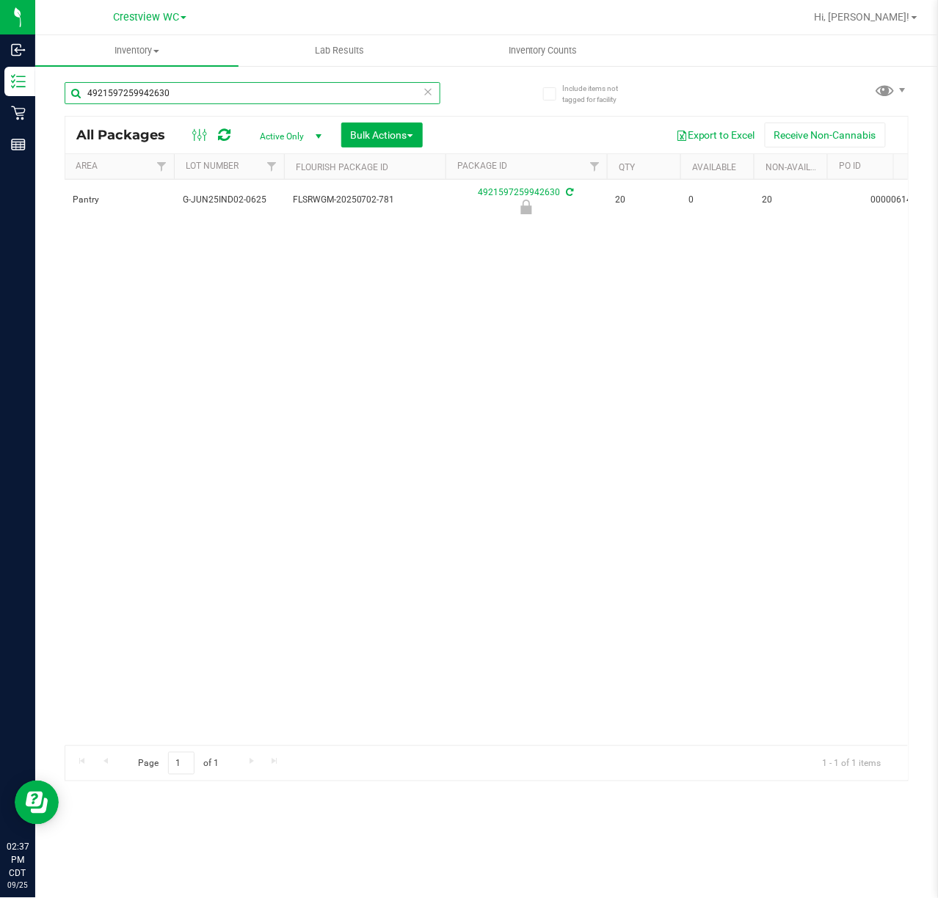
scroll to position [0, 80]
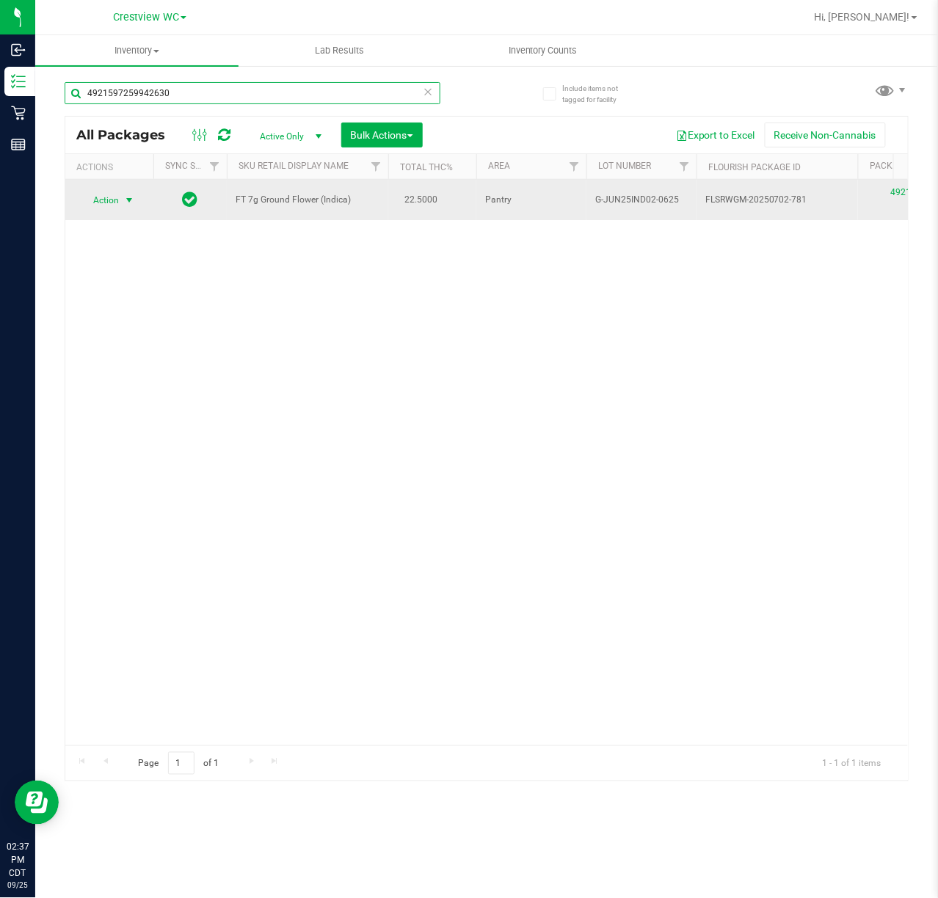
type input "4921597259942630"
click at [130, 194] on span "select" at bounding box center [129, 200] width 18 height 21
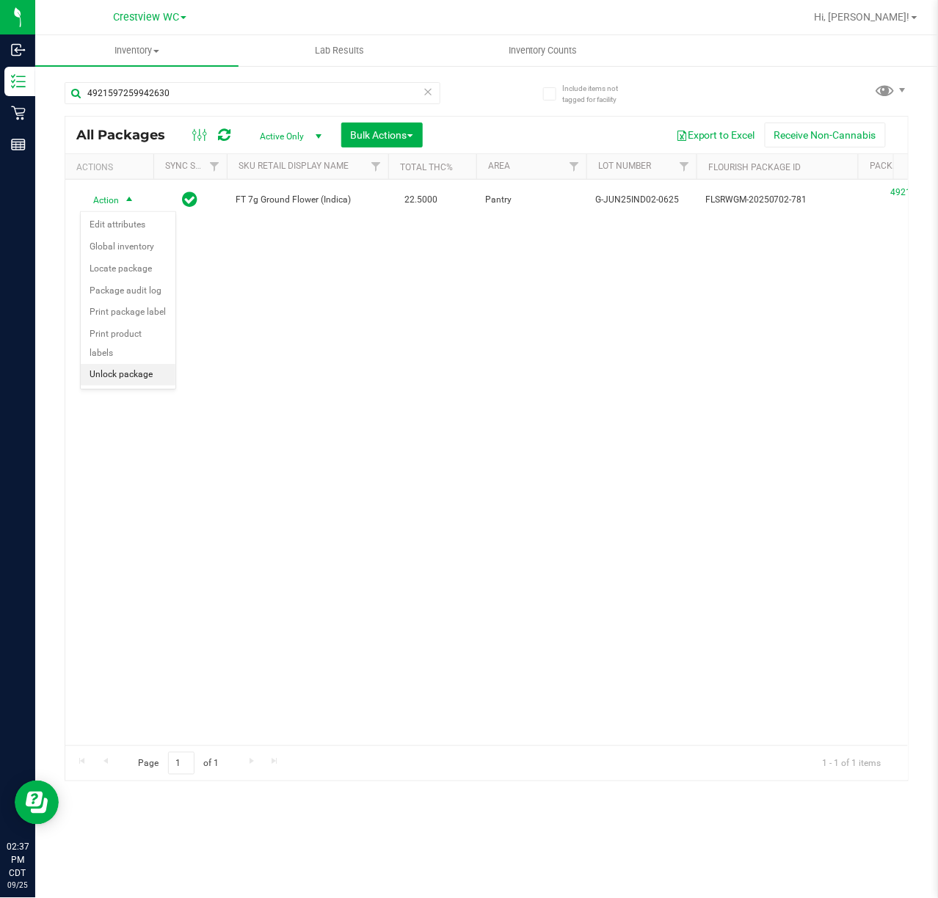
click at [126, 383] on li "Unlock package" at bounding box center [128, 375] width 95 height 22
click at [652, 453] on div "Action Action Create package Edit attributes Global inventory Locate package Lo…" at bounding box center [486, 463] width 842 height 566
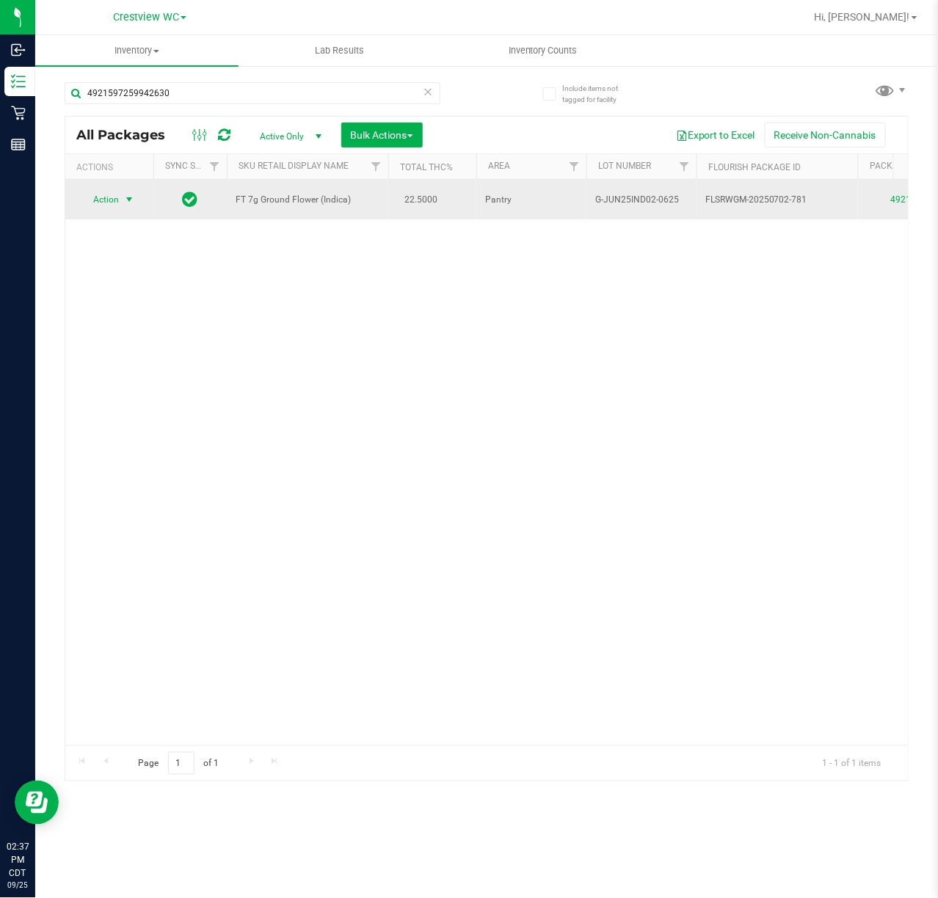
click at [135, 201] on span "select" at bounding box center [129, 200] width 12 height 12
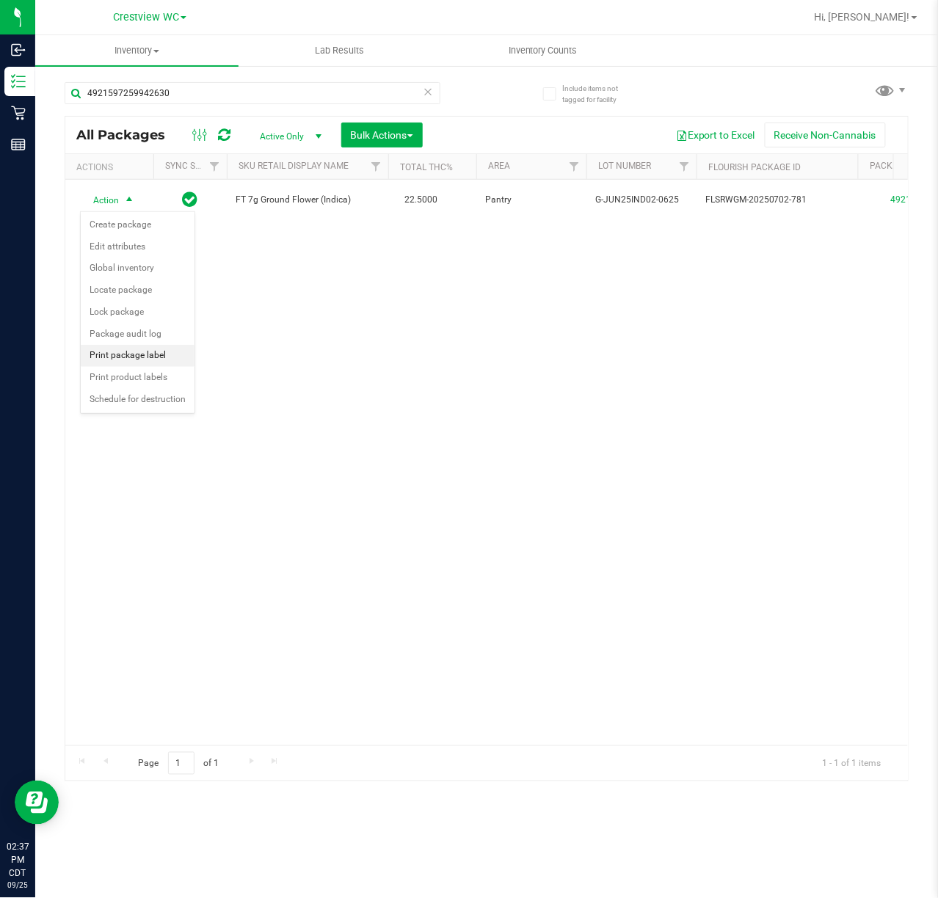
click at [103, 362] on li "Print package label" at bounding box center [138, 356] width 114 height 22
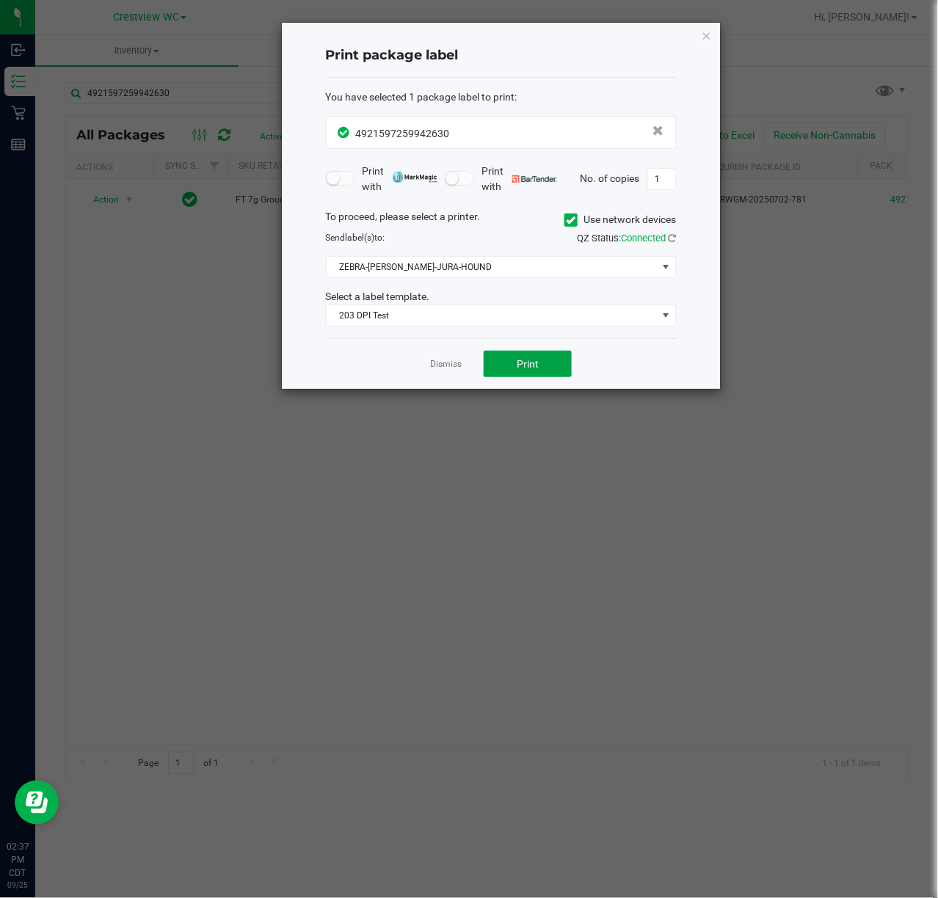
drag, startPoint x: 530, startPoint y: 368, endPoint x: 767, endPoint y: 344, distance: 238.1
click at [533, 367] on span "Print" at bounding box center [528, 364] width 22 height 12
click at [701, 30] on icon "button" at bounding box center [706, 35] width 10 height 18
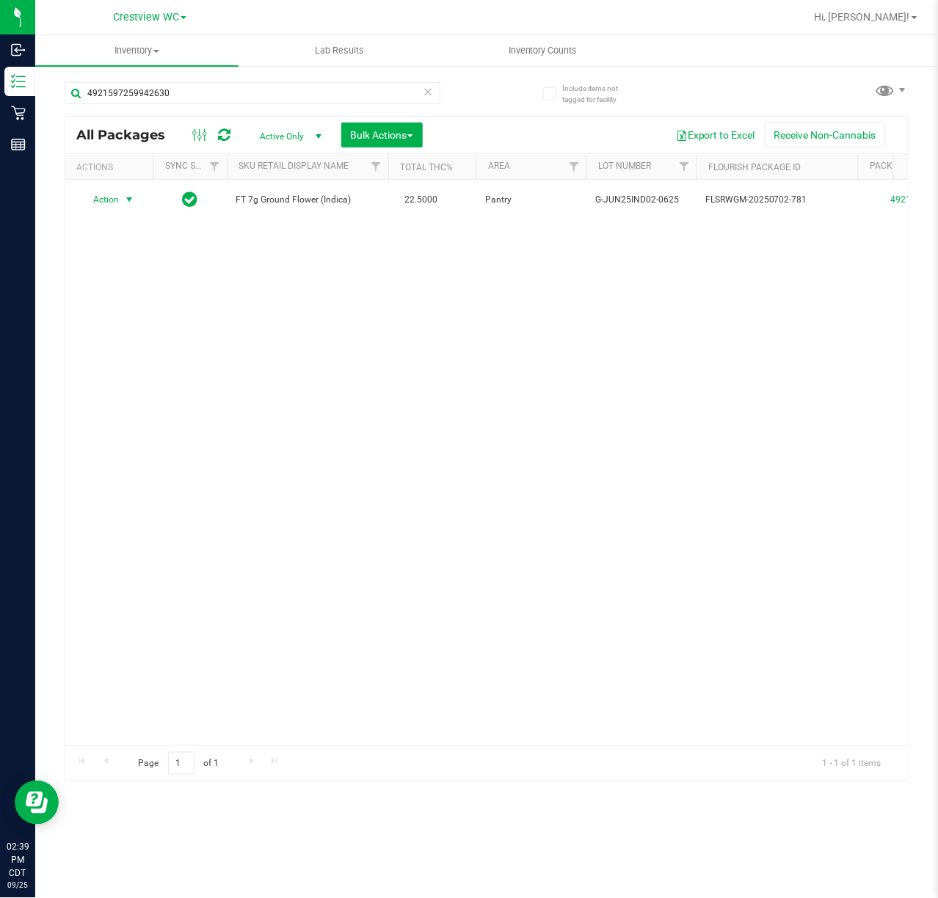
click at [638, 348] on div "Action Action Create package Edit attributes Global inventory Locate package Lo…" at bounding box center [486, 463] width 842 height 566
